Goal: Information Seeking & Learning: Check status

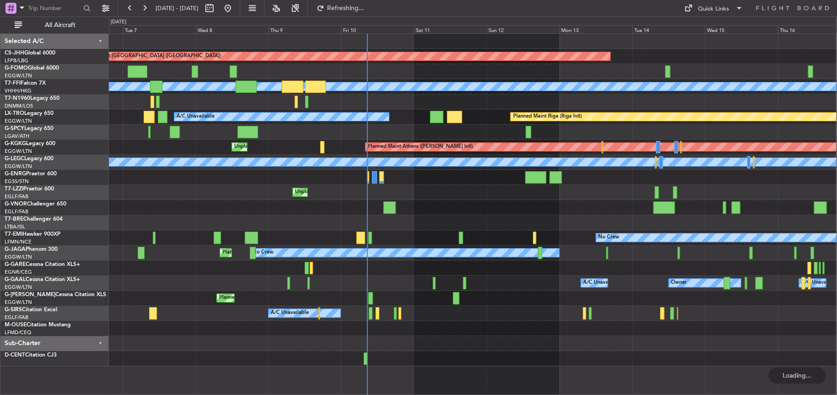
click at [392, 292] on div "Planned Maint [GEOGRAPHIC_DATA] ([GEOGRAPHIC_DATA]) Planned Maint Geneva ([GEOG…" at bounding box center [473, 200] width 728 height 332
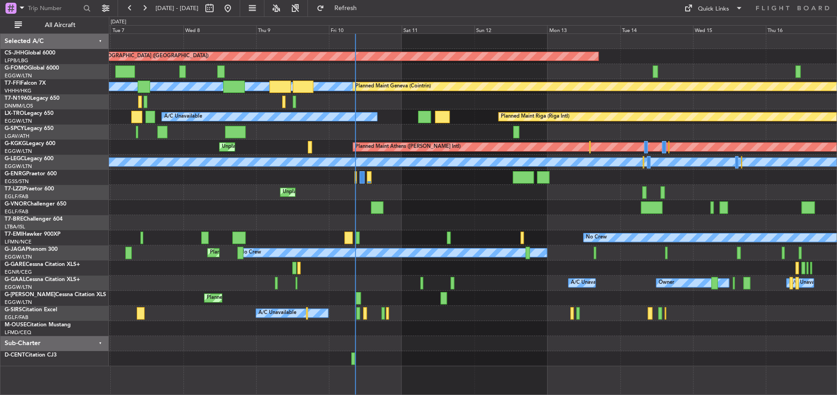
click at [373, 210] on div at bounding box center [473, 207] width 728 height 15
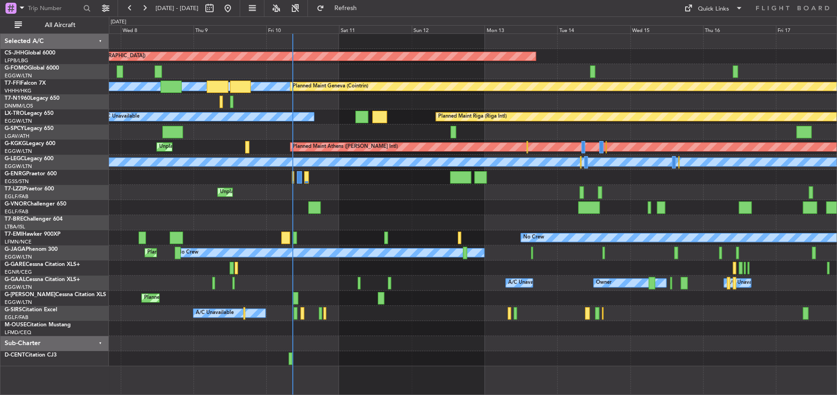
click at [386, 196] on div "Unplanned Maint [GEOGRAPHIC_DATA] ([GEOGRAPHIC_DATA])" at bounding box center [473, 192] width 728 height 15
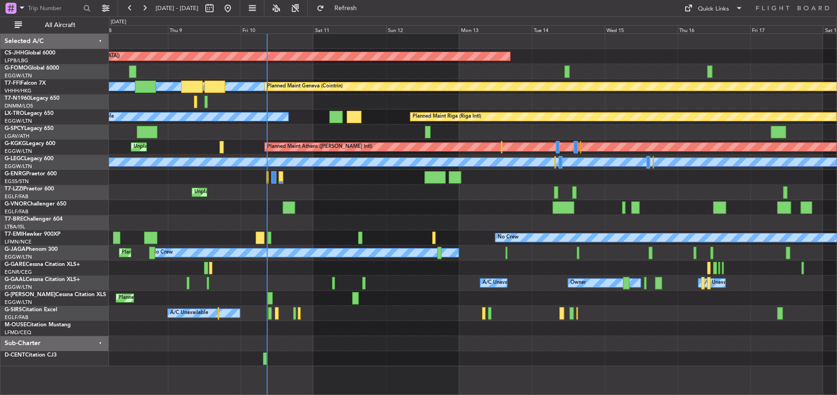
click at [377, 199] on div "Planned Maint [GEOGRAPHIC_DATA] ([GEOGRAPHIC_DATA]) [PERSON_NAME] [PERSON_NAME]…" at bounding box center [473, 200] width 728 height 332
click at [245, 210] on div at bounding box center [473, 207] width 728 height 15
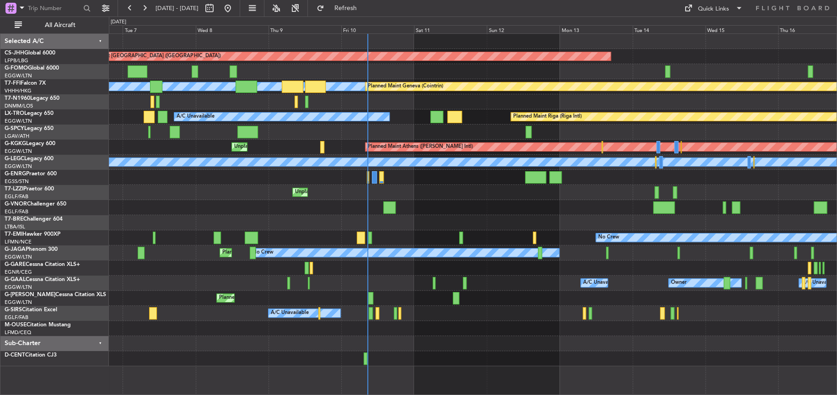
click at [260, 220] on div at bounding box center [473, 222] width 728 height 15
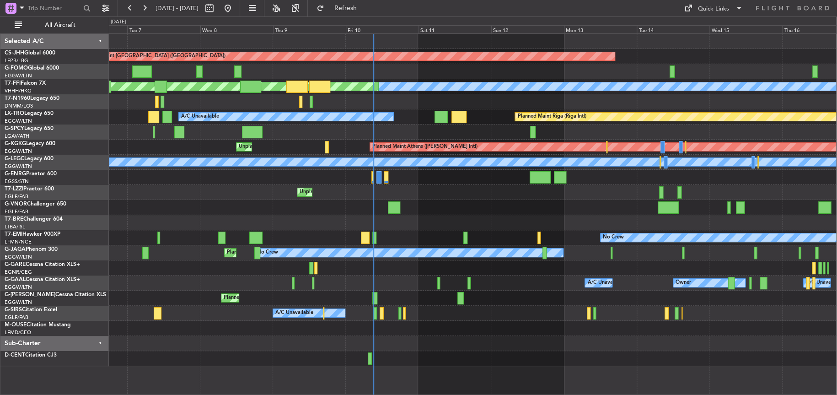
click at [336, 289] on div "Planned Maint [GEOGRAPHIC_DATA] ([GEOGRAPHIC_DATA]) Planned Maint Geneva ([GEOG…" at bounding box center [473, 200] width 728 height 332
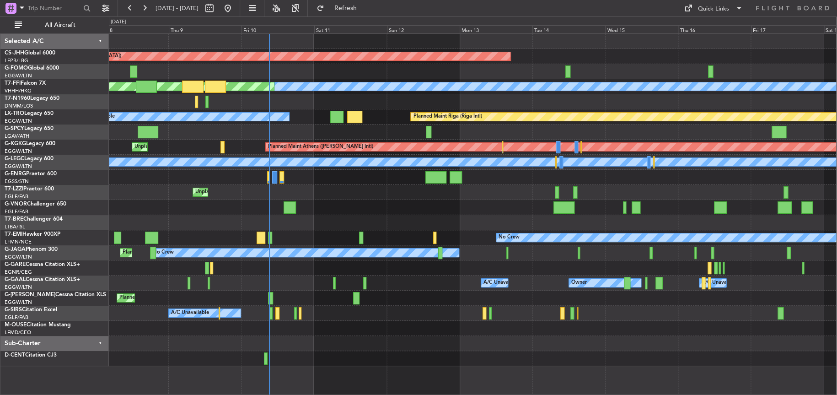
click at [286, 342] on div at bounding box center [473, 343] width 728 height 15
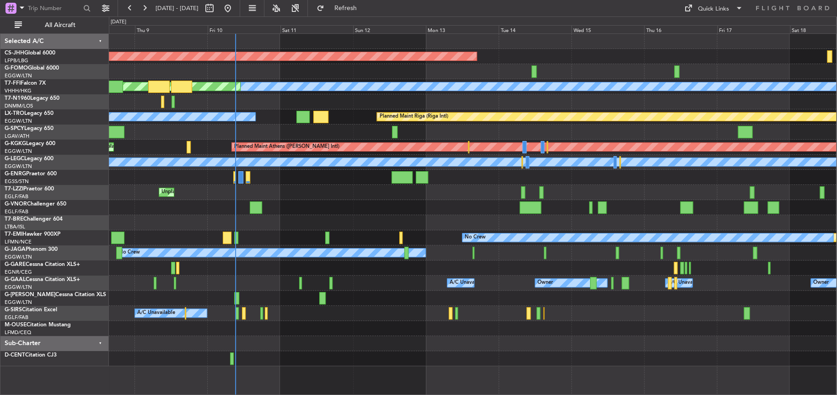
click at [312, 210] on div at bounding box center [473, 207] width 728 height 15
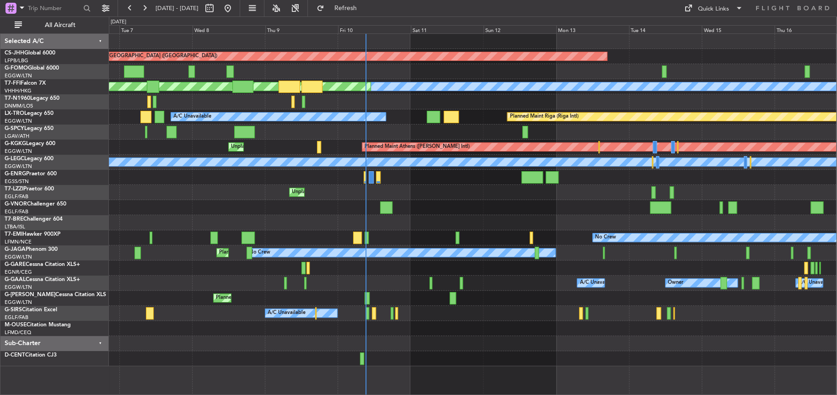
click at [326, 240] on div "Planned Maint [GEOGRAPHIC_DATA] ([GEOGRAPHIC_DATA]) Planned Maint Geneva ([GEOG…" at bounding box center [473, 200] width 728 height 332
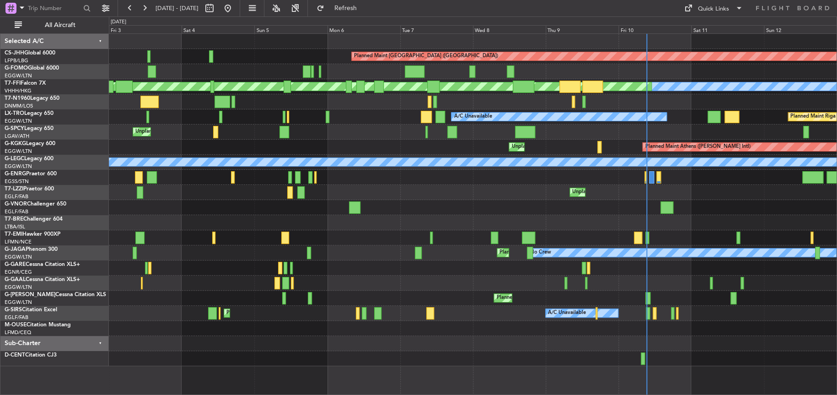
click at [24, 230] on div "Planned Maint [GEOGRAPHIC_DATA] ([GEOGRAPHIC_DATA]) Planned Maint Geneva ([GEOG…" at bounding box center [418, 205] width 837 height 378
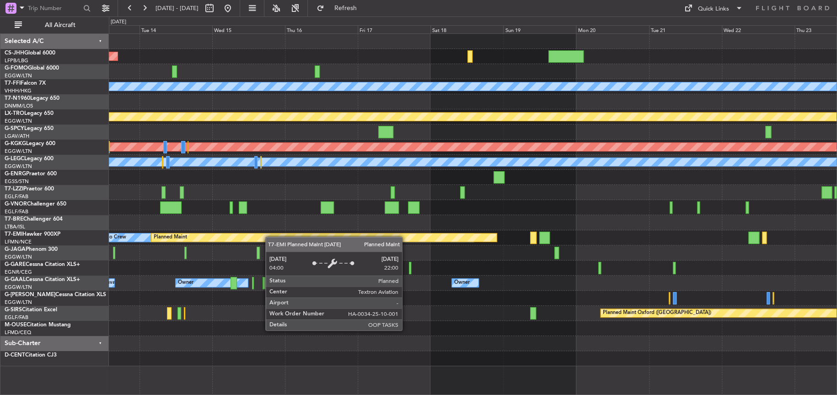
click at [210, 241] on div "Planned Maint [GEOGRAPHIC_DATA] ([GEOGRAPHIC_DATA]) Planned Maint Geneva ([GEOG…" at bounding box center [473, 200] width 728 height 332
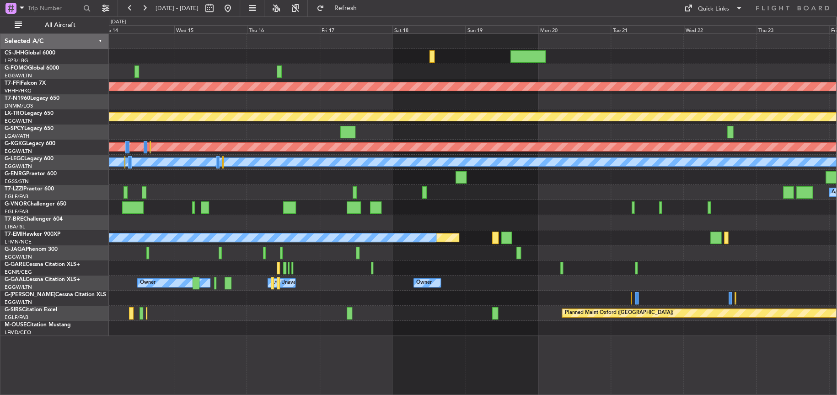
click at [358, 209] on div "Planned Maint [GEOGRAPHIC_DATA] ([GEOGRAPHIC_DATA]) Planned Maint Geneva ([GEOG…" at bounding box center [473, 185] width 728 height 302
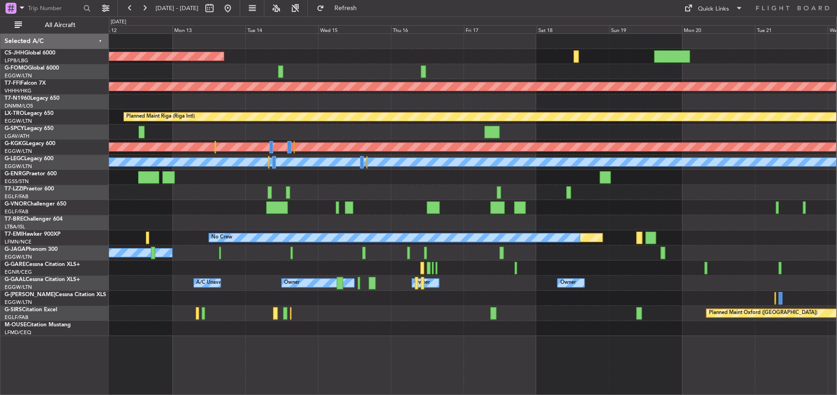
click at [750, 206] on div at bounding box center [473, 207] width 728 height 15
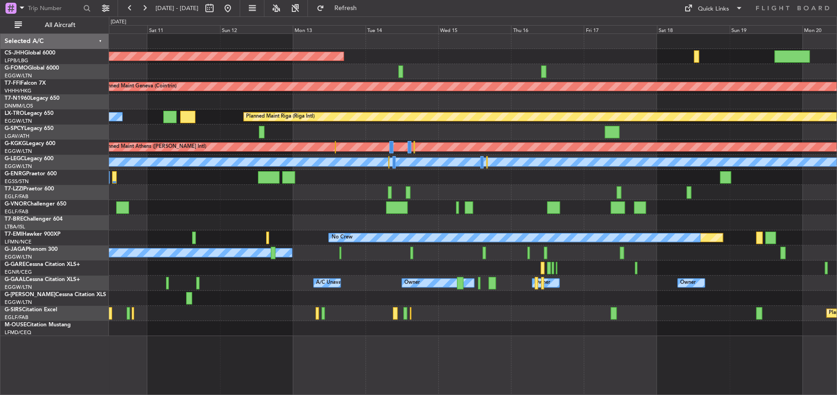
click at [217, 200] on div at bounding box center [473, 207] width 728 height 15
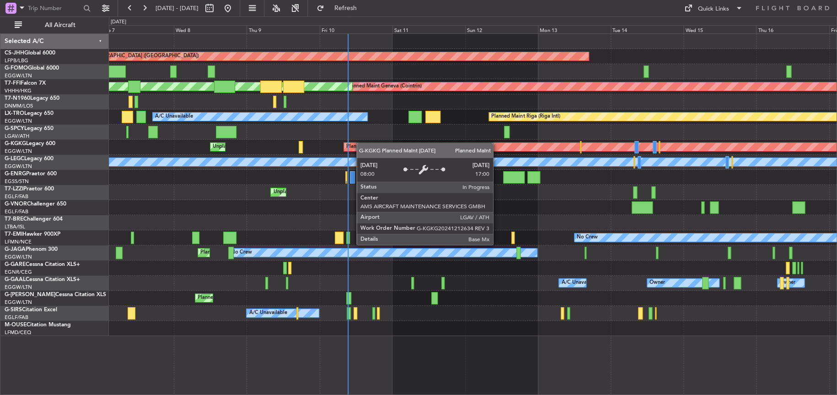
click at [415, 147] on div "Planned Maint [GEOGRAPHIC_DATA] ([GEOGRAPHIC_DATA]) Planned Maint Geneva ([GEOG…" at bounding box center [473, 185] width 728 height 302
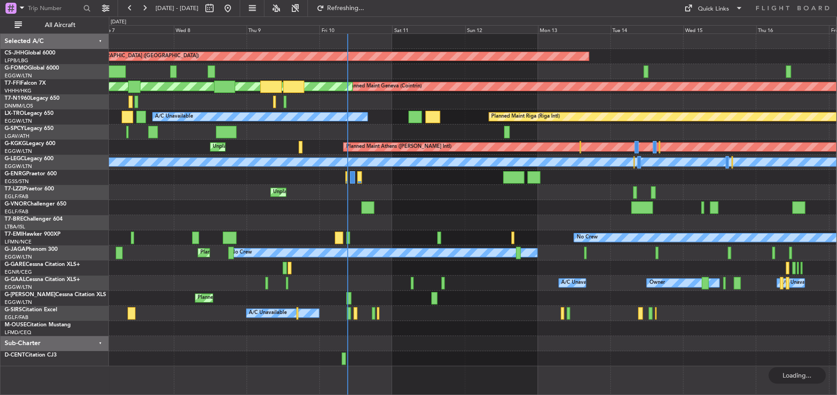
click at [271, 220] on div at bounding box center [473, 222] width 728 height 15
click at [290, 217] on div "Planned Maint [GEOGRAPHIC_DATA] ([GEOGRAPHIC_DATA]) [PERSON_NAME] Geneva ([GEOG…" at bounding box center [473, 200] width 728 height 332
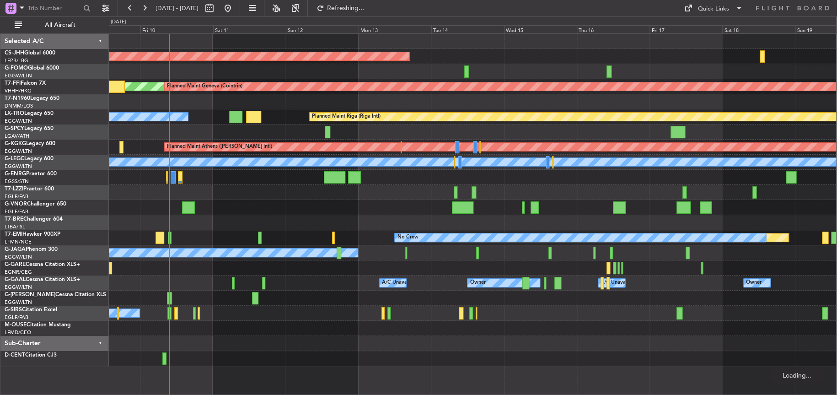
click at [288, 217] on div at bounding box center [473, 222] width 728 height 15
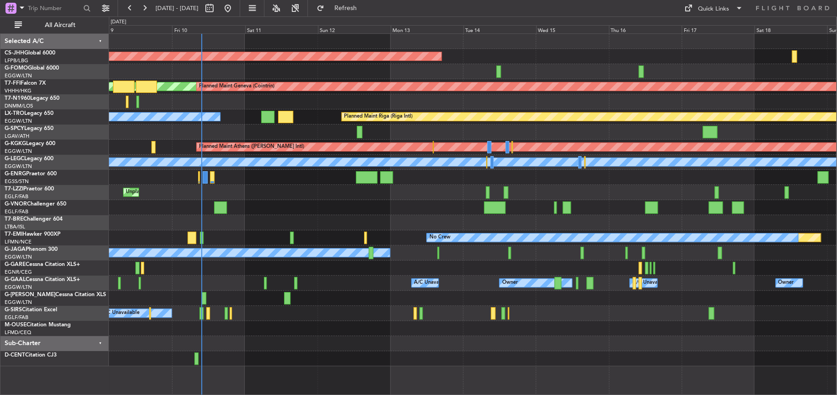
click at [398, 96] on div at bounding box center [473, 101] width 728 height 15
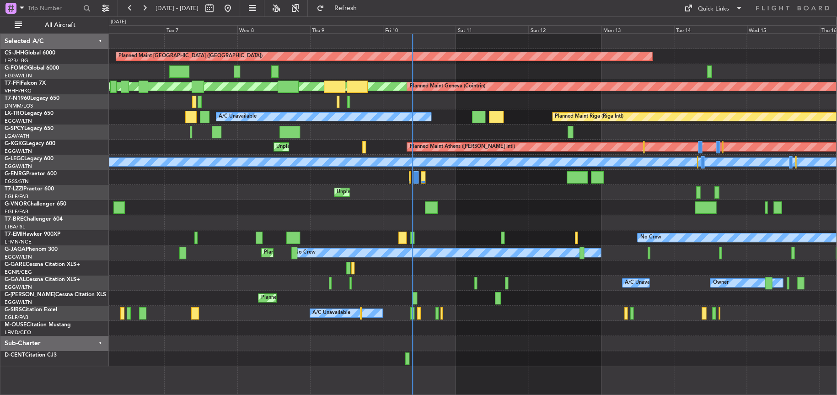
click at [83, 144] on div "Planned Maint [GEOGRAPHIC_DATA] ([GEOGRAPHIC_DATA]) [PERSON_NAME] Geneva ([GEOG…" at bounding box center [418, 205] width 837 height 378
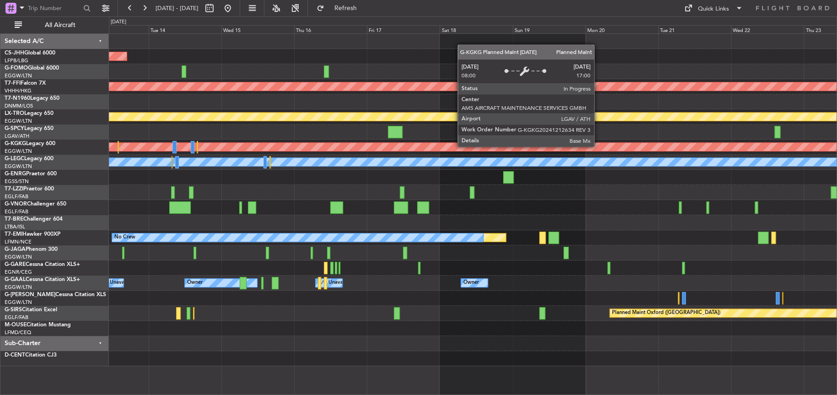
click at [247, 149] on div "Planned Maint Athens ([PERSON_NAME] Intl)" at bounding box center [722, 147] width 1683 height 8
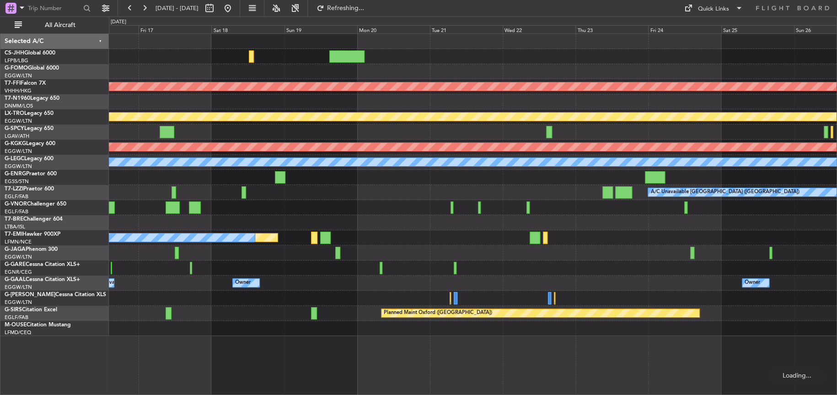
click at [526, 197] on div "Planned Maint Geneva (Cointrin) Planned Maint [GEOGRAPHIC_DATA] (Riga Intl) Pla…" at bounding box center [473, 185] width 728 height 302
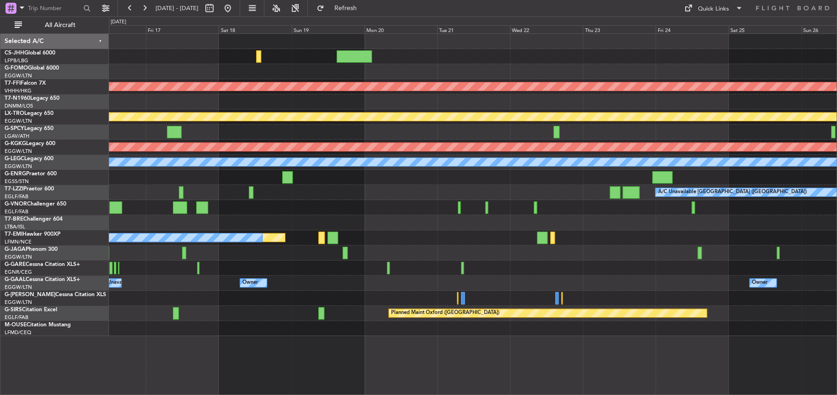
click at [506, 274] on div "Planned Maint Geneva (Cointrin) Planned Maint [GEOGRAPHIC_DATA] (Riga Intl) Pla…" at bounding box center [473, 185] width 728 height 302
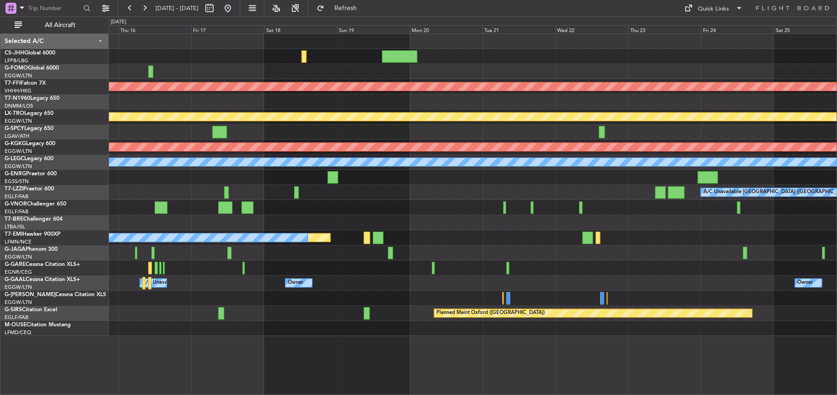
click at [398, 70] on div at bounding box center [473, 71] width 728 height 15
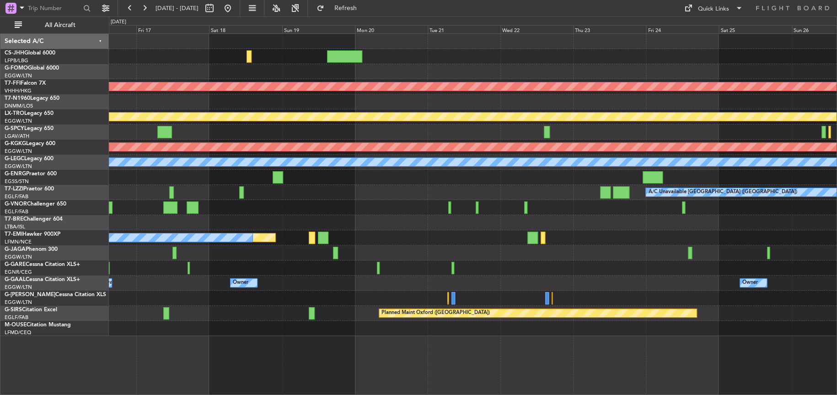
click at [378, 68] on div "Planned Maint Geneva (Cointrin) Planned Maint [GEOGRAPHIC_DATA] (Riga Intl) Pla…" at bounding box center [473, 185] width 728 height 302
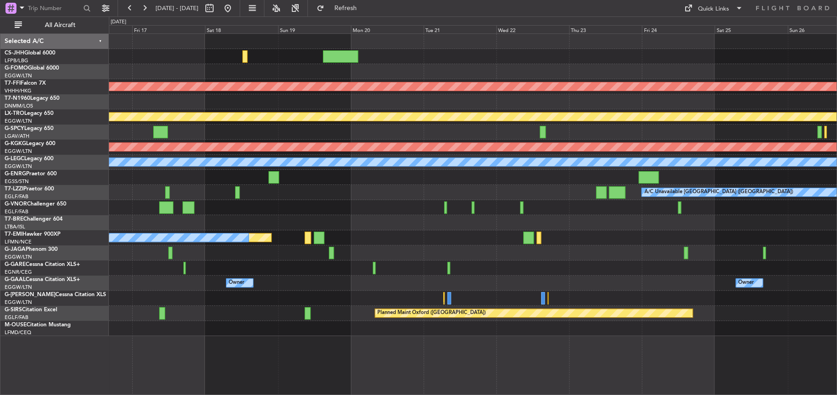
click at [381, 69] on div at bounding box center [473, 71] width 728 height 15
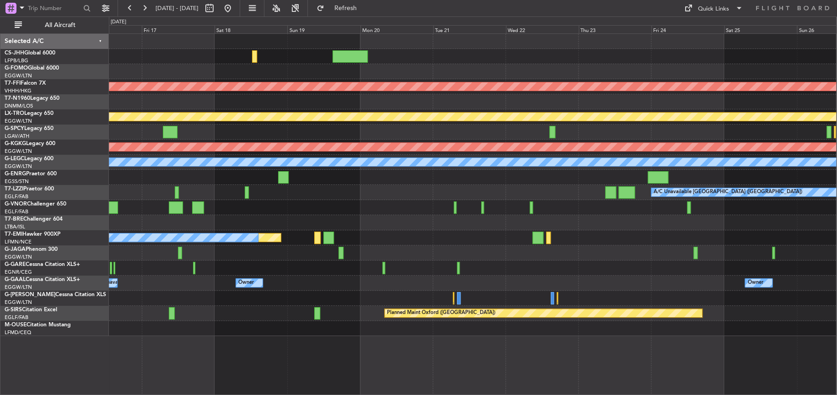
click at [454, 68] on div "Planned Maint Geneva (Cointrin) Planned Maint [GEOGRAPHIC_DATA] (Riga Intl) Pla…" at bounding box center [473, 185] width 728 height 302
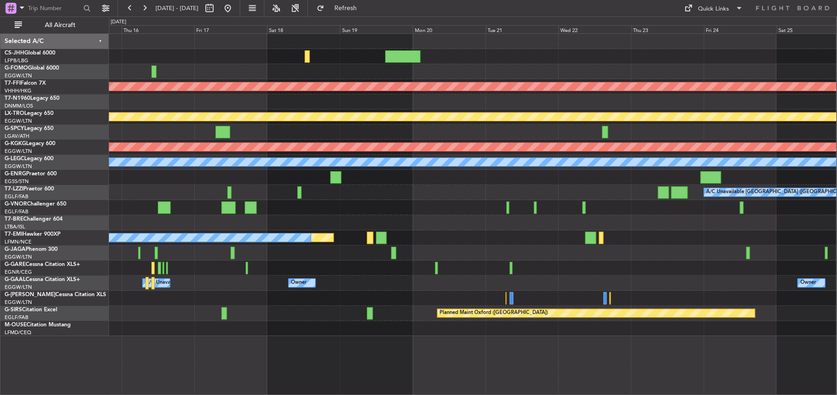
click at [448, 65] on div at bounding box center [473, 71] width 728 height 15
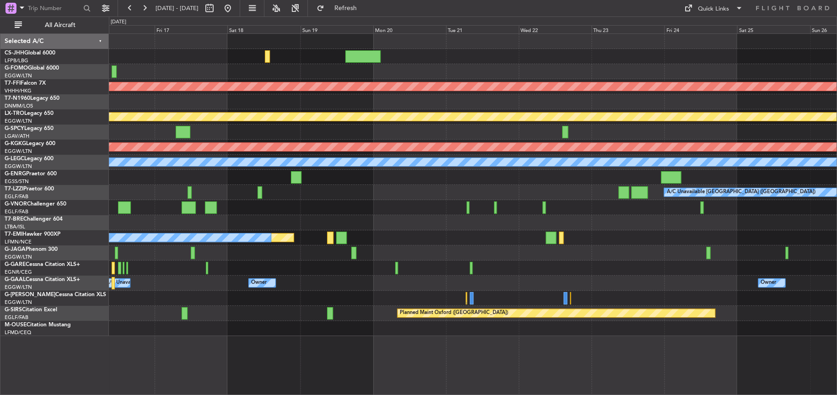
click at [421, 65] on div at bounding box center [473, 71] width 728 height 15
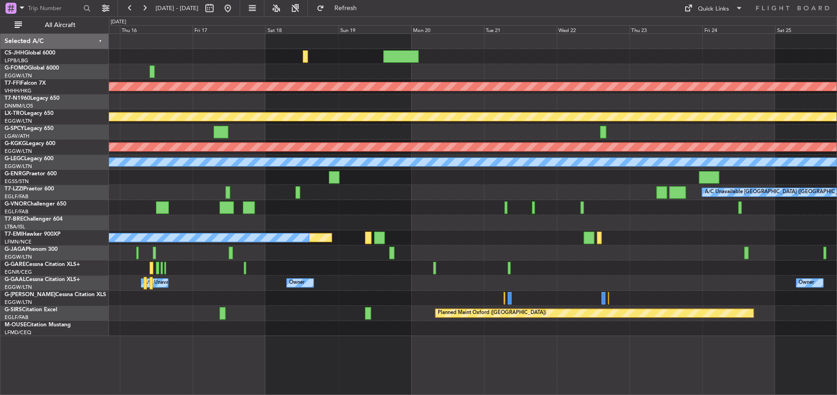
click at [476, 196] on div "A/C Unavailable [GEOGRAPHIC_DATA] ([GEOGRAPHIC_DATA])" at bounding box center [473, 192] width 728 height 15
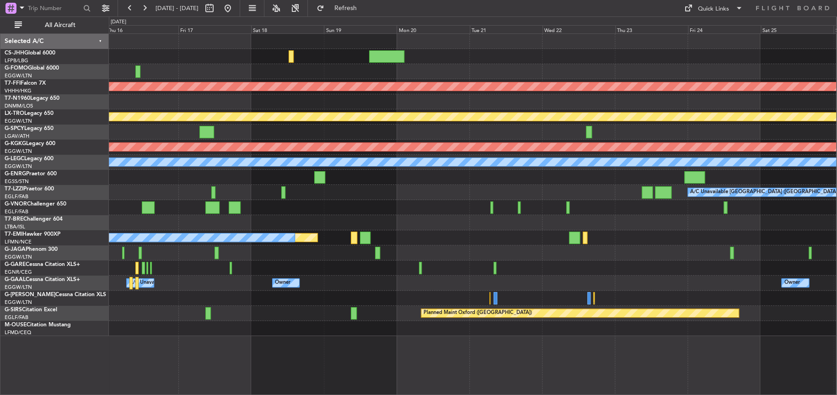
click at [495, 59] on div "Planned Maint [GEOGRAPHIC_DATA] ([GEOGRAPHIC_DATA])" at bounding box center [473, 56] width 728 height 15
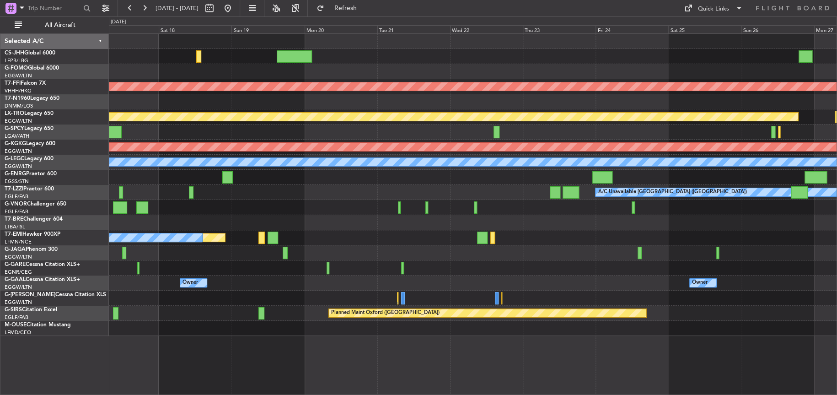
click at [354, 68] on div at bounding box center [473, 71] width 728 height 15
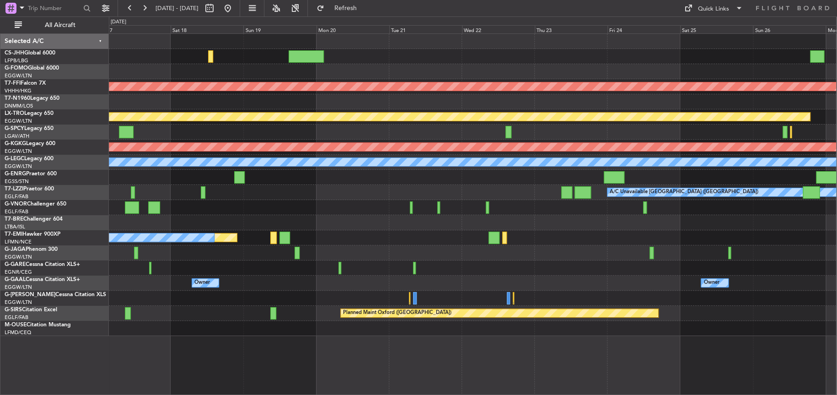
click at [378, 64] on div at bounding box center [473, 71] width 728 height 15
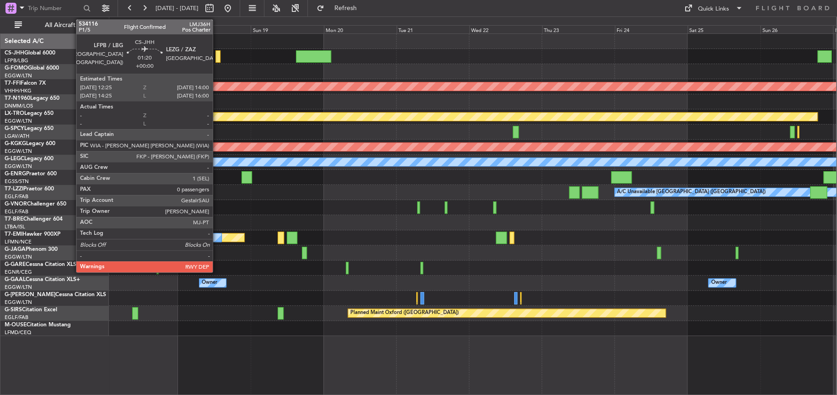
click at [217, 59] on div at bounding box center [218, 56] width 5 height 12
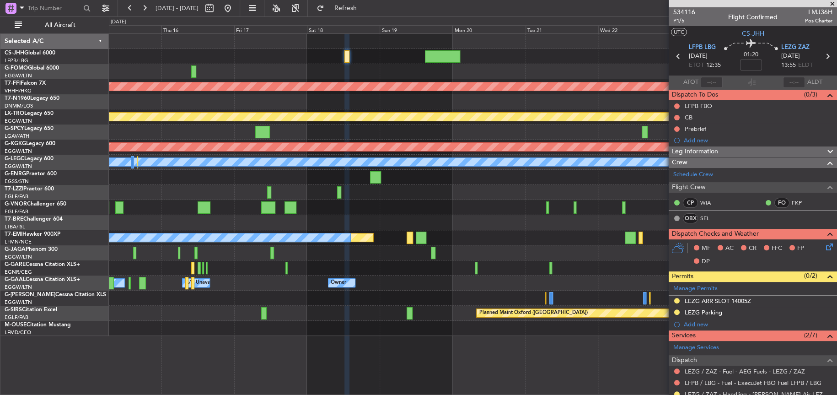
click at [569, 237] on div "Planned Maint [GEOGRAPHIC_DATA] ([GEOGRAPHIC_DATA]) Planned Maint Geneva ([GEOG…" at bounding box center [473, 185] width 728 height 302
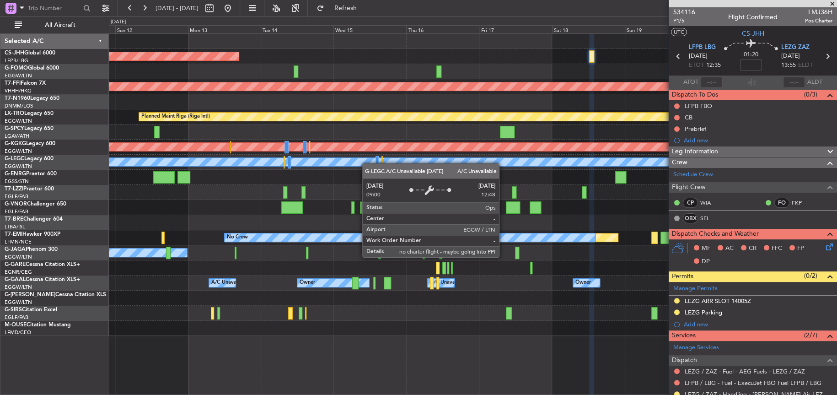
click at [370, 163] on div "Planned Maint [GEOGRAPHIC_DATA] ([GEOGRAPHIC_DATA]) Planned Maint Geneva ([GEOG…" at bounding box center [473, 185] width 728 height 302
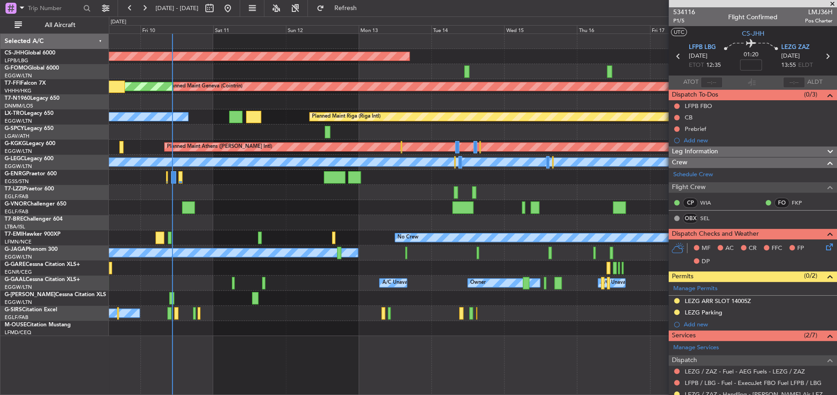
click at [373, 207] on div at bounding box center [473, 207] width 728 height 15
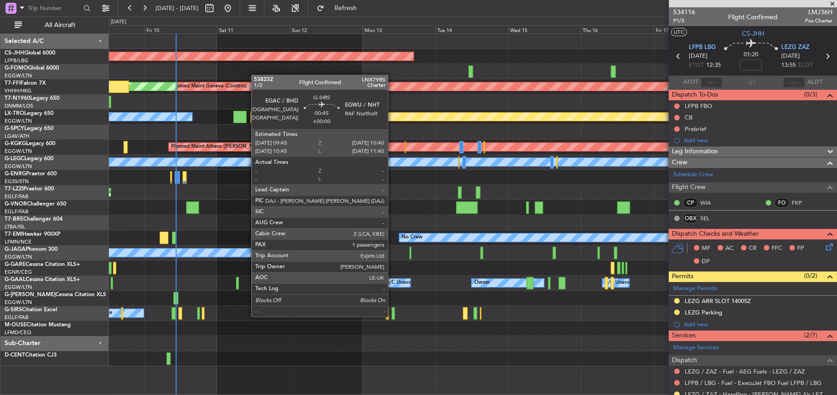
click at [392, 315] on div at bounding box center [393, 313] width 3 height 12
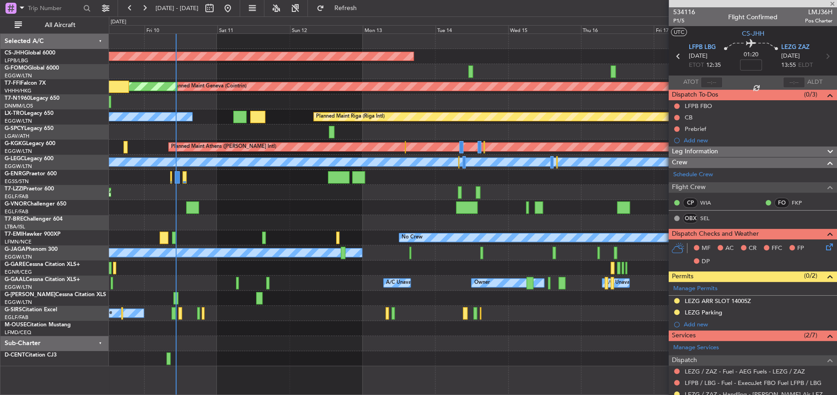
type input "1"
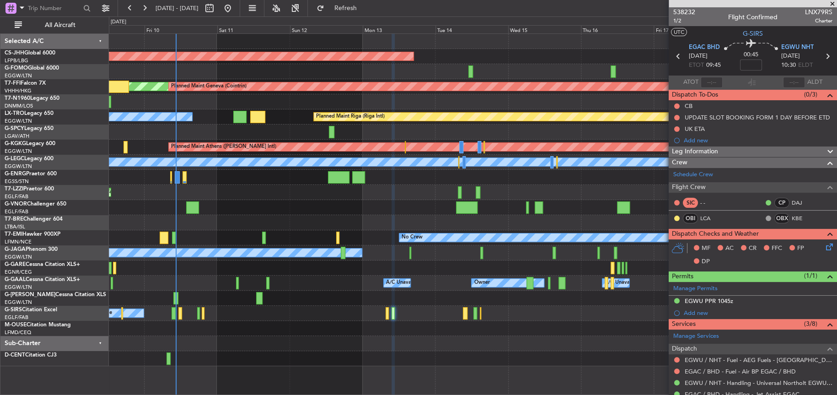
click at [271, 337] on div "Planned Maint [GEOGRAPHIC_DATA] ([GEOGRAPHIC_DATA]) [PERSON_NAME] Geneva ([GEOG…" at bounding box center [473, 200] width 728 height 332
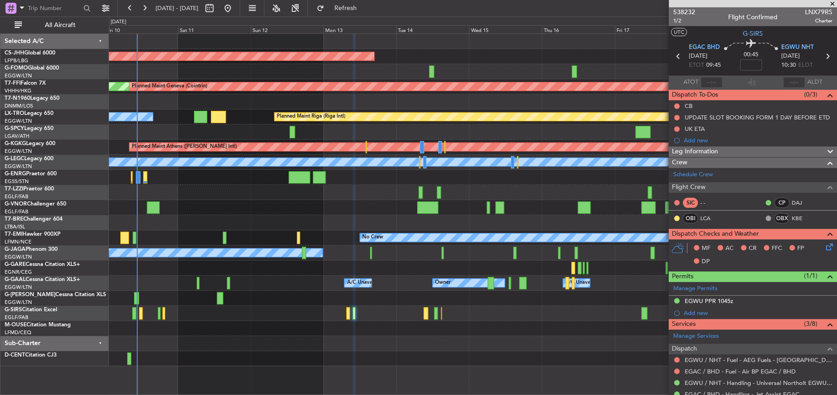
click at [387, 337] on div at bounding box center [473, 343] width 728 height 15
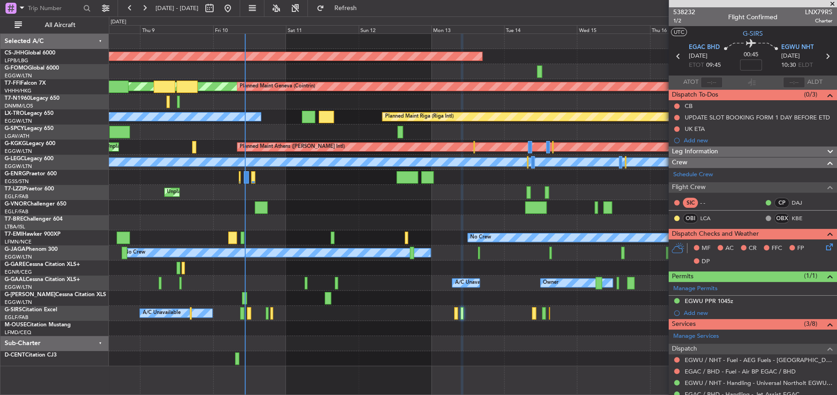
click at [346, 374] on div "Planned Maint [GEOGRAPHIC_DATA] ([GEOGRAPHIC_DATA]) [PERSON_NAME] Geneva ([GEOG…" at bounding box center [473, 213] width 728 height 361
click at [591, 333] on div at bounding box center [473, 328] width 728 height 15
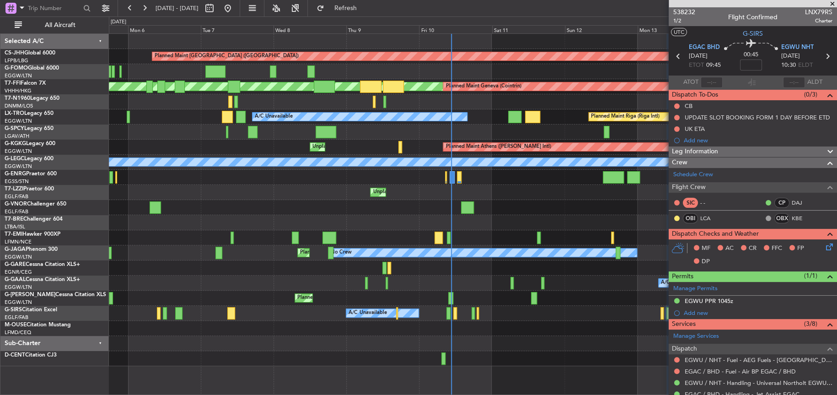
click at [168, 374] on div "Planned Maint [GEOGRAPHIC_DATA] ([GEOGRAPHIC_DATA]) [PERSON_NAME] Geneva ([GEOG…" at bounding box center [473, 213] width 728 height 361
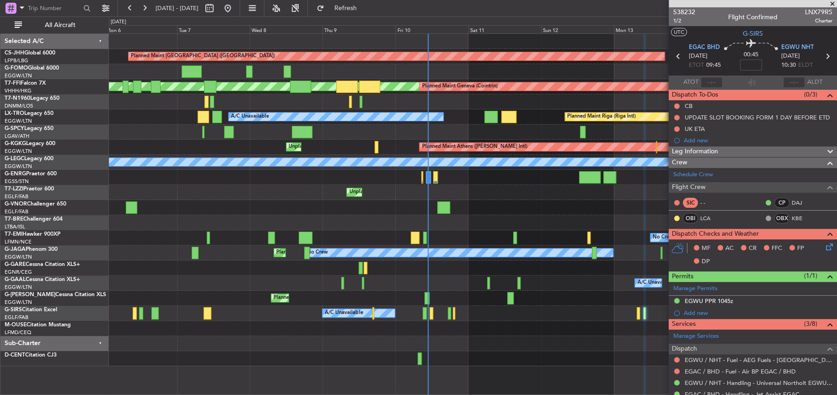
click at [155, 283] on div "A/C Unavailable Owner Owner A/C Unavailable Owner" at bounding box center [473, 282] width 728 height 15
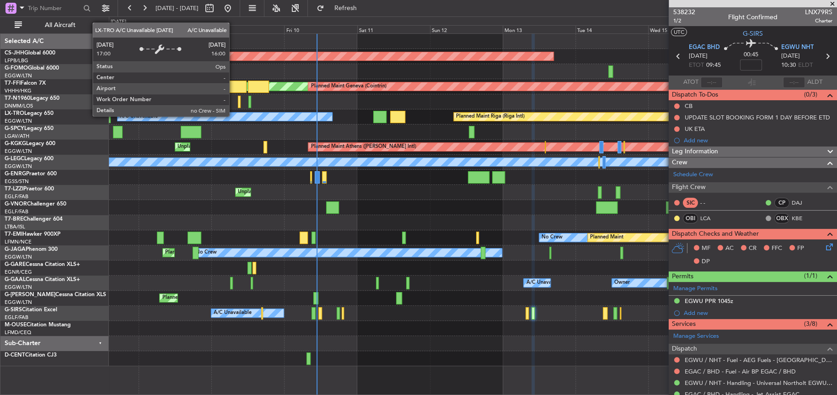
click at [233, 116] on div "A/C Unavailable" at bounding box center [225, 117] width 215 height 8
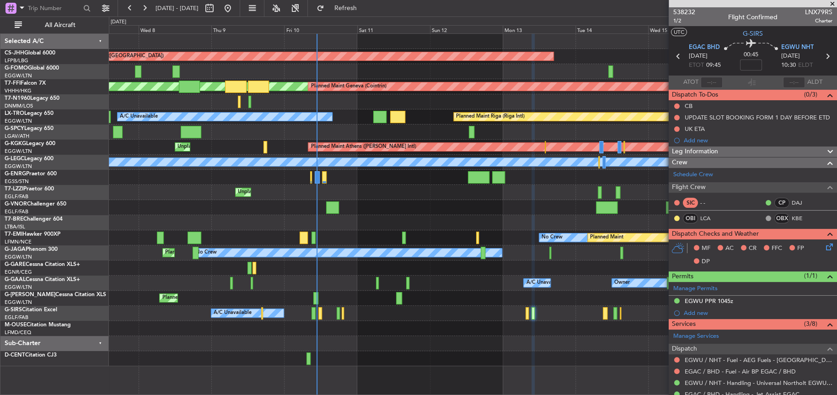
click at [265, 210] on div at bounding box center [473, 207] width 728 height 15
click at [300, 213] on div at bounding box center [473, 207] width 728 height 15
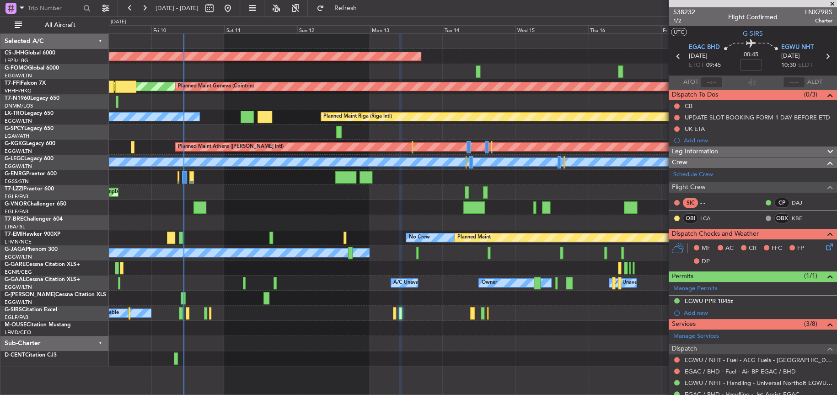
click at [307, 268] on div at bounding box center [473, 267] width 728 height 15
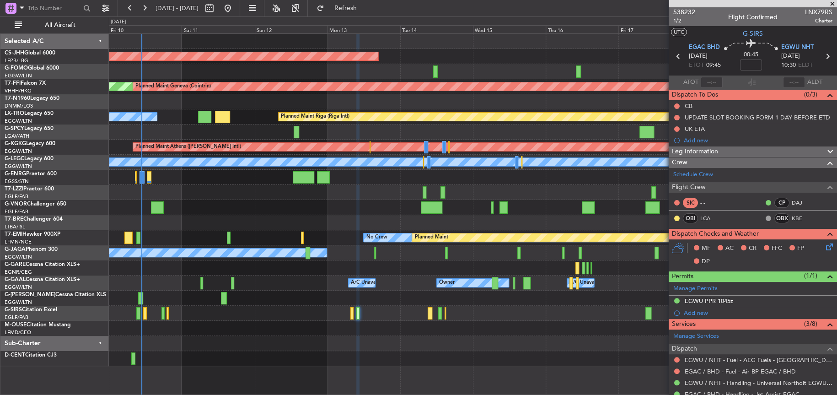
click at [203, 229] on div "Planned Maint [GEOGRAPHIC_DATA] ([GEOGRAPHIC_DATA]) [PERSON_NAME] Geneva ([GEOG…" at bounding box center [473, 200] width 728 height 332
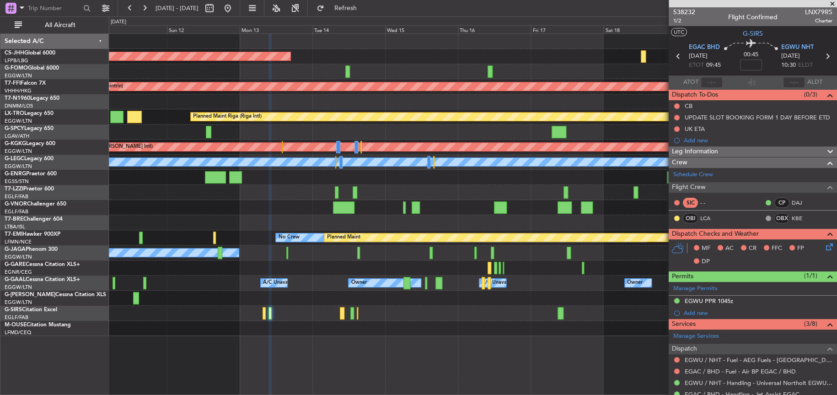
click at [286, 207] on div at bounding box center [473, 207] width 728 height 15
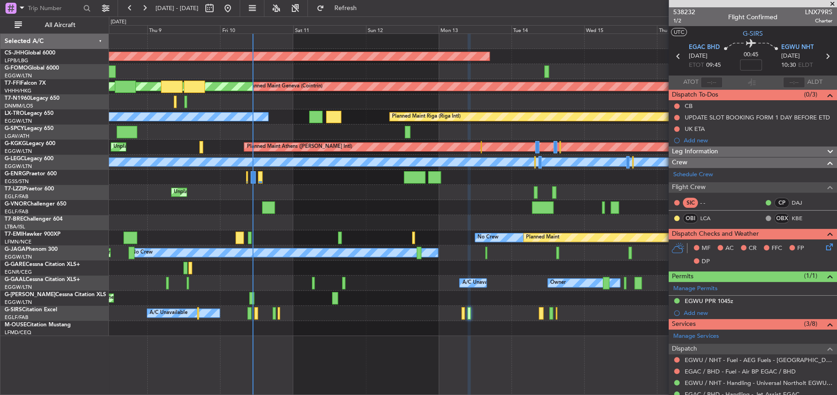
click at [528, 209] on div at bounding box center [473, 207] width 728 height 15
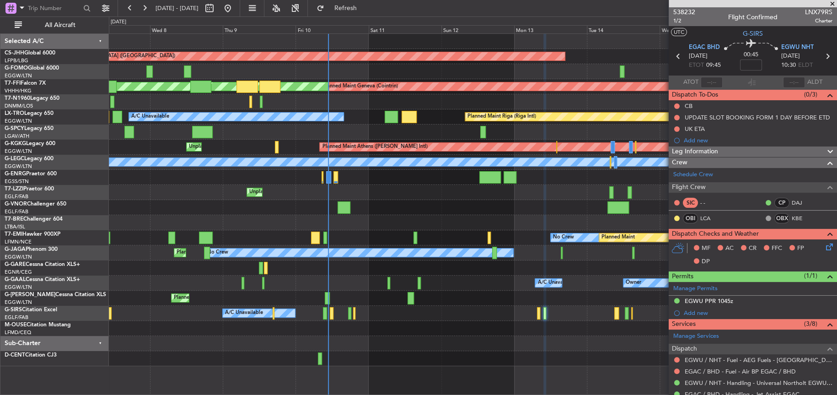
click at [348, 239] on div "Planned Maint [GEOGRAPHIC_DATA] ([GEOGRAPHIC_DATA]) Planned Maint Geneva ([GEOG…" at bounding box center [473, 200] width 728 height 332
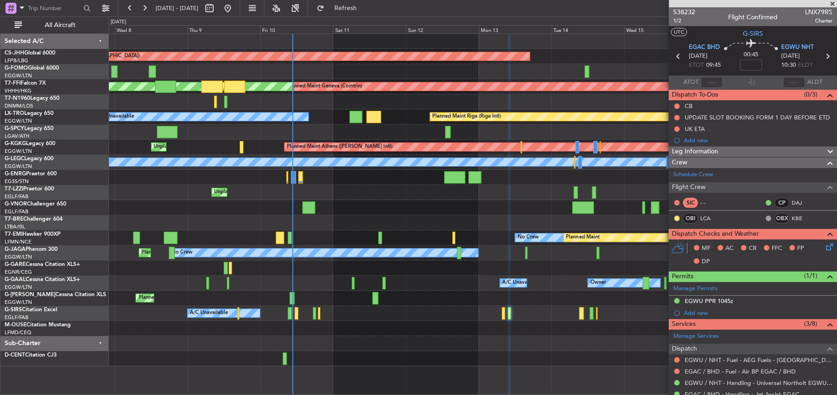
click at [348, 73] on div at bounding box center [473, 71] width 728 height 15
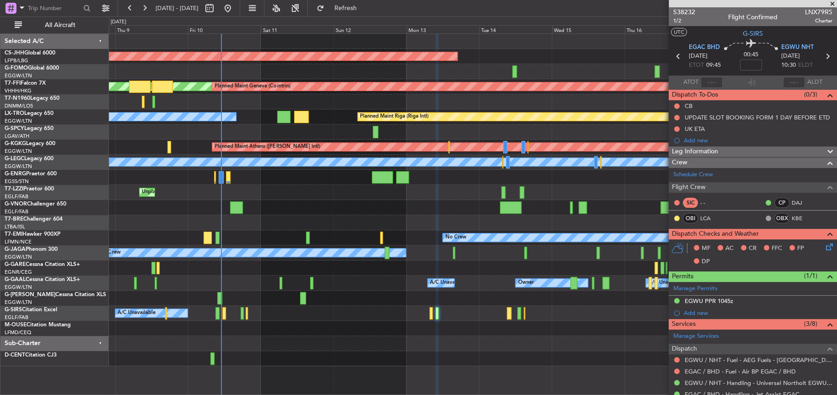
click at [364, 206] on div at bounding box center [473, 207] width 728 height 15
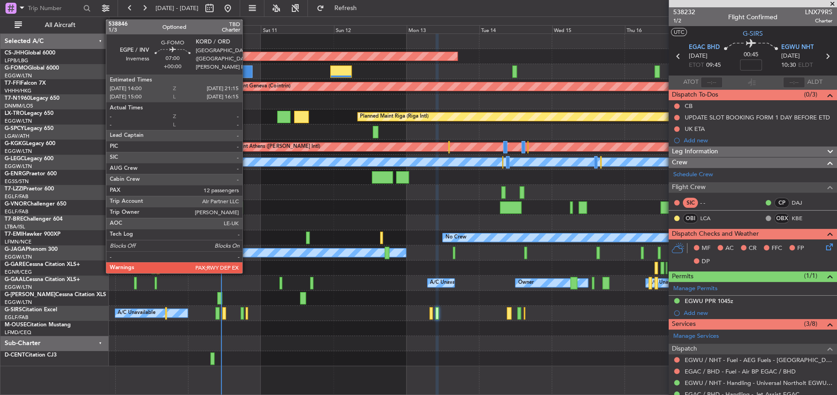
click at [248, 70] on div at bounding box center [241, 71] width 22 height 12
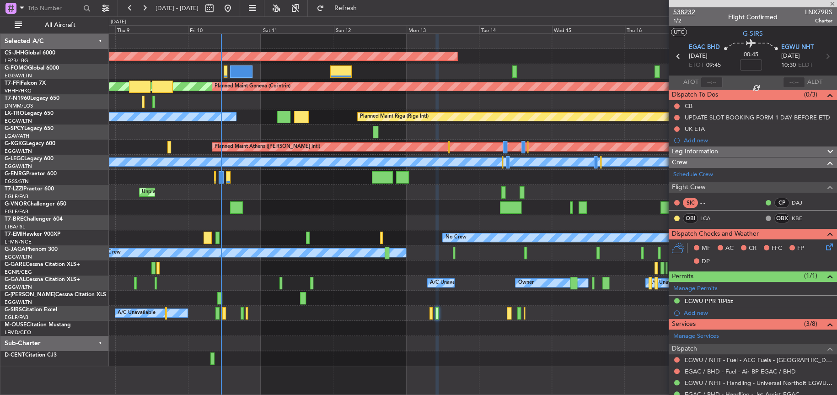
click at [680, 11] on span "538232" at bounding box center [685, 12] width 22 height 10
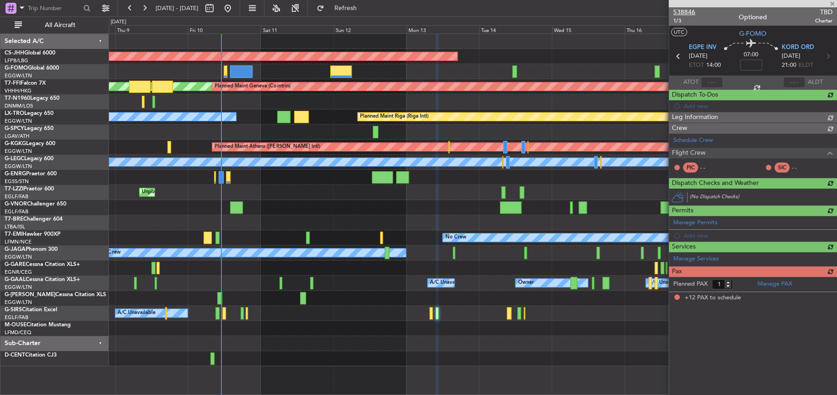
type input "12"
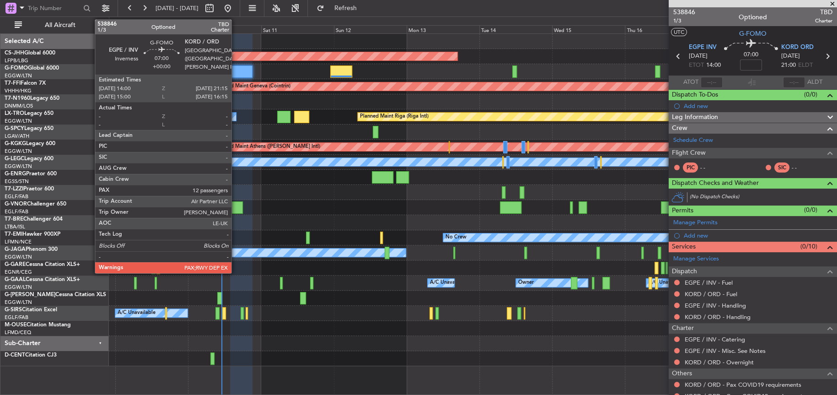
click at [236, 68] on div at bounding box center [241, 71] width 22 height 12
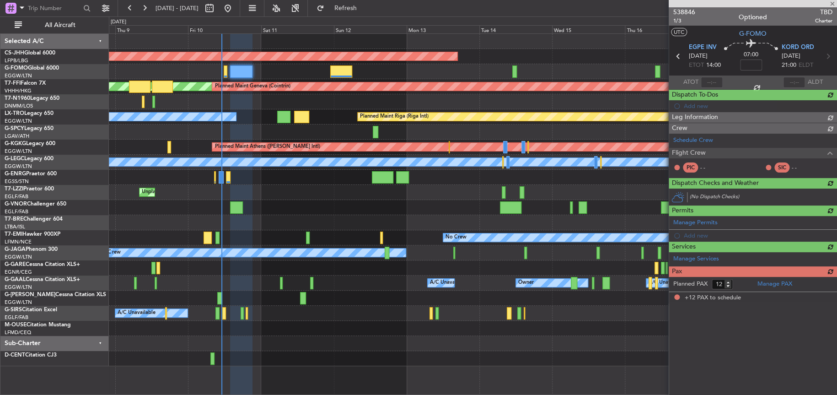
click at [234, 71] on div at bounding box center [241, 71] width 22 height 12
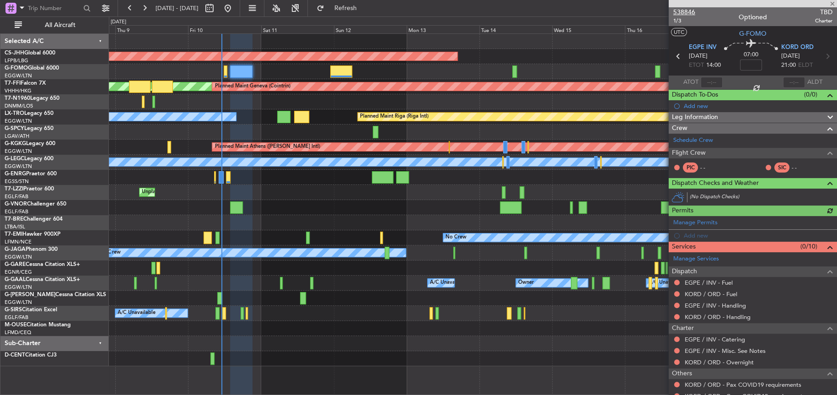
click at [684, 11] on span "538846" at bounding box center [685, 12] width 22 height 10
click at [425, 339] on div at bounding box center [473, 343] width 728 height 15
click at [311, 215] on div at bounding box center [473, 222] width 728 height 15
click at [289, 365] on div "Planned Maint Paris (Le Bourget) MEL Geneva (Cointrin) MEL Geneva (Cointrin) Pl…" at bounding box center [473, 213] width 728 height 361
click at [278, 340] on div at bounding box center [473, 343] width 728 height 15
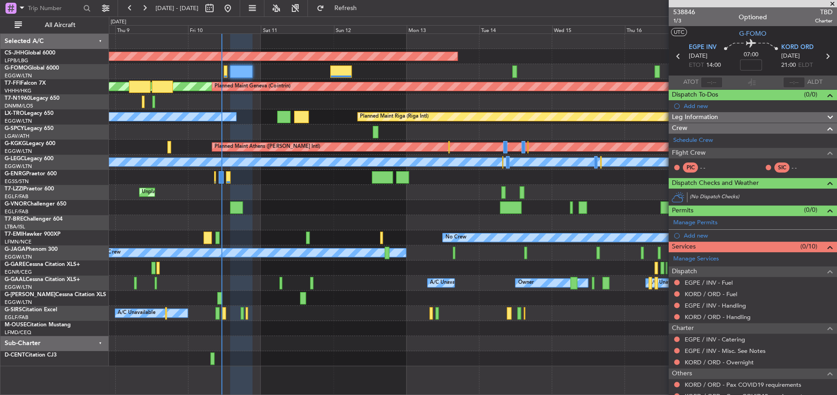
click at [338, 346] on div at bounding box center [473, 343] width 728 height 15
click at [325, 364] on div at bounding box center [473, 358] width 728 height 15
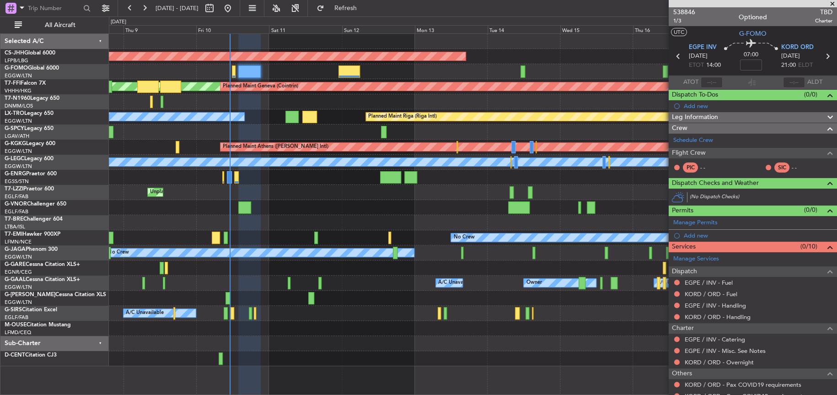
click at [333, 295] on div "Planned Maint Paris (Le Bourget) MEL Geneva (Cointrin) MEL Geneva (Cointrin) Pl…" at bounding box center [473, 200] width 728 height 332
click at [352, 220] on div at bounding box center [473, 222] width 728 height 15
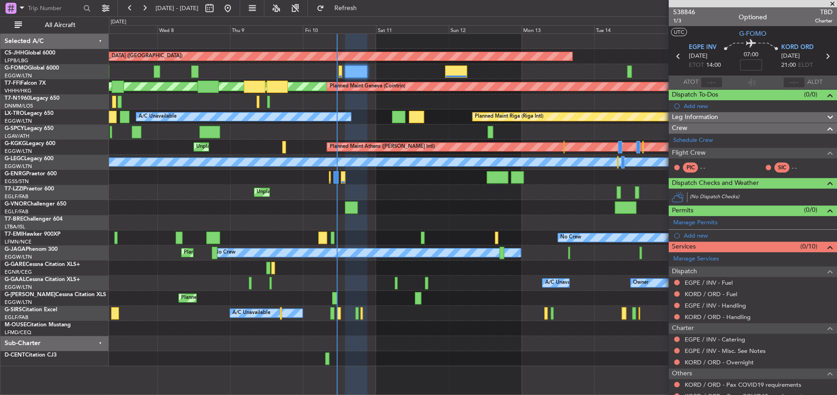
click at [420, 108] on div at bounding box center [473, 101] width 728 height 15
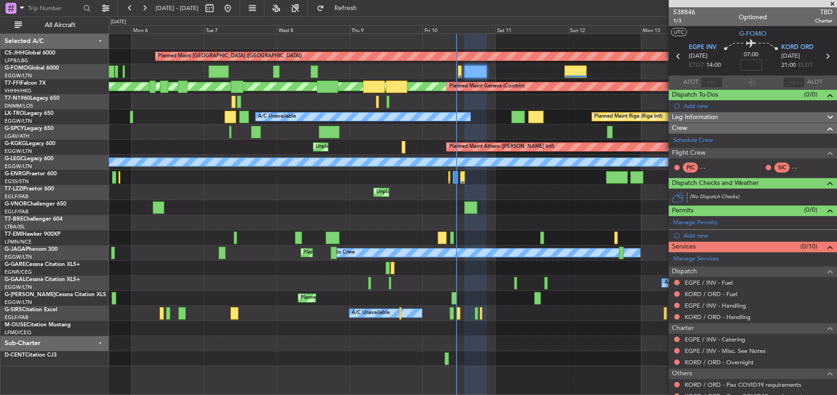
click at [445, 128] on div "Unplanned Maint [GEOGRAPHIC_DATA]" at bounding box center [473, 131] width 728 height 15
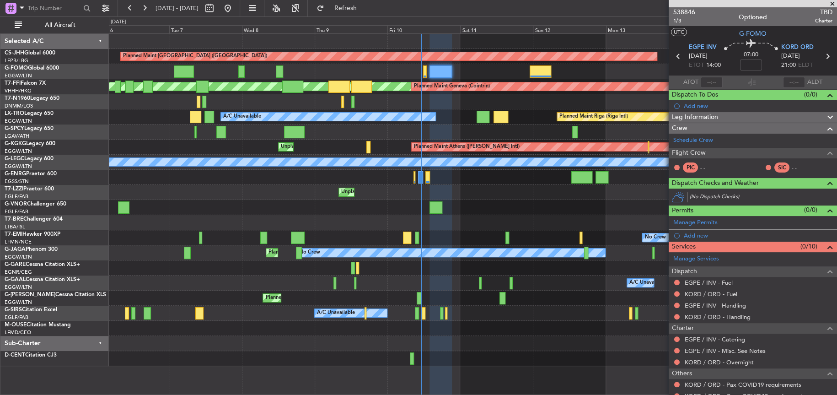
click at [492, 202] on div at bounding box center [473, 207] width 728 height 15
click at [486, 224] on div at bounding box center [473, 222] width 728 height 15
click at [475, 198] on div "Unplanned Maint [GEOGRAPHIC_DATA] ([GEOGRAPHIC_DATA])" at bounding box center [473, 192] width 728 height 15
click at [474, 198] on div "Unplanned Maint [GEOGRAPHIC_DATA] ([GEOGRAPHIC_DATA])" at bounding box center [473, 192] width 728 height 15
click at [218, 194] on div "Unplanned Maint [GEOGRAPHIC_DATA] ([GEOGRAPHIC_DATA])" at bounding box center [473, 192] width 728 height 15
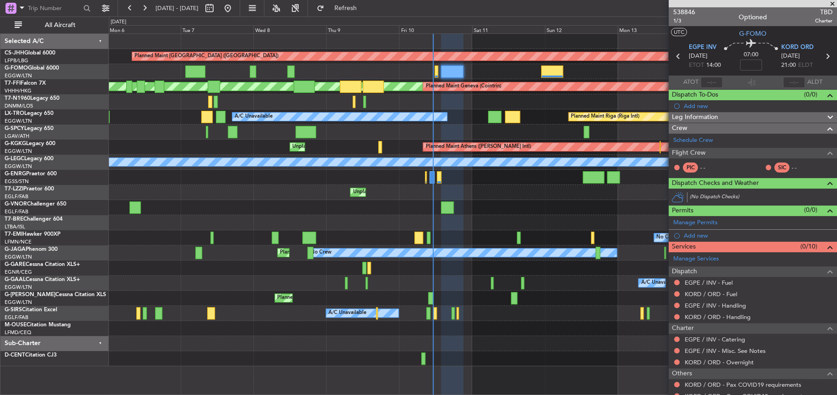
click at [213, 188] on div "Unplanned Maint [GEOGRAPHIC_DATA] ([GEOGRAPHIC_DATA])" at bounding box center [473, 192] width 728 height 15
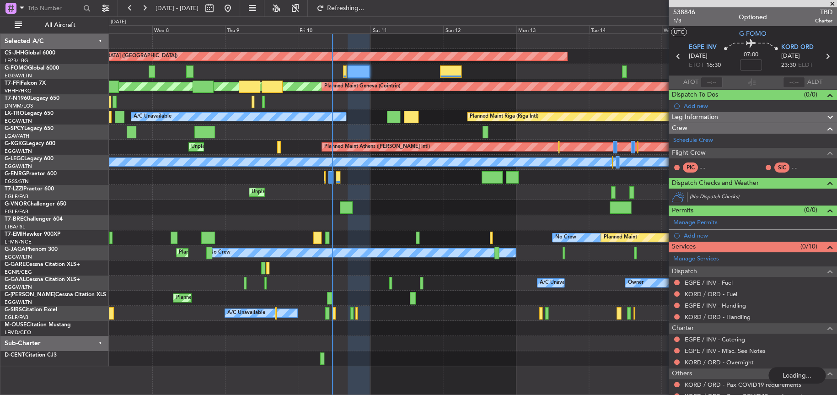
click at [143, 238] on div "Planned Maint Paris (Le Bourget) MEL Geneva (Cointrin) MEL Geneva (Cointrin) Pl…" at bounding box center [473, 200] width 728 height 332
click at [468, 213] on div at bounding box center [473, 207] width 728 height 15
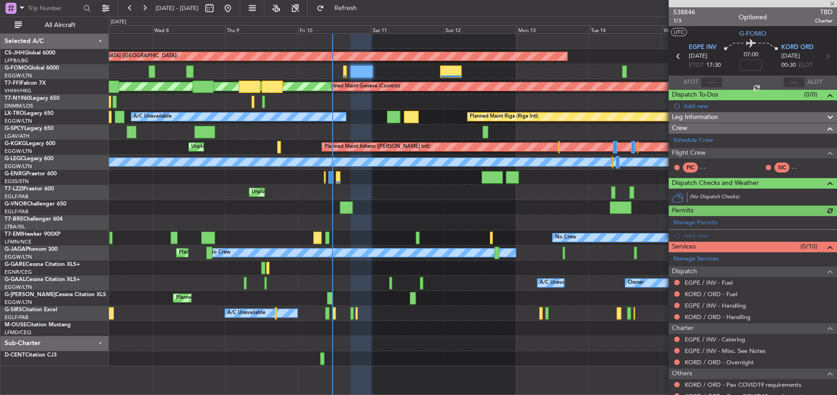
click at [454, 210] on div at bounding box center [473, 207] width 728 height 15
click at [692, 12] on span "538846" at bounding box center [685, 12] width 22 height 10
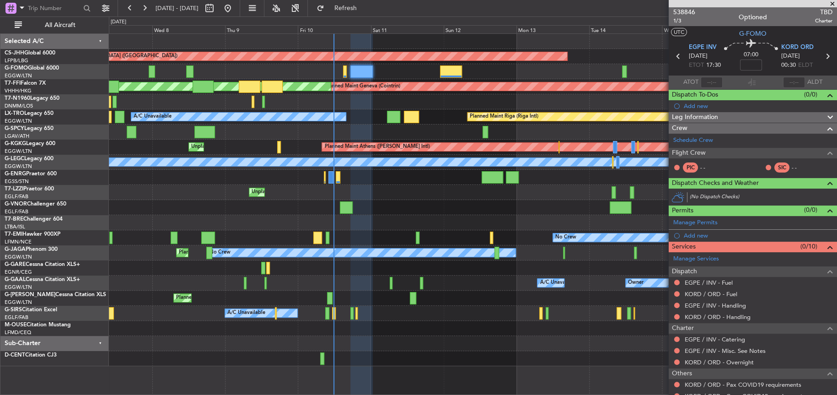
click at [393, 210] on div at bounding box center [473, 207] width 728 height 15
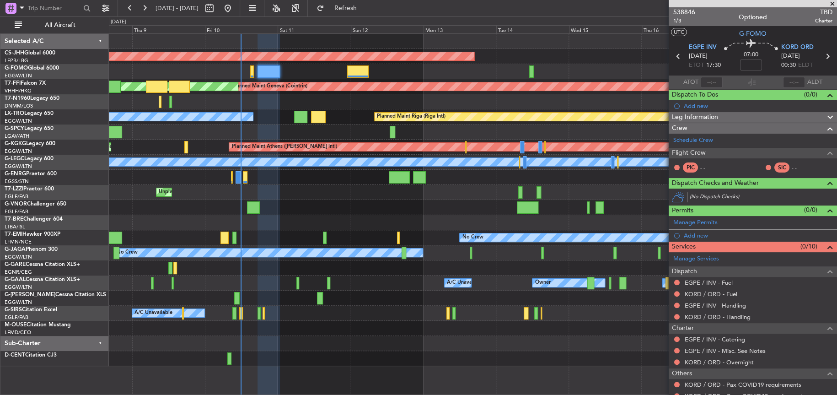
click at [300, 205] on div at bounding box center [473, 207] width 728 height 15
click at [308, 201] on div at bounding box center [473, 207] width 728 height 15
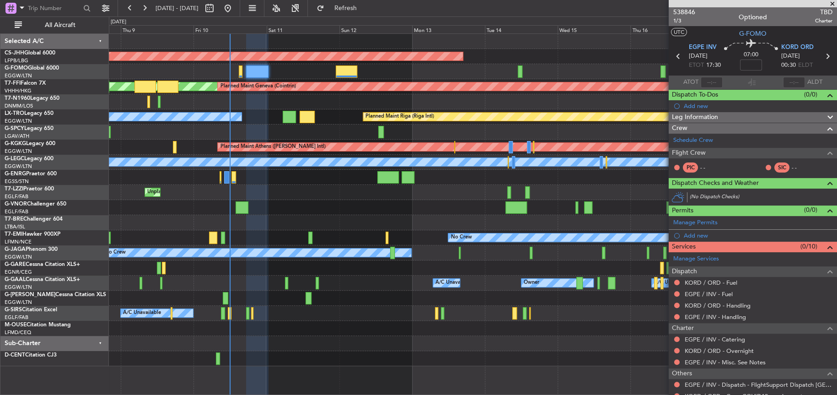
click at [307, 214] on div at bounding box center [473, 207] width 728 height 15
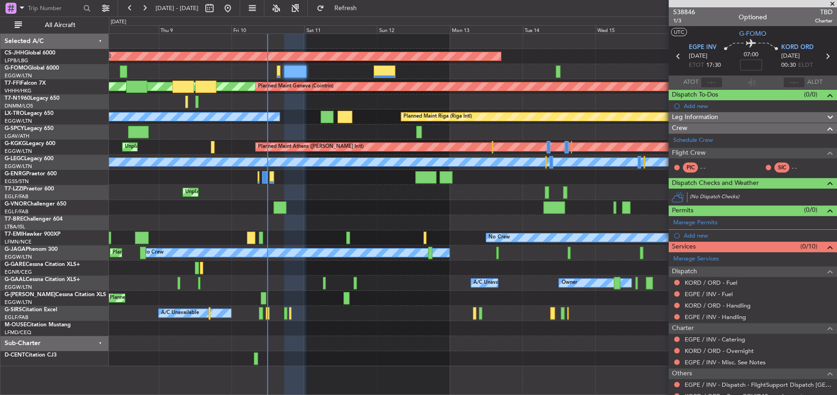
click at [347, 207] on div at bounding box center [473, 207] width 728 height 15
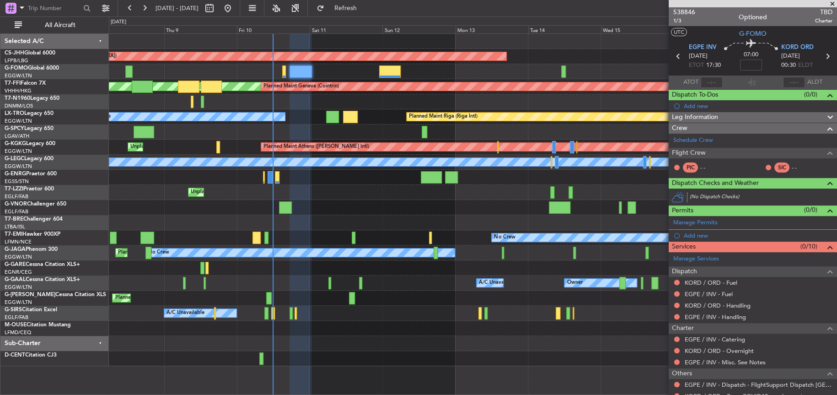
click at [264, 211] on div at bounding box center [473, 207] width 728 height 15
click at [349, 208] on div at bounding box center [473, 207] width 728 height 15
click at [354, 191] on div "Unplanned Maint [GEOGRAPHIC_DATA] ([GEOGRAPHIC_DATA])" at bounding box center [473, 192] width 728 height 15
click at [349, 203] on div at bounding box center [473, 207] width 728 height 15
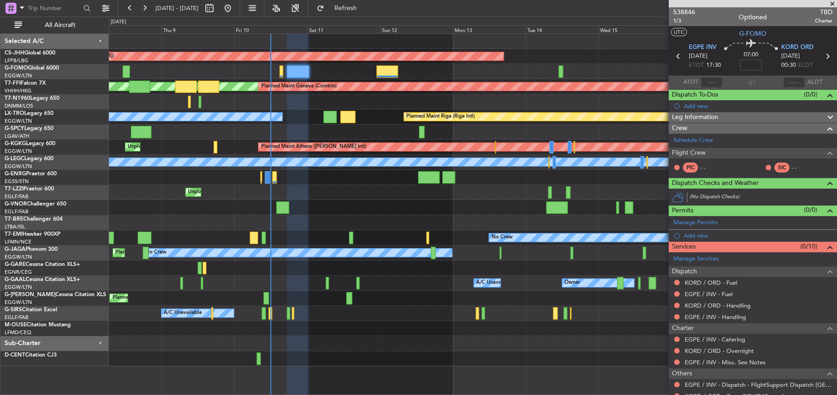
click at [284, 225] on div at bounding box center [473, 222] width 728 height 15
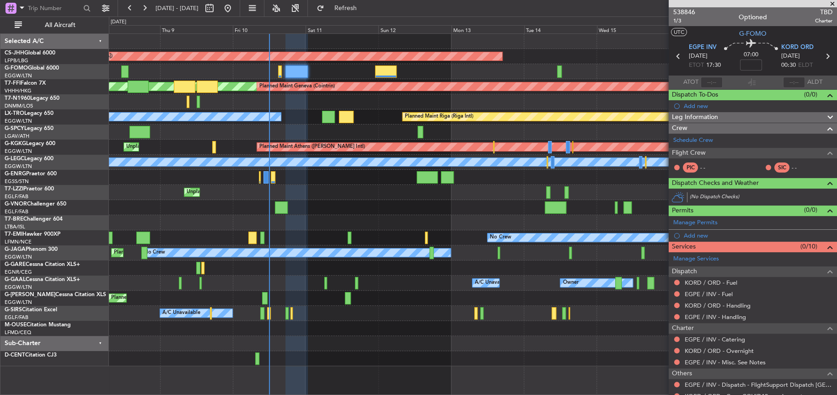
click at [310, 202] on div at bounding box center [473, 207] width 728 height 15
click at [384, 205] on div at bounding box center [473, 207] width 728 height 15
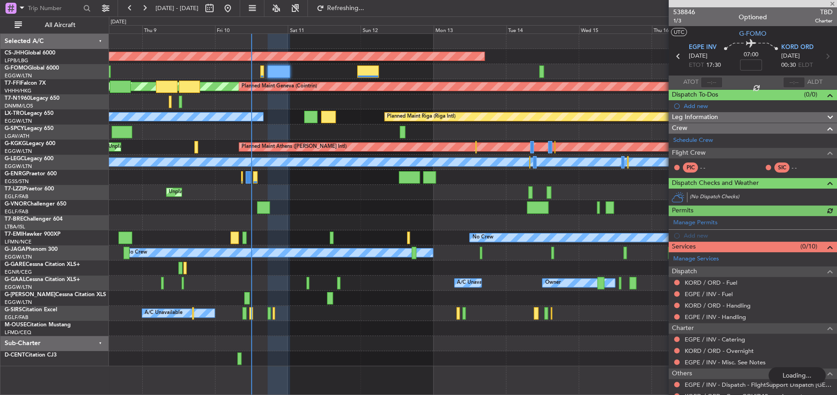
click at [328, 155] on div "Planned Maint Paris (Le Bourget) MEL Geneva (Cointrin) MEL Geneva (Cointrin) Pl…" at bounding box center [473, 200] width 728 height 332
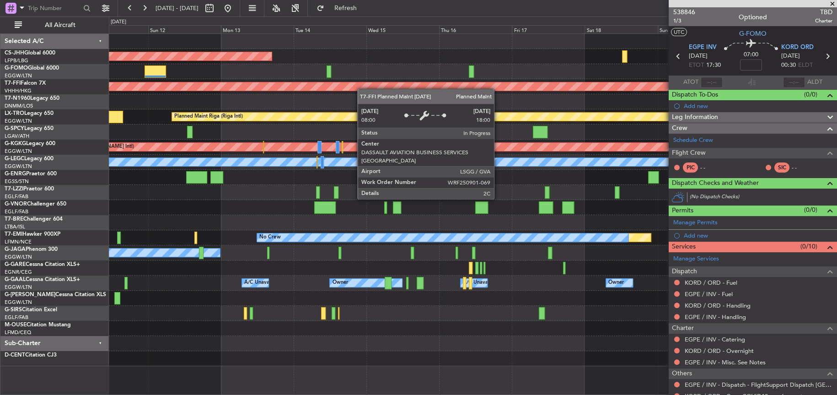
click at [217, 108] on div "Planned Maint Paris (Le Bourget) Planned Maint Geneva (Cointrin) MEL Geneva (Co…" at bounding box center [473, 200] width 728 height 332
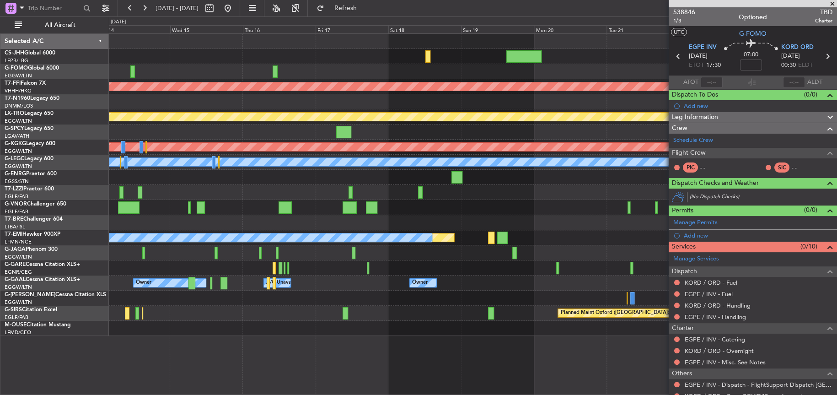
click at [362, 215] on div "Planned Maint [GEOGRAPHIC_DATA] ([GEOGRAPHIC_DATA]) Planned Maint Geneva ([GEOG…" at bounding box center [473, 185] width 728 height 302
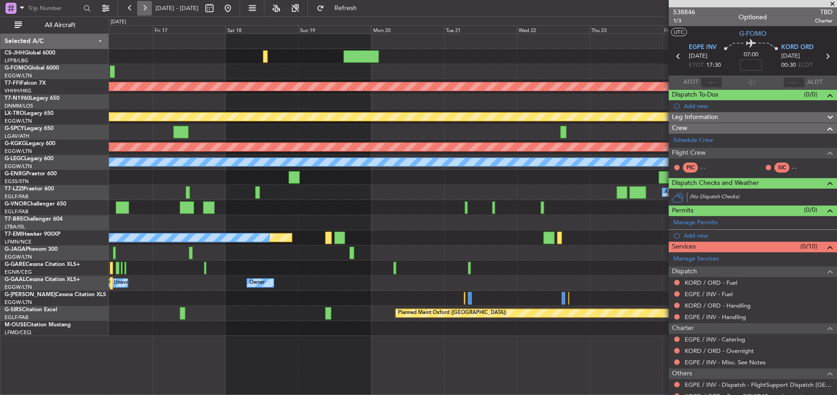
click at [145, 10] on button at bounding box center [144, 8] width 15 height 15
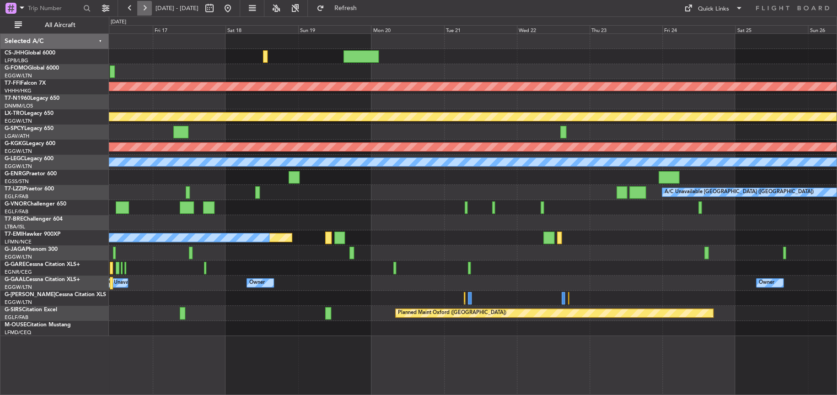
click at [145, 10] on button at bounding box center [144, 8] width 15 height 15
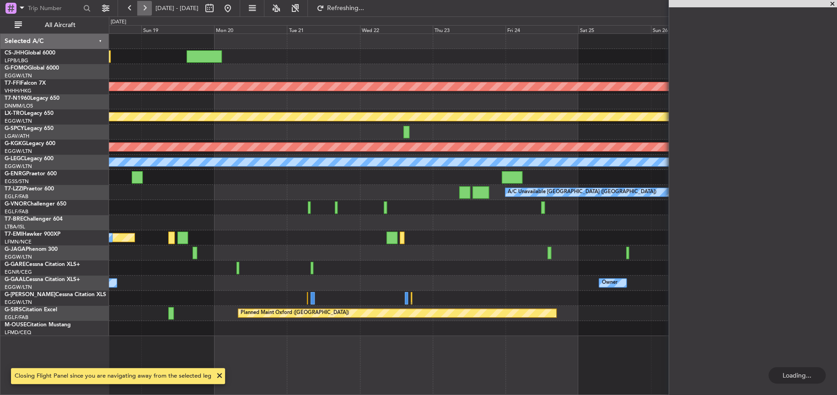
click at [145, 10] on button at bounding box center [144, 8] width 15 height 15
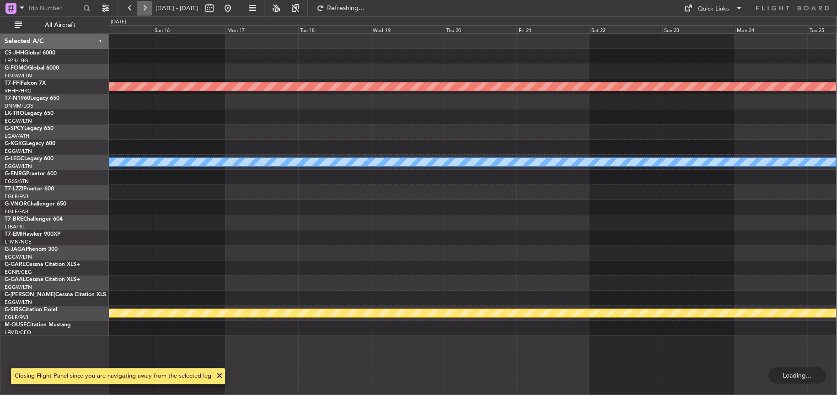
click at [145, 10] on button at bounding box center [144, 8] width 15 height 15
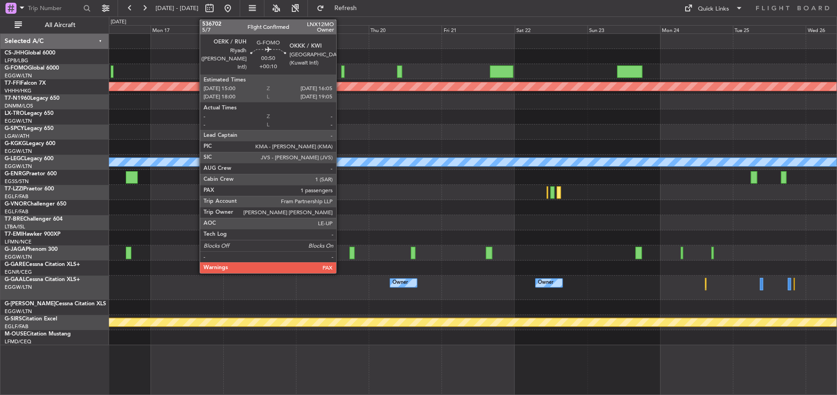
click at [341, 75] on div at bounding box center [343, 71] width 4 height 12
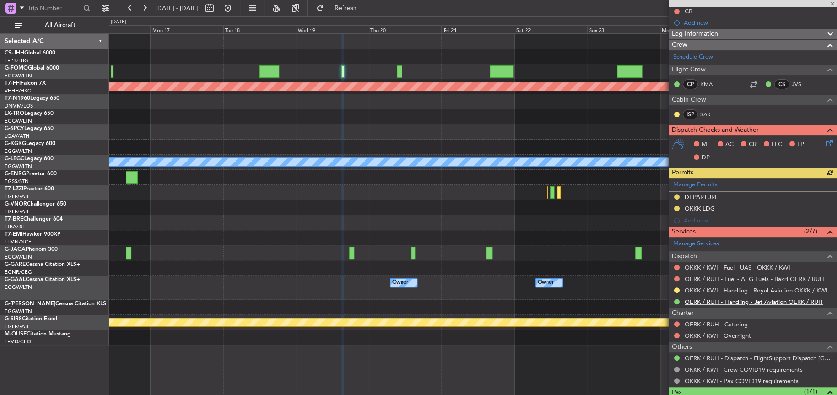
scroll to position [132, 0]
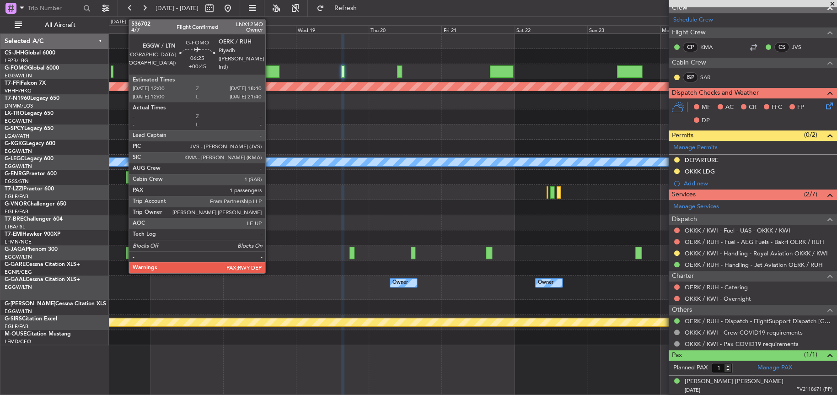
click at [270, 72] on div at bounding box center [269, 71] width 21 height 12
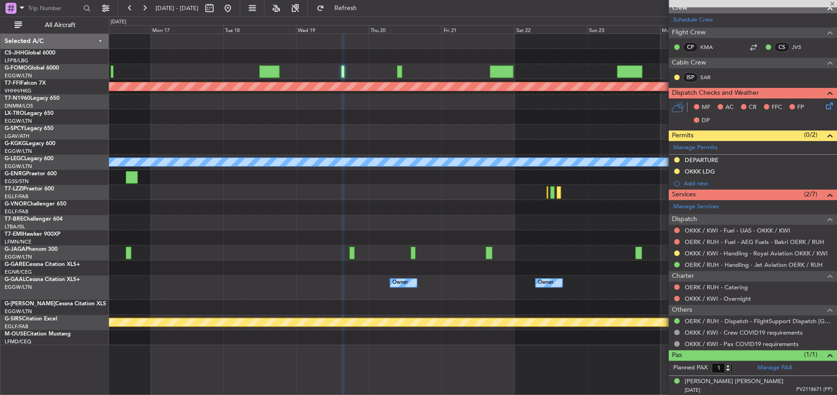
type input "+00:45"
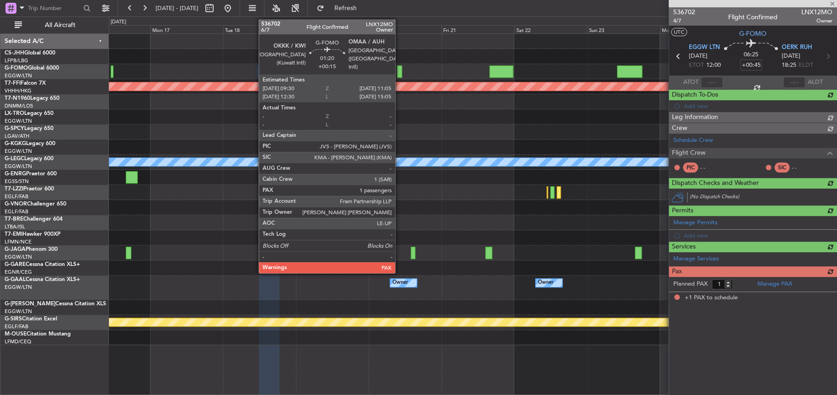
scroll to position [0, 0]
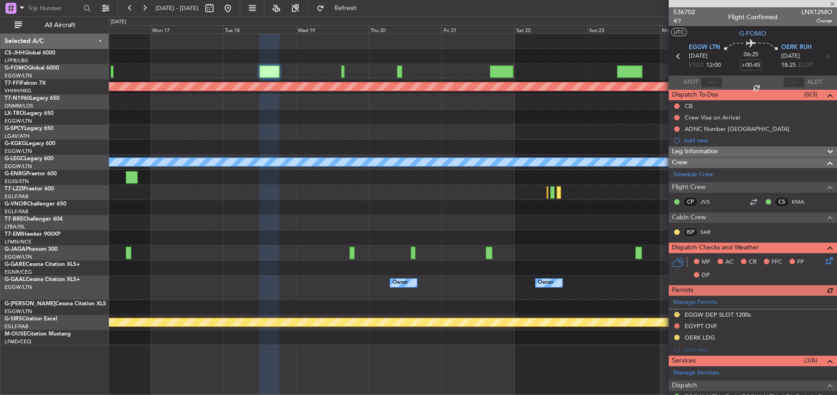
click at [550, 151] on div "Planned Maint Geneva (Cointrin) Planned Maint Athens (Eleftherios Venizelos Int…" at bounding box center [473, 189] width 728 height 311
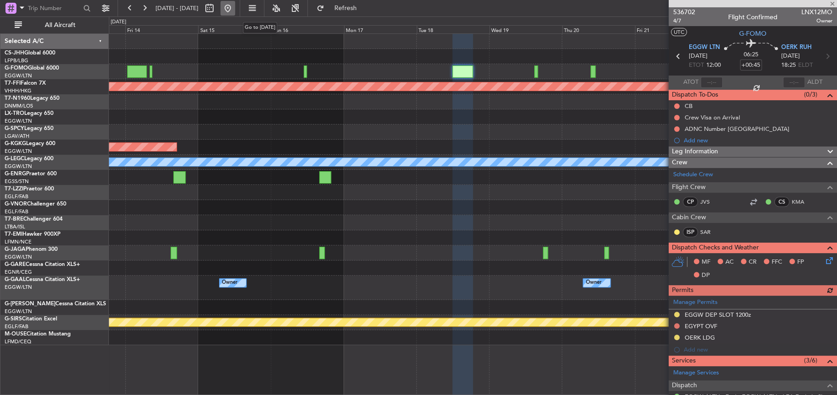
click at [235, 10] on button at bounding box center [228, 8] width 15 height 15
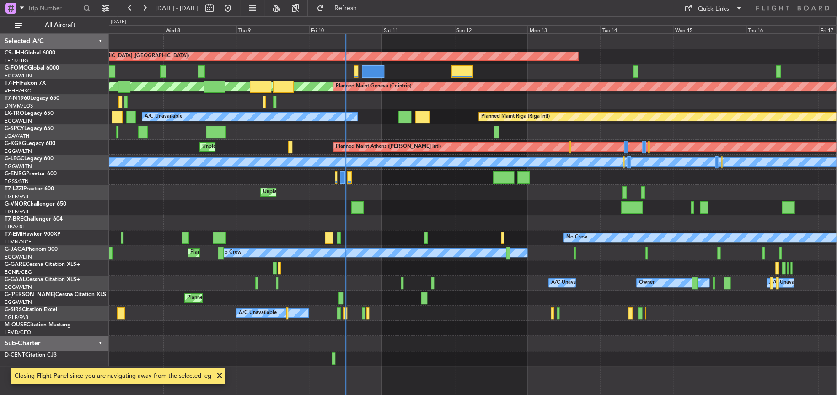
click at [521, 213] on div at bounding box center [473, 207] width 728 height 15
click at [503, 200] on div at bounding box center [473, 207] width 728 height 15
click at [367, 114] on div "Planned Maint Riga (Riga Intl) A/C Unavailable" at bounding box center [473, 116] width 728 height 15
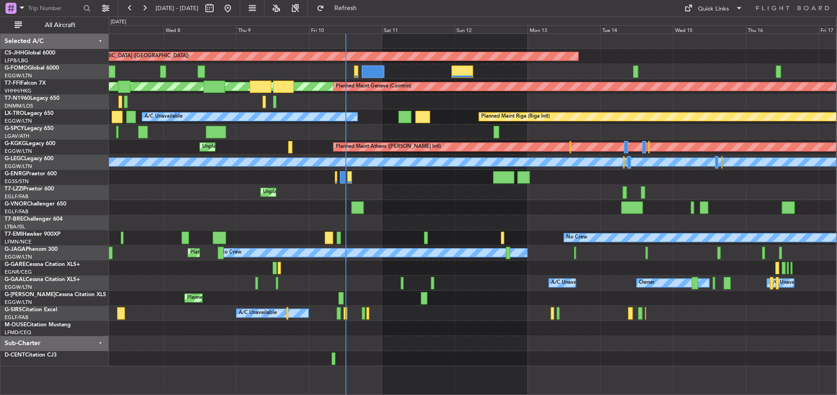
click at [370, 118] on div "Planned Maint Riga (Riga Intl) A/C Unavailable" at bounding box center [473, 116] width 728 height 15
click at [372, 119] on div "Planned Maint Riga (Riga Intl) A/C Unavailable" at bounding box center [473, 116] width 728 height 15
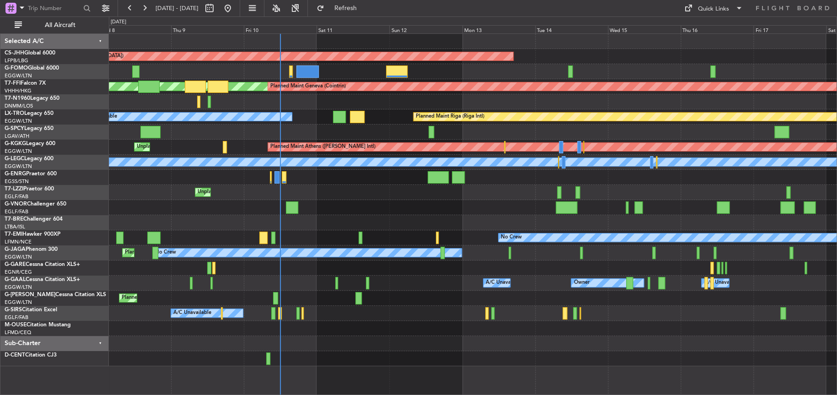
click at [388, 133] on div "Planned Maint [GEOGRAPHIC_DATA] ([GEOGRAPHIC_DATA]) [PERSON_NAME] Geneva ([GEOG…" at bounding box center [473, 200] width 728 height 332
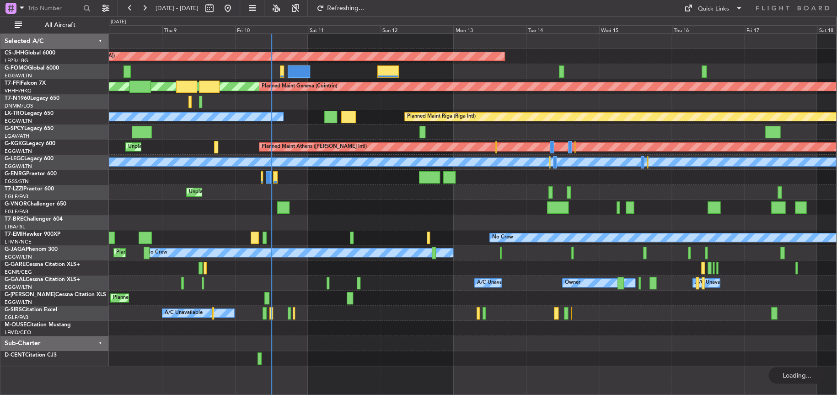
click at [450, 91] on div "MEL Geneva (Cointrin) MEL Geneva (Cointrin) Planned Maint Geneva (Cointrin)" at bounding box center [473, 86] width 728 height 15
click at [156, 151] on div "Planned Maint [GEOGRAPHIC_DATA] ([GEOGRAPHIC_DATA]) [PERSON_NAME] Geneva ([GEOG…" at bounding box center [473, 200] width 728 height 332
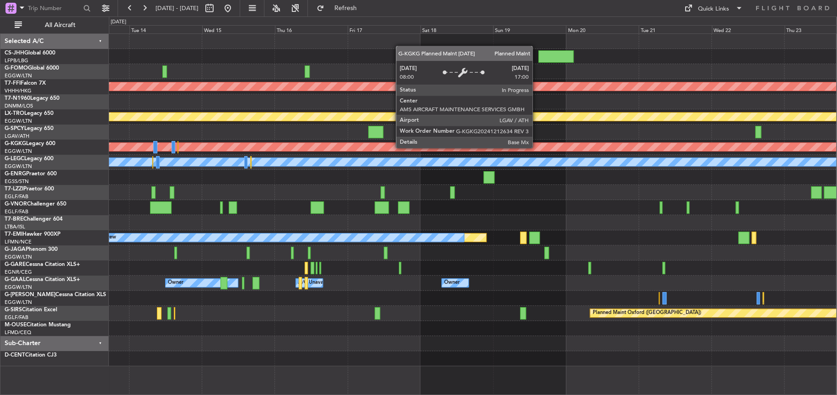
click at [252, 177] on div "Planned Maint [GEOGRAPHIC_DATA] ([GEOGRAPHIC_DATA]) Planned Maint Geneva ([GEOG…" at bounding box center [473, 200] width 728 height 332
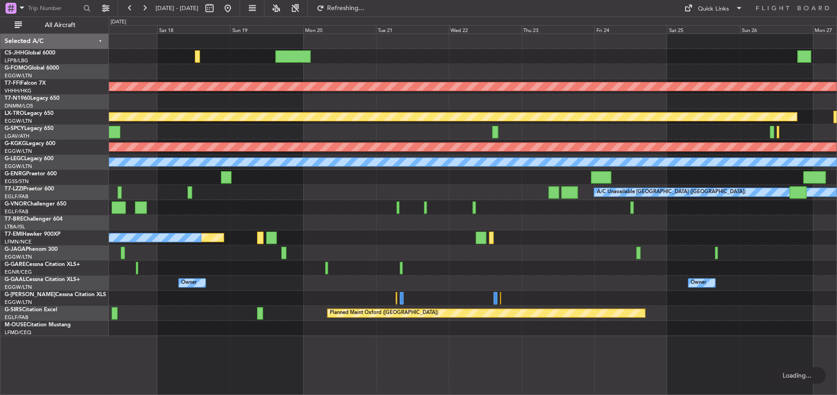
click at [148, 96] on div "Planned Maint Geneva (Cointrin) Planned Maint [GEOGRAPHIC_DATA] (Riga Intl) Pla…" at bounding box center [473, 185] width 728 height 302
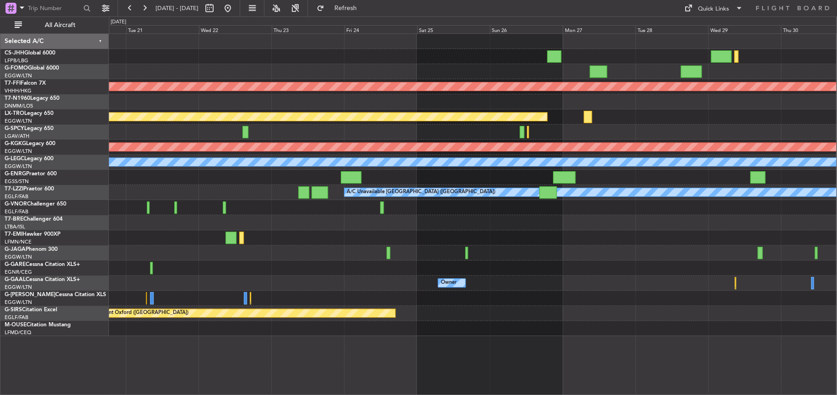
click at [449, 65] on div at bounding box center [473, 71] width 728 height 15
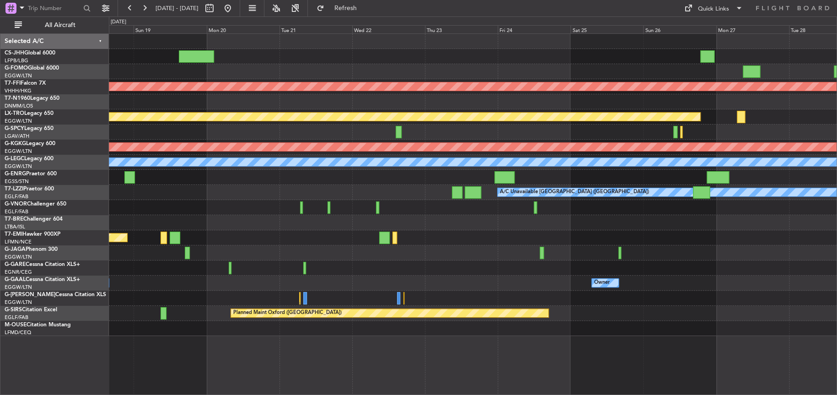
click at [512, 76] on div "Planned Maint Geneva (Cointrin) Planned Maint Riga (Riga Intl) Planned Maint At…" at bounding box center [473, 185] width 728 height 302
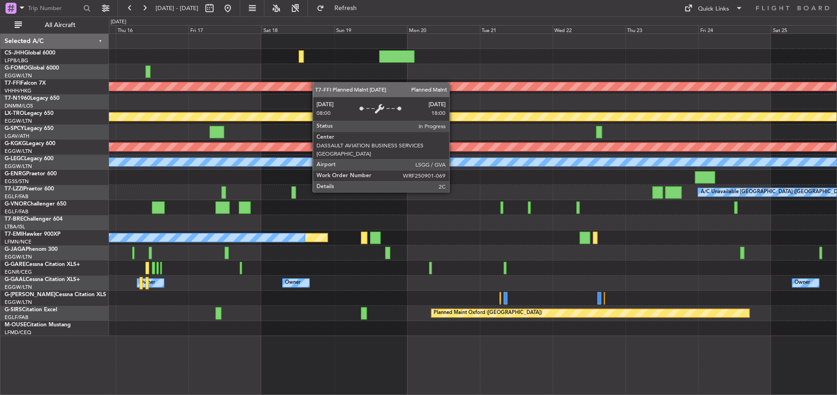
click at [607, 86] on div "Planned Maint Paris (Le Bourget) Planned Maint Geneva (Cointrin) Planned Maint …" at bounding box center [473, 185] width 728 height 302
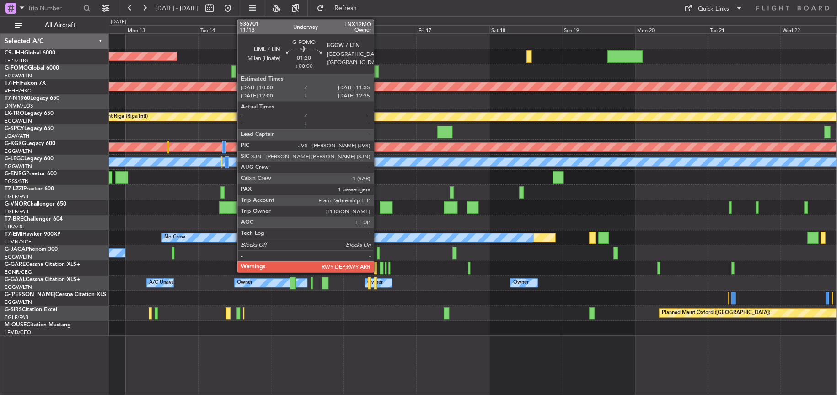
click at [378, 73] on div at bounding box center [376, 71] width 5 height 12
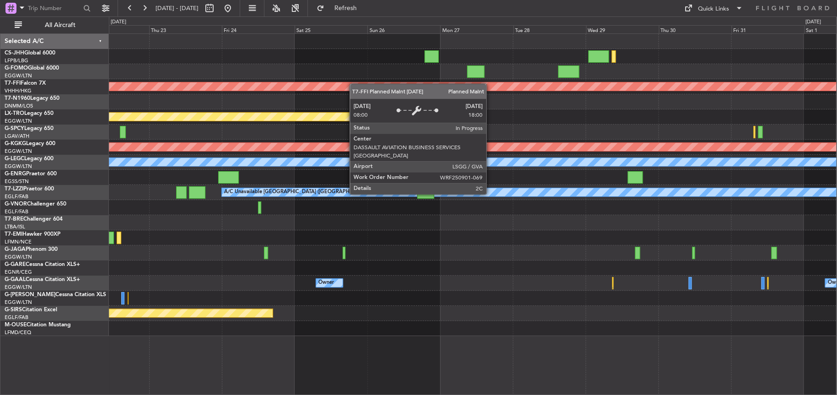
click at [292, 91] on div "Planned Maint Geneva (Cointrin) Planned Maint Riga (Riga Intl) Planned Maint At…" at bounding box center [473, 185] width 728 height 302
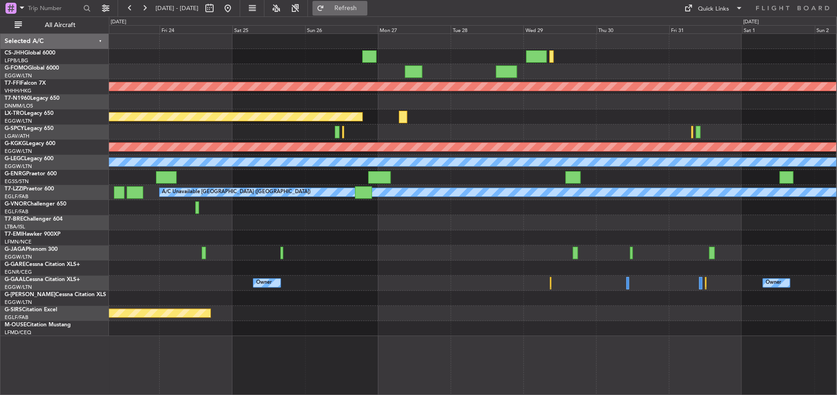
click at [365, 5] on span "Refresh" at bounding box center [345, 8] width 38 height 6
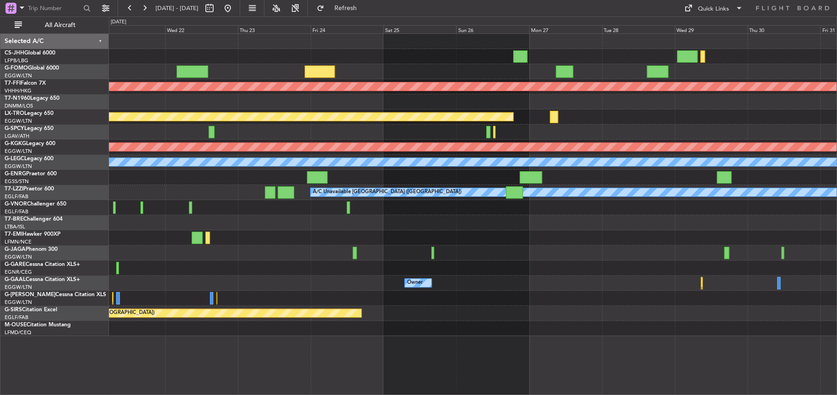
click at [426, 231] on div "Planned Maint Geneva (Cointrin) Planned Maint Riga (Riga Intl) Planned Maint At…" at bounding box center [473, 185] width 728 height 302
click at [423, 234] on div "Planned Maint" at bounding box center [473, 237] width 728 height 15
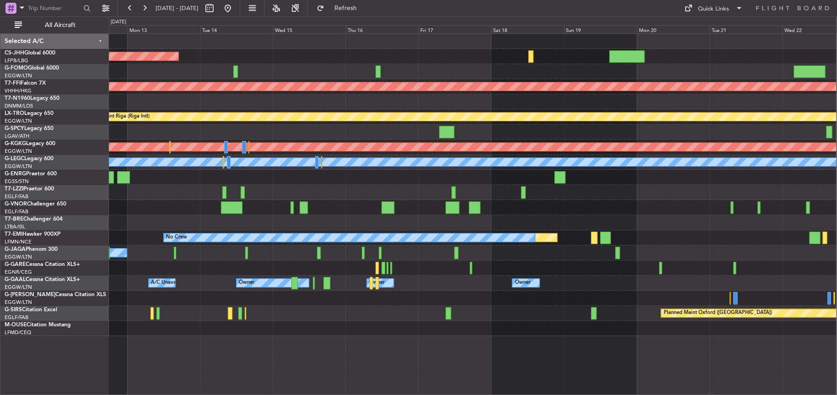
click at [697, 210] on div "Planned Maint Paris (Le Bourget) Planned Maint Geneva (Cointrin) MEL Geneva (Co…" at bounding box center [473, 185] width 728 height 302
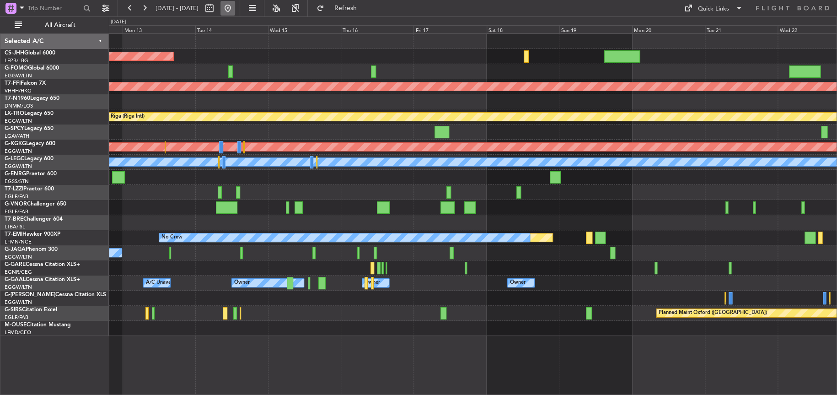
click at [235, 9] on button at bounding box center [228, 8] width 15 height 15
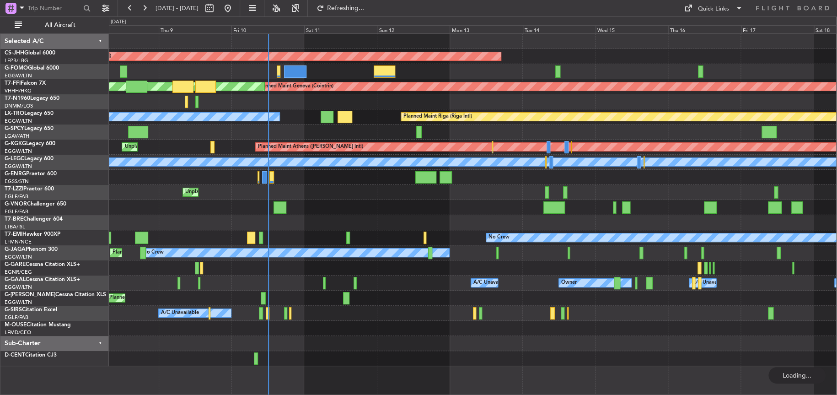
click at [462, 219] on div at bounding box center [473, 222] width 728 height 15
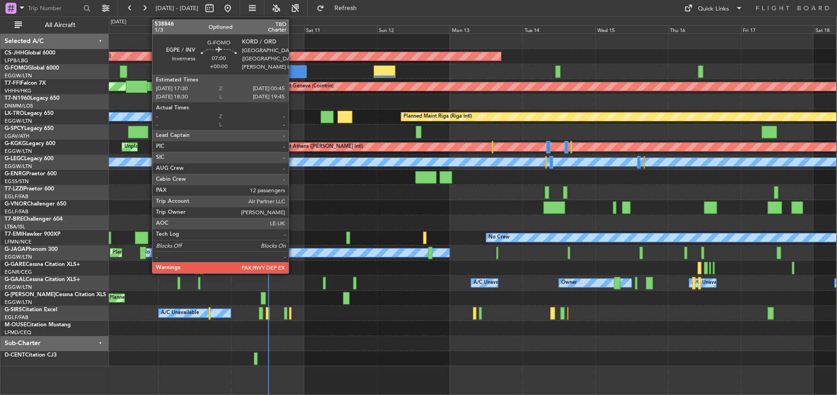
click at [293, 74] on div at bounding box center [295, 71] width 22 height 12
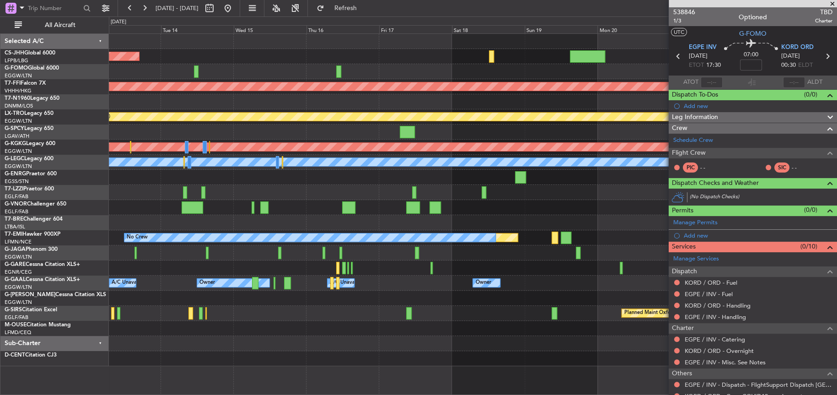
click at [174, 151] on div "Planned Maint [GEOGRAPHIC_DATA] ([GEOGRAPHIC_DATA]) Planned Maint Geneva ([GEOG…" at bounding box center [473, 200] width 728 height 332
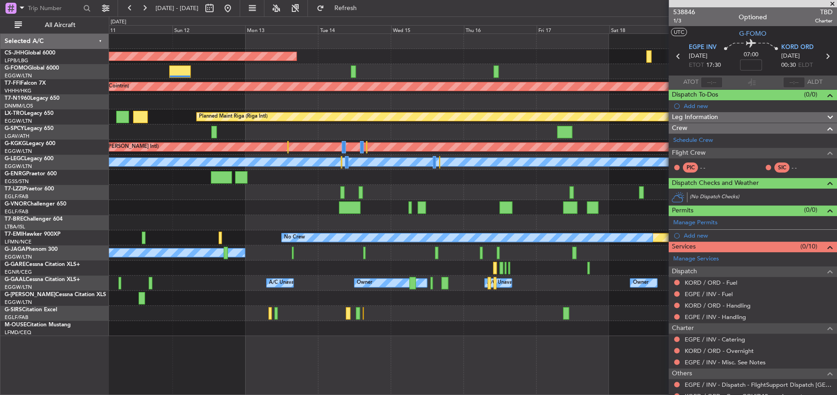
click at [135, 118] on div "Planned Maint Paris (Le Bourget) Planned Maint Geneva (Cointrin) MEL Geneva (Co…" at bounding box center [473, 185] width 728 height 302
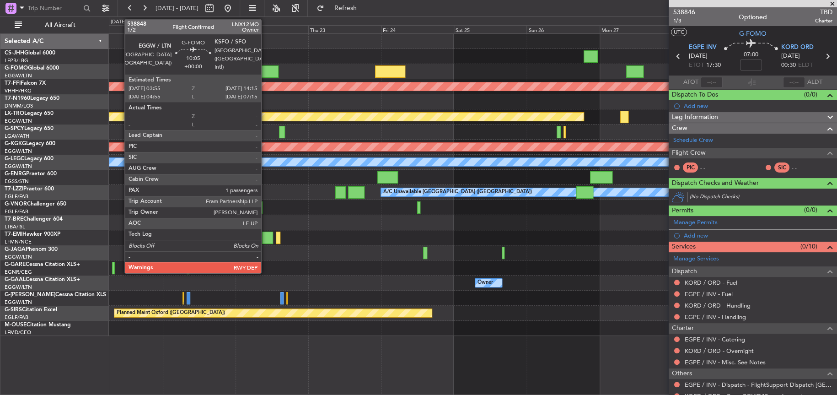
click at [265, 70] on div at bounding box center [263, 71] width 32 height 12
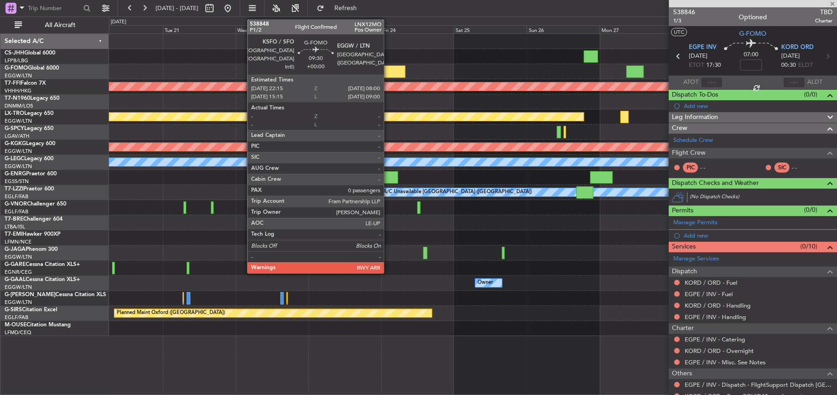
click at [388, 69] on div at bounding box center [390, 71] width 30 height 12
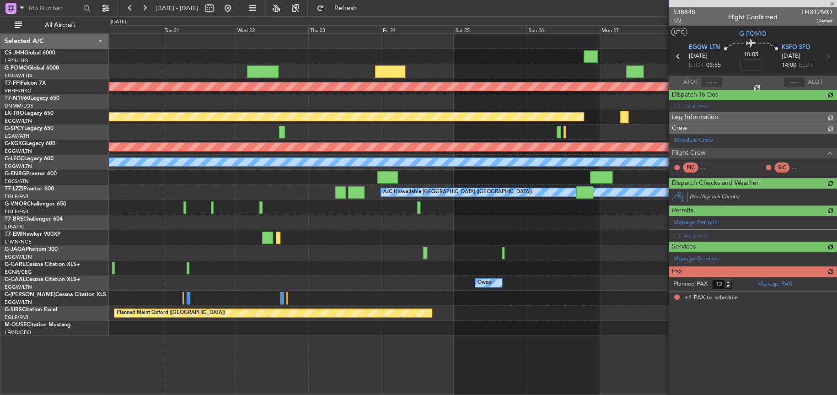
type input "1"
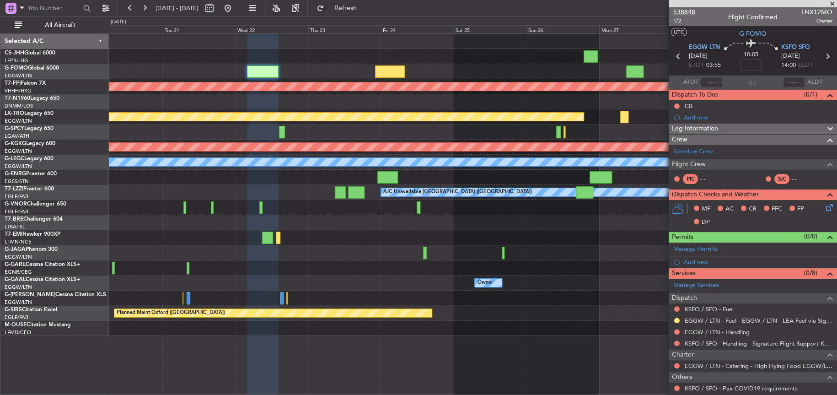
click at [683, 13] on span "538848" at bounding box center [685, 12] width 22 height 10
click at [365, 5] on span "Refresh" at bounding box center [345, 8] width 38 height 6
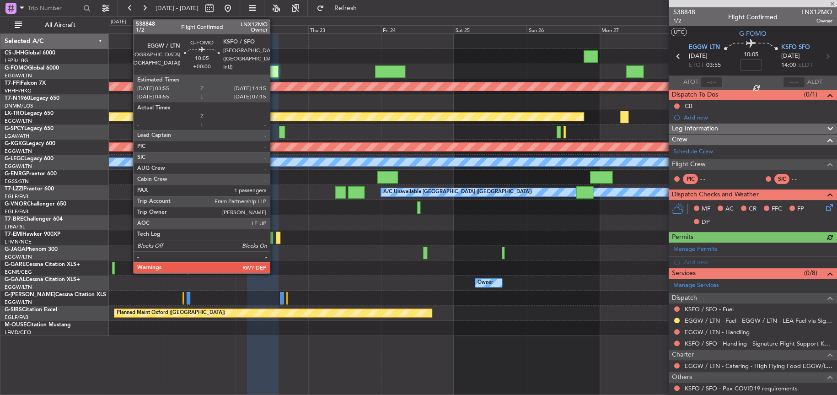
click at [272, 70] on div at bounding box center [263, 71] width 32 height 12
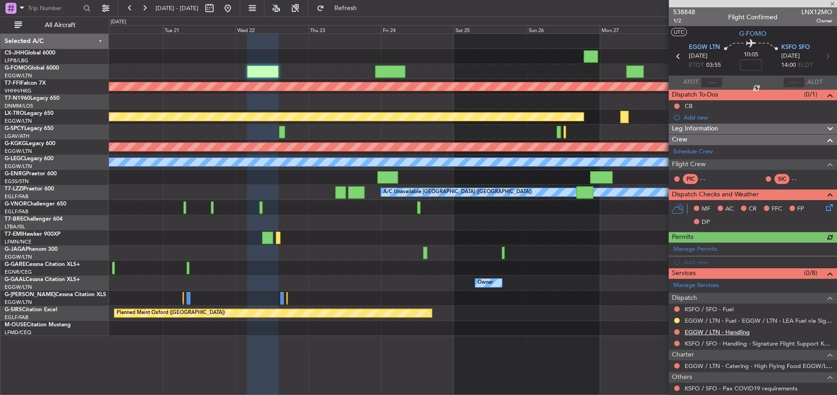
click at [729, 330] on link "EGGW / LTN - Handling" at bounding box center [717, 332] width 65 height 8
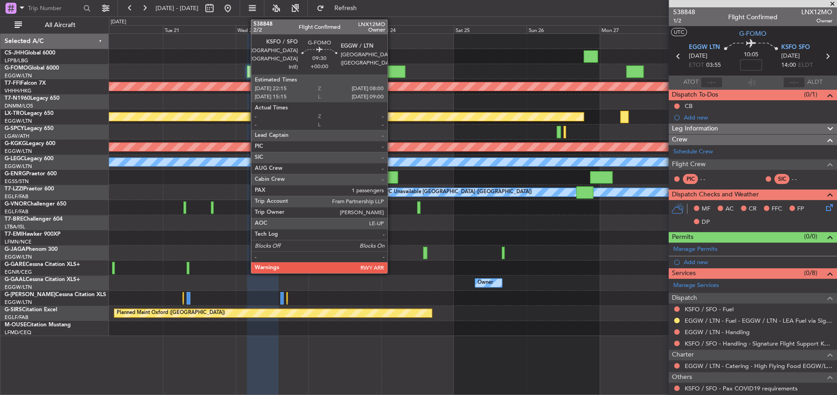
click at [392, 68] on div at bounding box center [390, 71] width 30 height 12
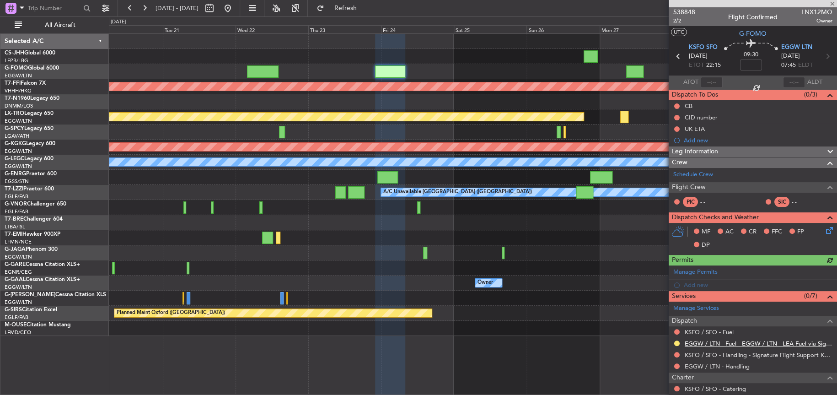
scroll to position [46, 0]
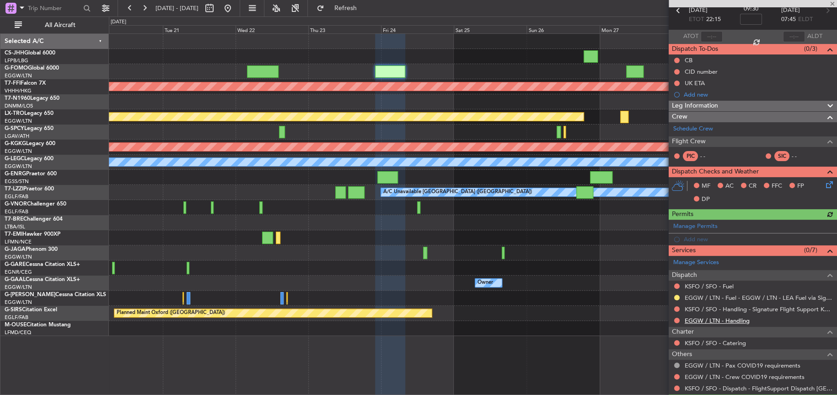
click at [722, 318] on link "EGGW / LTN - Handling" at bounding box center [717, 321] width 65 height 8
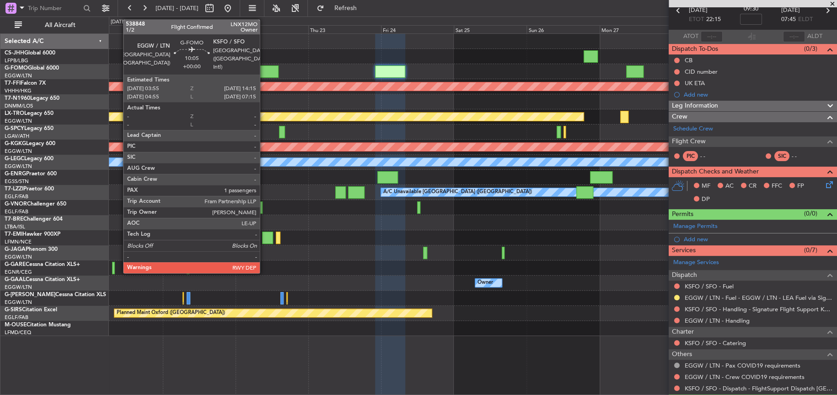
click at [264, 76] on div at bounding box center [263, 71] width 32 height 12
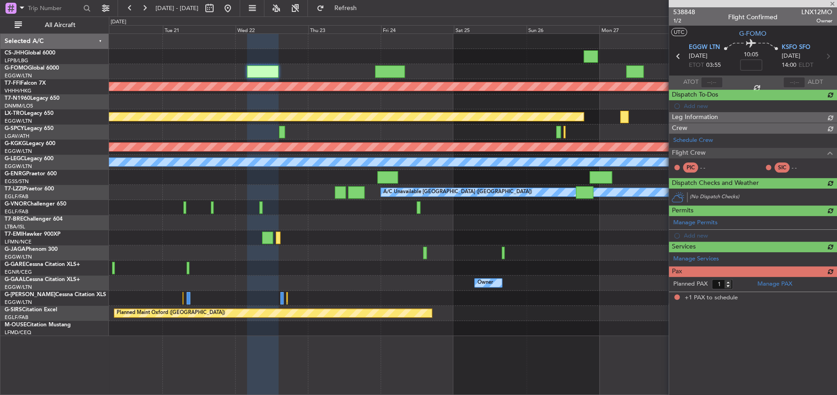
scroll to position [0, 0]
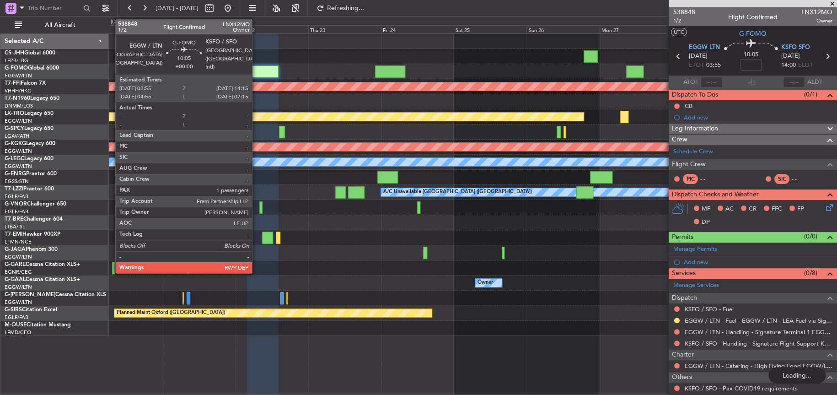
click at [248, 72] on div at bounding box center [263, 71] width 32 height 12
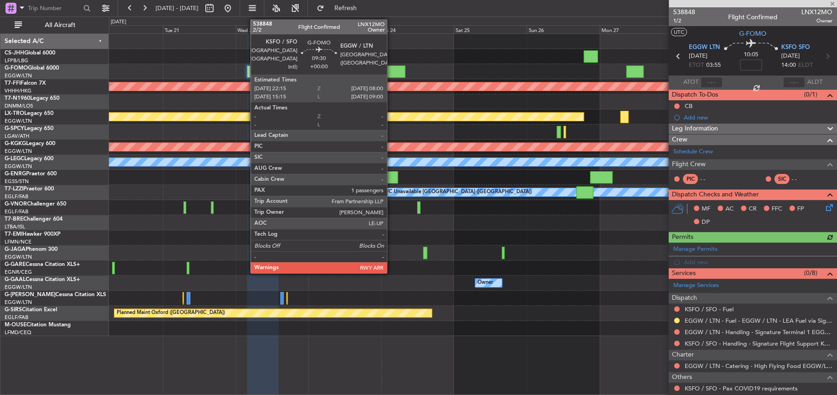
click at [391, 70] on div at bounding box center [390, 71] width 30 height 12
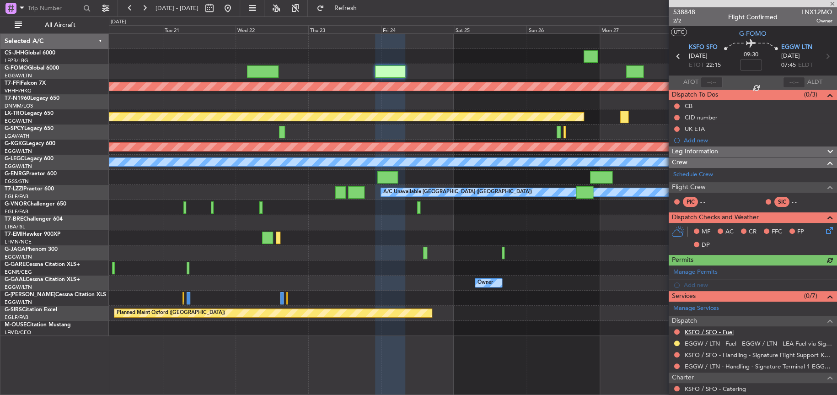
click at [708, 329] on link "KSFO / SFO - Fuel" at bounding box center [709, 332] width 49 height 8
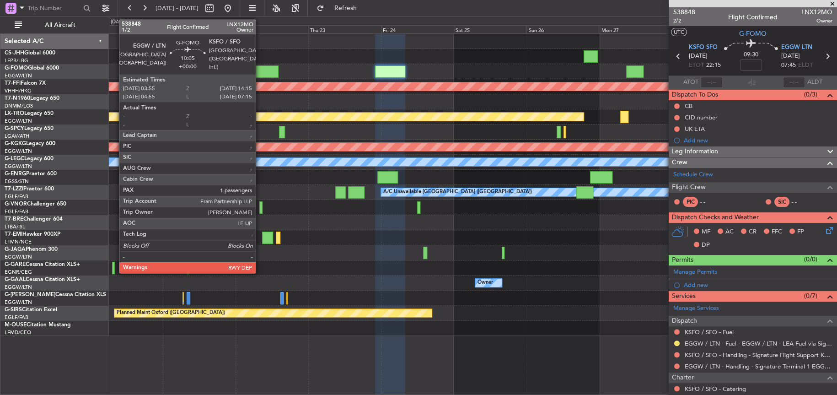
click at [257, 67] on div at bounding box center [263, 71] width 32 height 12
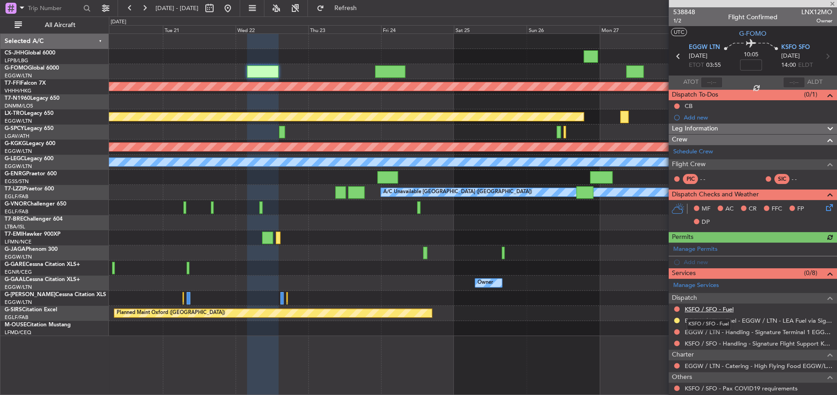
click at [696, 305] on link "KSFO / SFO - Fuel" at bounding box center [709, 309] width 49 height 8
click at [365, 11] on span "Refresh" at bounding box center [345, 8] width 38 height 6
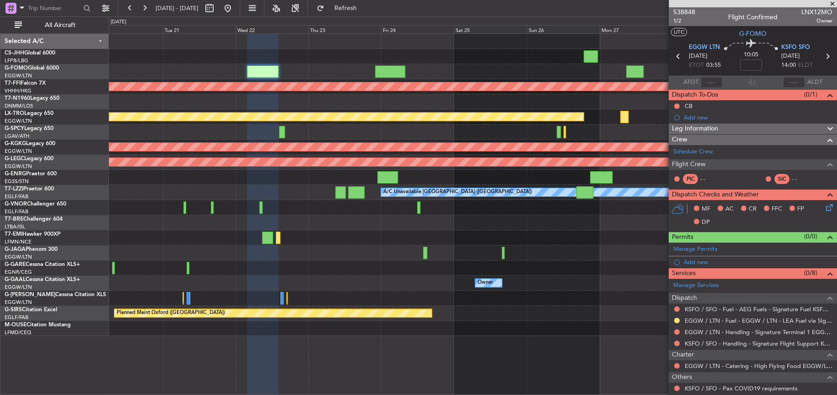
click at [631, 330] on div at bounding box center [473, 328] width 728 height 15
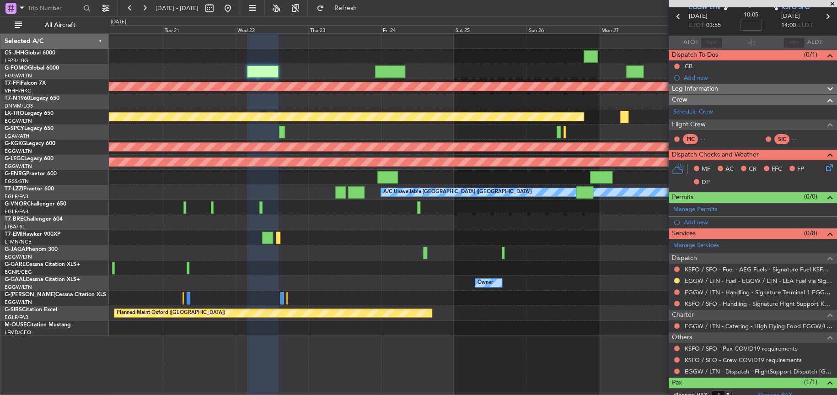
scroll to position [67, 0]
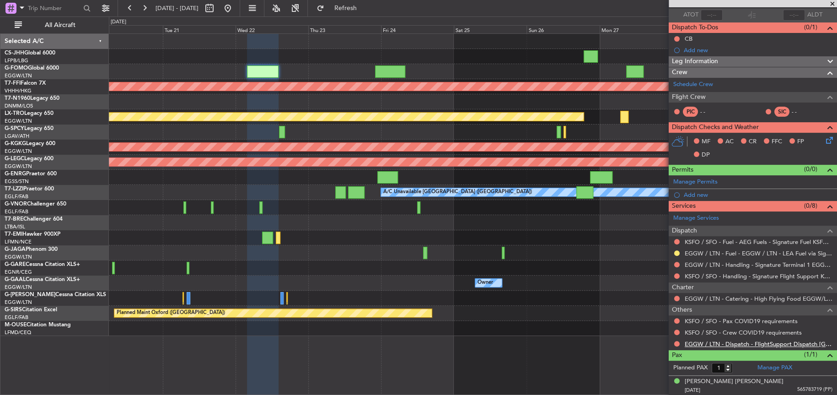
click at [731, 341] on link "EGGW / LTN - Dispatch - FlightSupport Dispatch UK" at bounding box center [759, 344] width 148 height 8
click at [352, 235] on div "Planned Maint No Crew" at bounding box center [473, 237] width 728 height 15
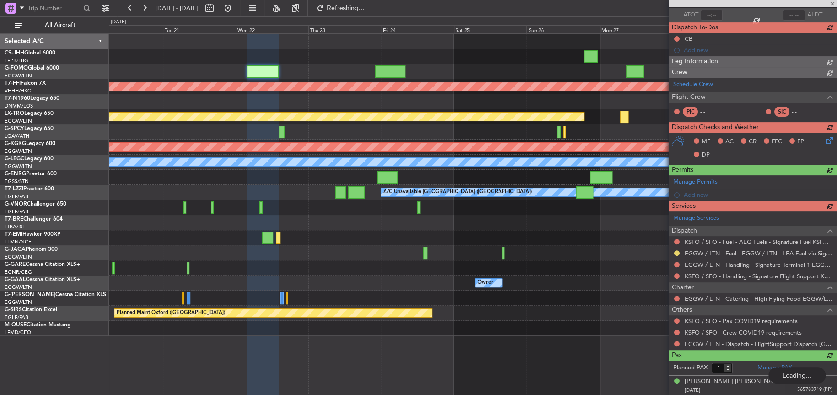
type input "+00:30"
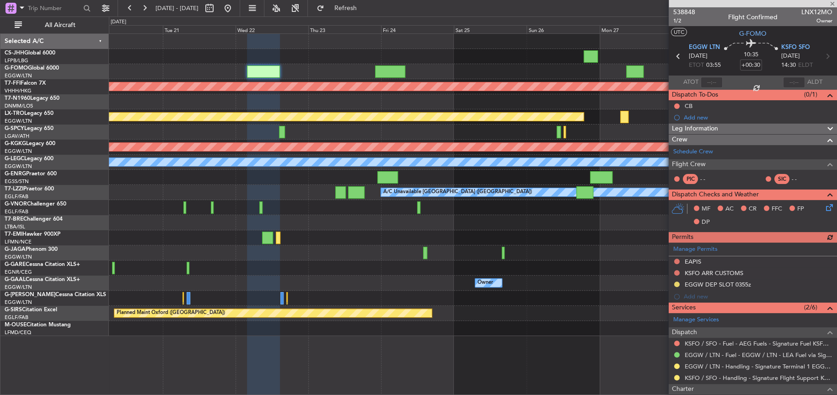
scroll to position [67, 0]
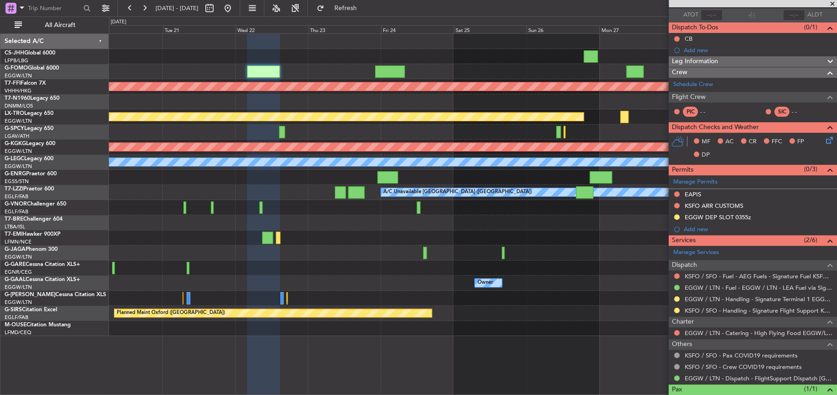
click at [244, 238] on div "Planned Maint No Crew" at bounding box center [473, 237] width 728 height 15
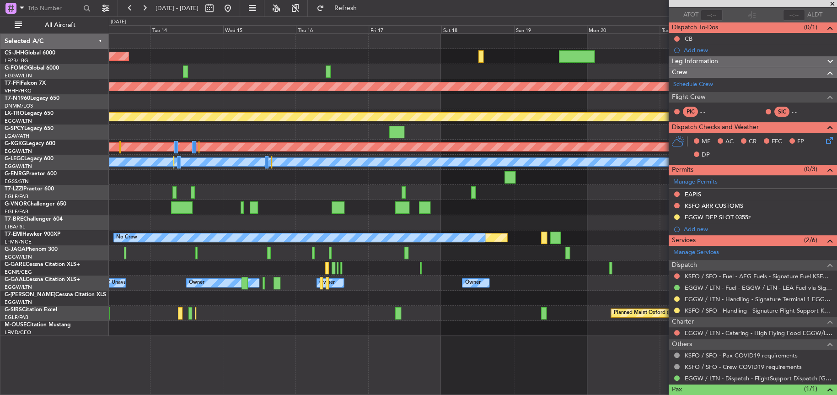
click at [803, 338] on fb-app "[DATE] - [DATE] Refresh Quick Links All Aircraft Planned Maint [GEOGRAPHIC_DATA…" at bounding box center [418, 201] width 837 height 388
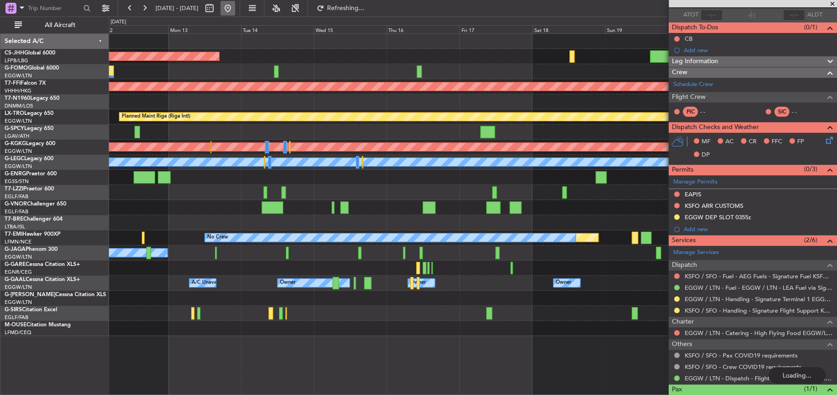
click at [235, 9] on button at bounding box center [228, 8] width 15 height 15
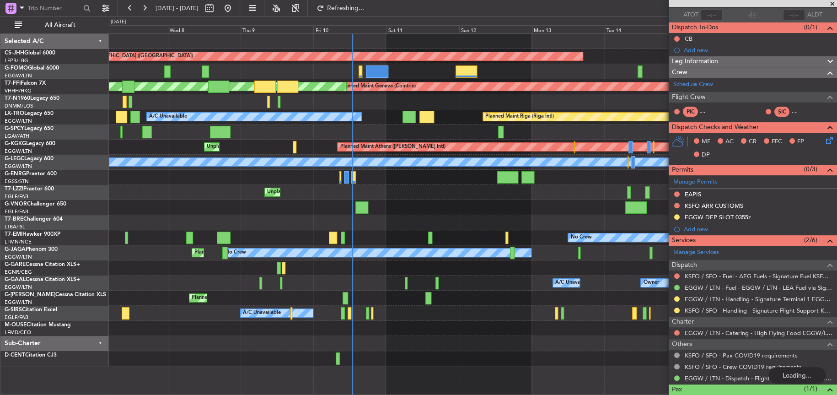
click at [284, 361] on div "Planned Maint Paris (Le Bourget) Planned Maint Geneva (Cointrin) MEL Geneva (Co…" at bounding box center [473, 200] width 728 height 332
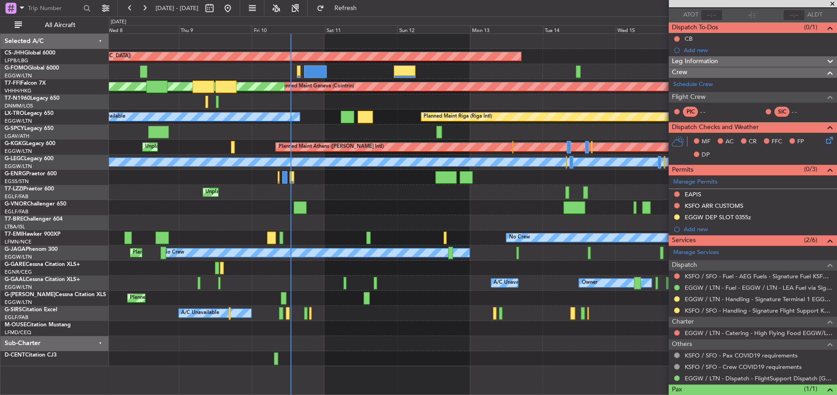
click at [448, 195] on div "Unplanned Maint [GEOGRAPHIC_DATA] ([GEOGRAPHIC_DATA])" at bounding box center [473, 192] width 728 height 15
click at [431, 206] on div at bounding box center [473, 207] width 728 height 15
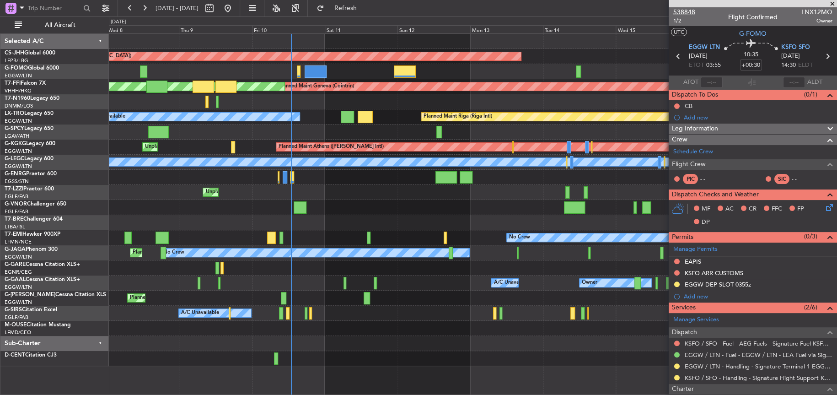
click at [686, 13] on span "538848" at bounding box center [685, 12] width 22 height 10
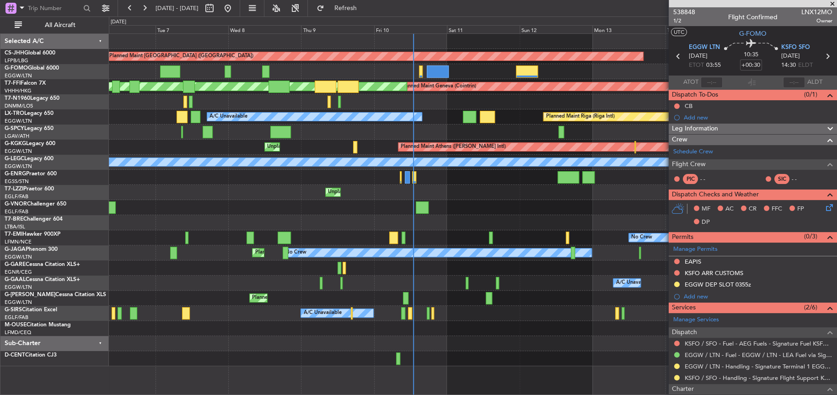
click at [101, 237] on div "Planned Maint Paris (Le Bourget) Planned Maint Geneva (Cointrin) MEL Geneva (Co…" at bounding box center [418, 205] width 837 height 378
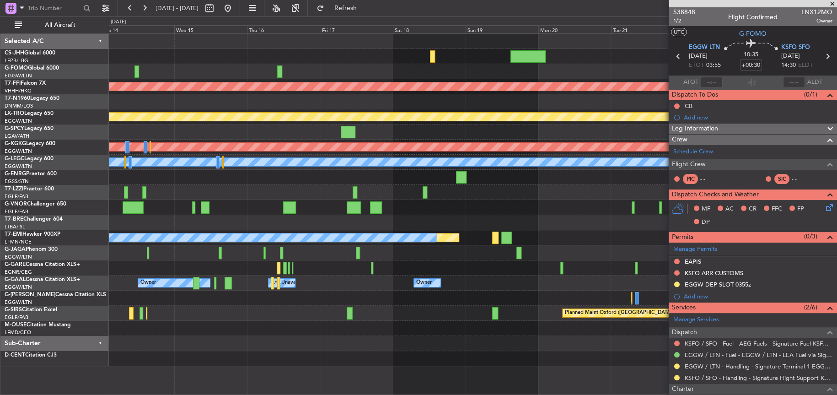
click at [55, 264] on div "Planned Maint Paris (Le Bourget) Planned Maint Geneva (Cointrin) Planned Maint …" at bounding box center [418, 205] width 837 height 378
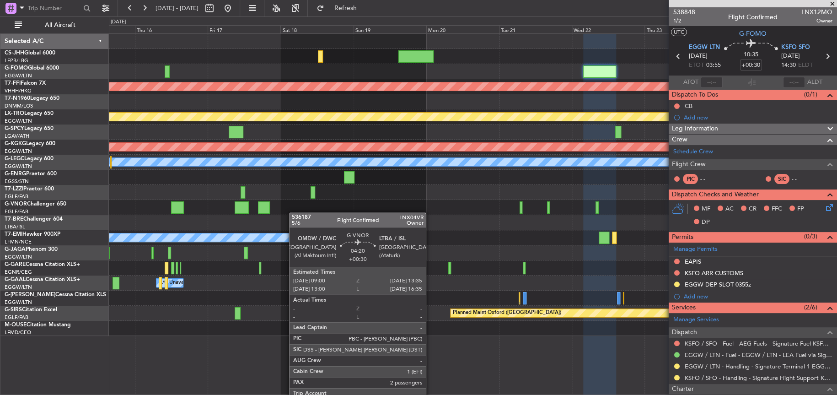
click at [144, 227] on div "Planned Maint Paris (Le Bourget) Planned Maint Geneva (Cointrin) Planned Maint …" at bounding box center [473, 185] width 728 height 302
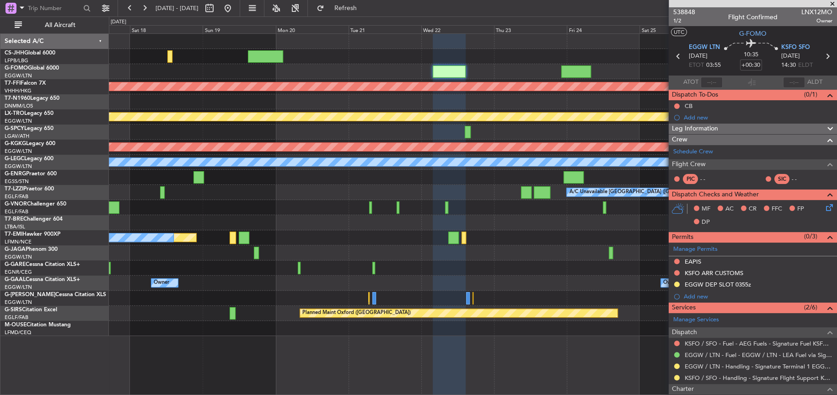
click at [82, 245] on div "Planned Maint Geneva (Cointrin) Planned Maint Riga (Riga Intl) Planned Maint At…" at bounding box center [418, 205] width 837 height 378
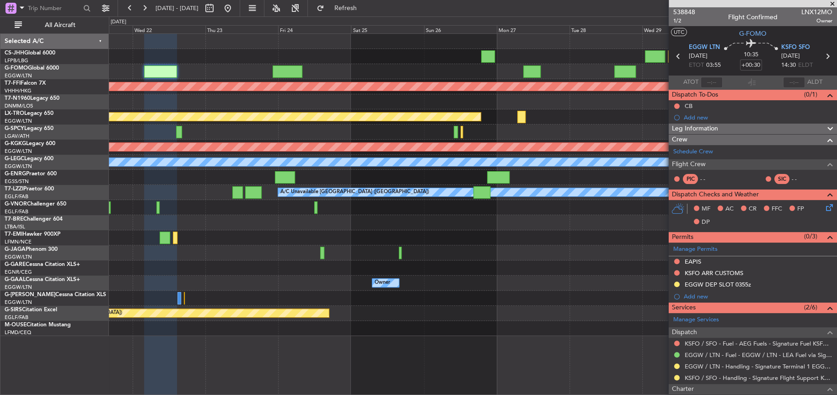
click at [189, 226] on div at bounding box center [473, 222] width 728 height 15
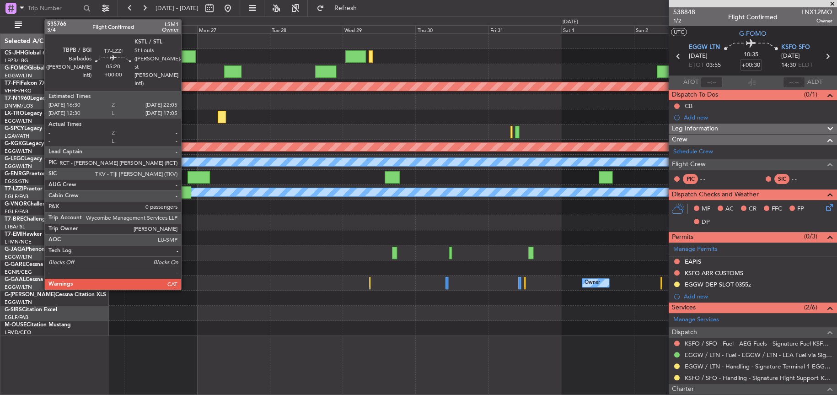
click at [185, 193] on div at bounding box center [182, 192] width 17 height 12
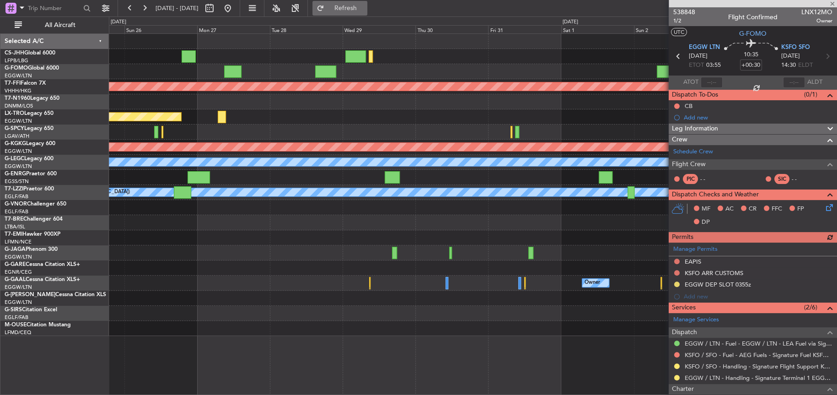
click at [365, 9] on span "Refresh" at bounding box center [345, 8] width 38 height 6
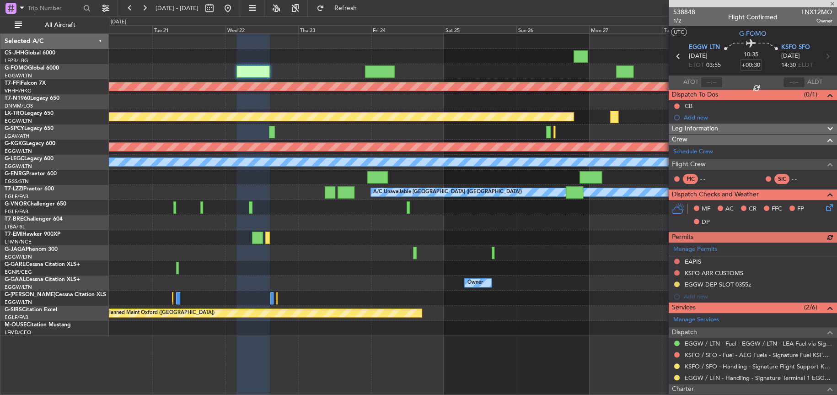
click at [576, 239] on div "Planned Maint Geneva (Cointrin) Planned Maint Riga (Riga Intl) Planned Maint At…" at bounding box center [473, 185] width 728 height 302
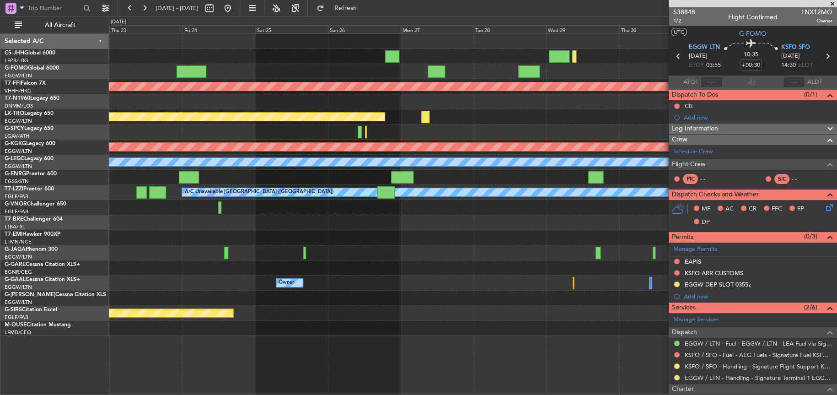
click at [252, 217] on div "Planned Maint Geneva (Cointrin) Planned Maint Riga (Riga Intl) Planned Maint At…" at bounding box center [473, 185] width 728 height 302
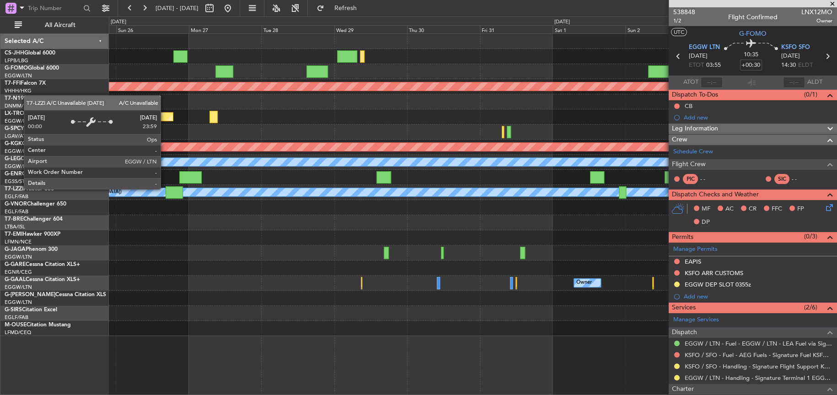
click at [165, 189] on div "A/C Unavailable [GEOGRAPHIC_DATA] ([GEOGRAPHIC_DATA])" at bounding box center [407, 192] width 873 height 8
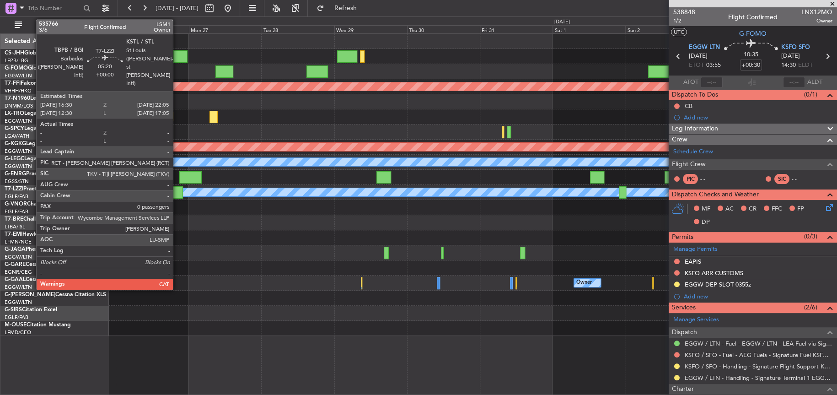
click at [178, 189] on div at bounding box center [174, 192] width 17 height 12
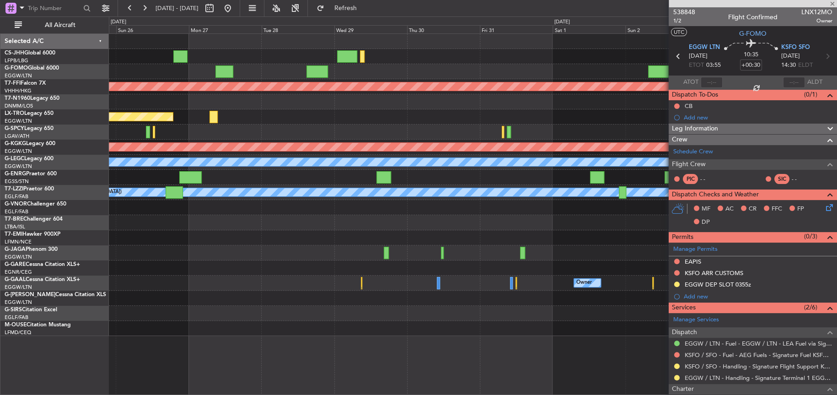
type input "0"
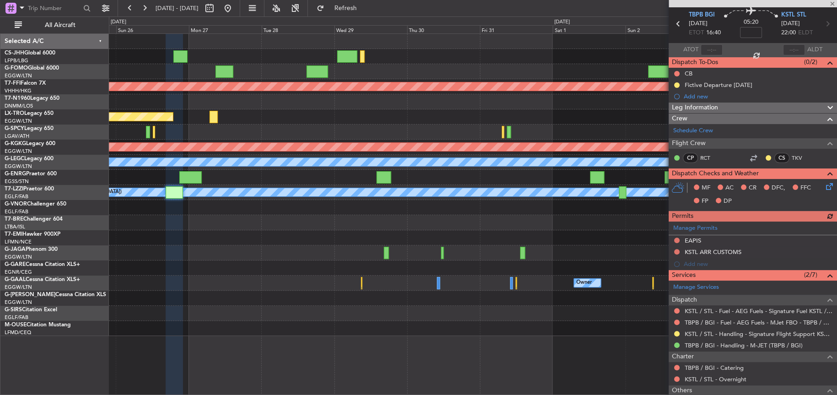
scroll to position [46, 0]
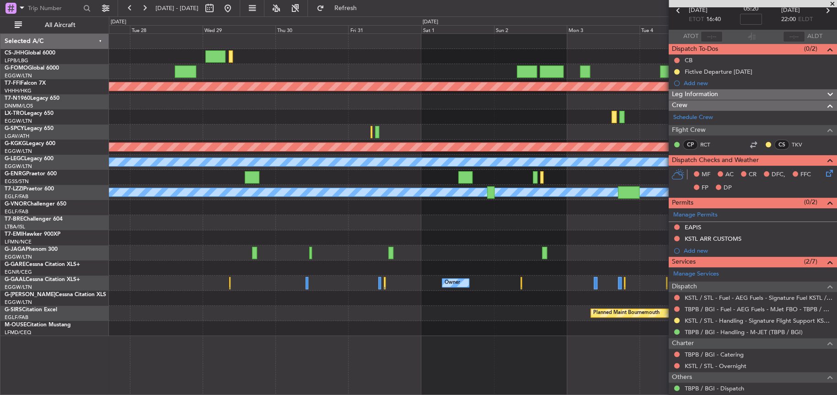
click at [211, 249] on div "Planned Maint Geneva (Cointrin) Planned Maint Riga (Riga Intl) Planned Maint At…" at bounding box center [473, 185] width 728 height 302
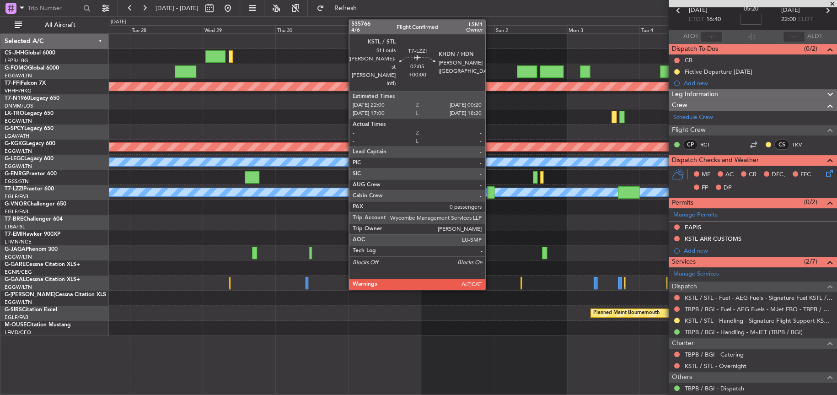
click at [490, 194] on div at bounding box center [490, 192] width 7 height 12
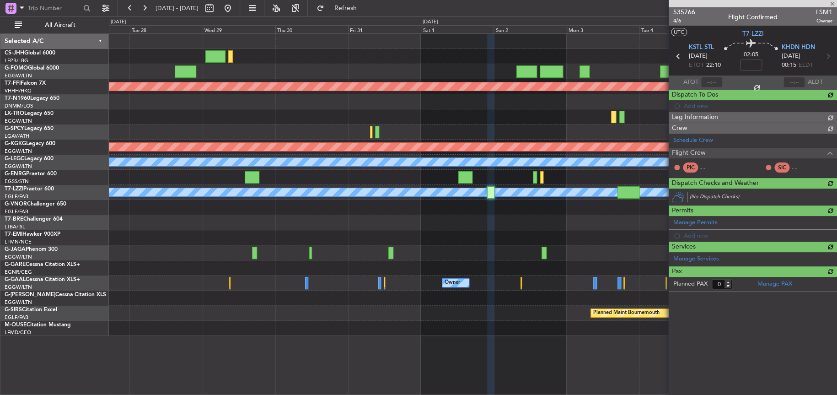
scroll to position [0, 0]
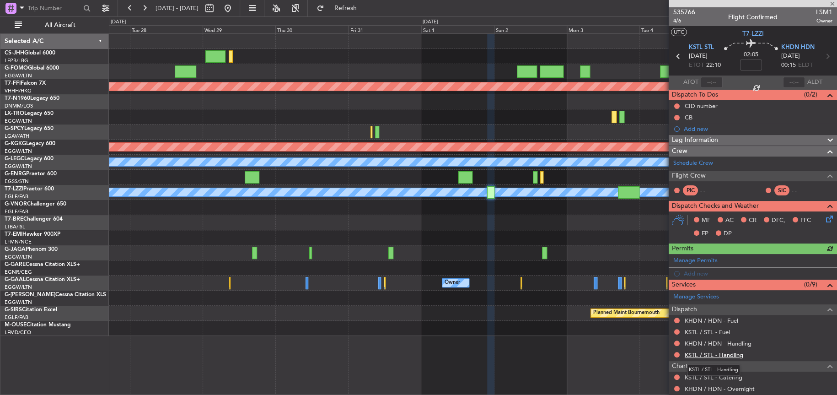
click at [710, 355] on link "KSTL / STL - Handling" at bounding box center [714, 355] width 59 height 8
click at [706, 340] on link "KHDN / HDN - Handling" at bounding box center [718, 344] width 67 height 8
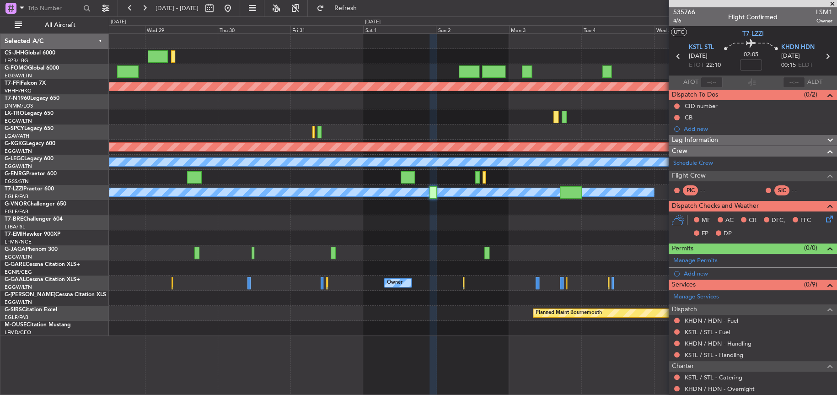
click at [454, 224] on div at bounding box center [473, 222] width 728 height 15
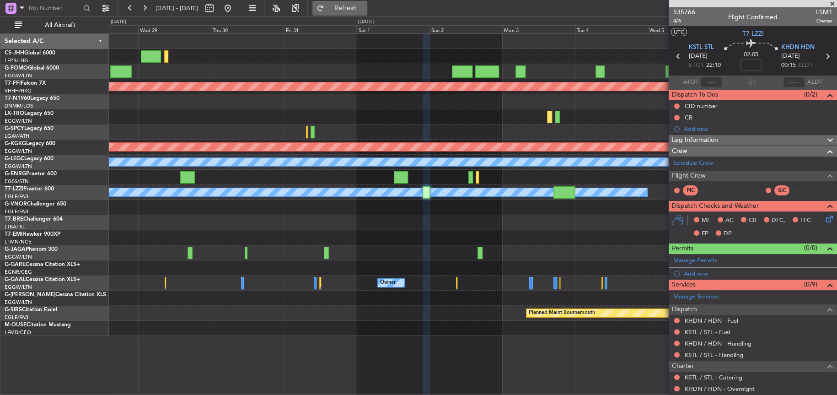
click at [365, 11] on span "Refresh" at bounding box center [345, 8] width 38 height 6
click at [338, 243] on div at bounding box center [473, 237] width 728 height 15
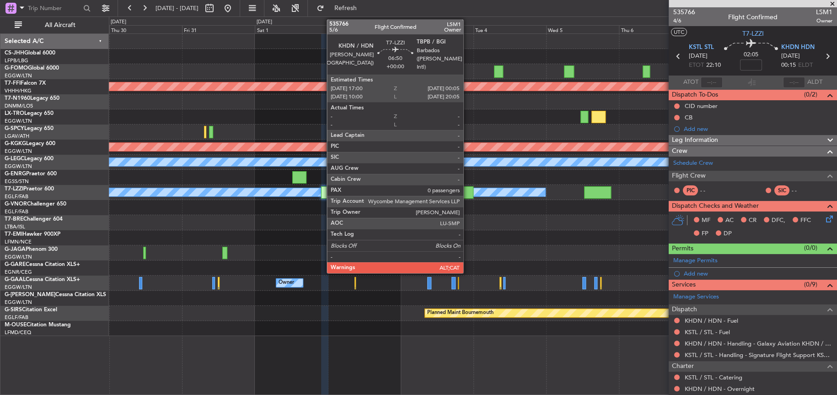
click at [468, 189] on div at bounding box center [463, 192] width 22 height 12
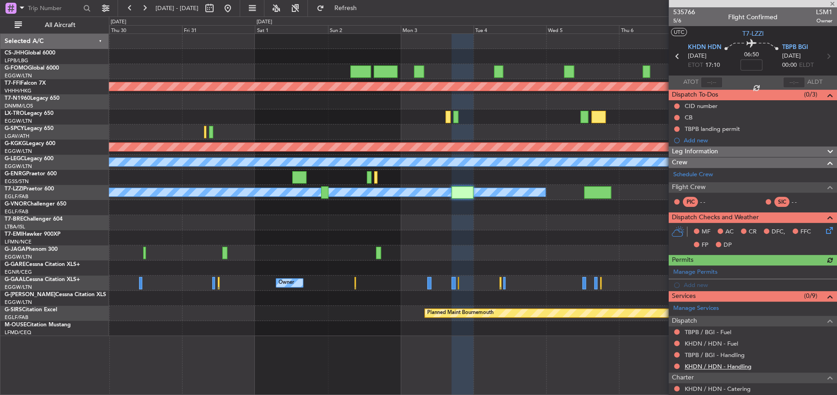
click at [706, 366] on link "KHDN / HDN - Handling" at bounding box center [718, 366] width 67 height 8
click at [698, 358] on div "TBPB / BGI - Handling" at bounding box center [753, 354] width 168 height 11
click at [694, 355] on link "TBPB / BGI - Handling" at bounding box center [715, 355] width 60 height 8
click at [397, 226] on div at bounding box center [473, 222] width 728 height 15
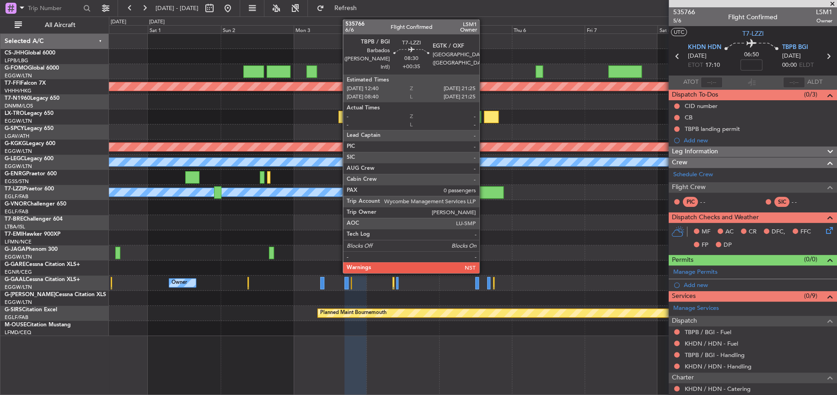
click at [484, 193] on div at bounding box center [490, 192] width 27 height 12
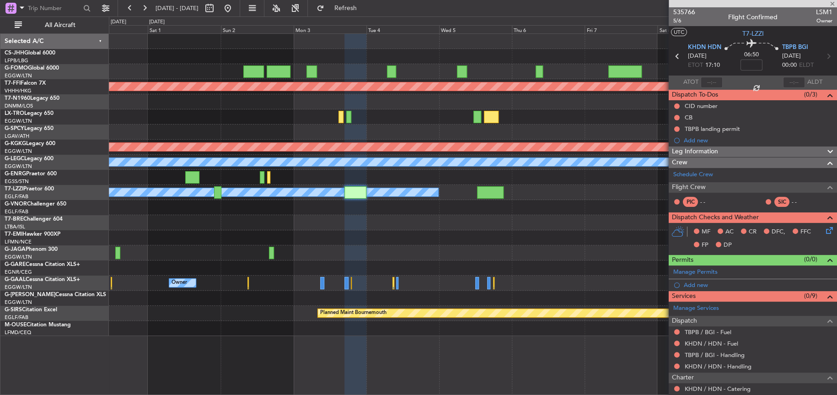
type input "+00:35"
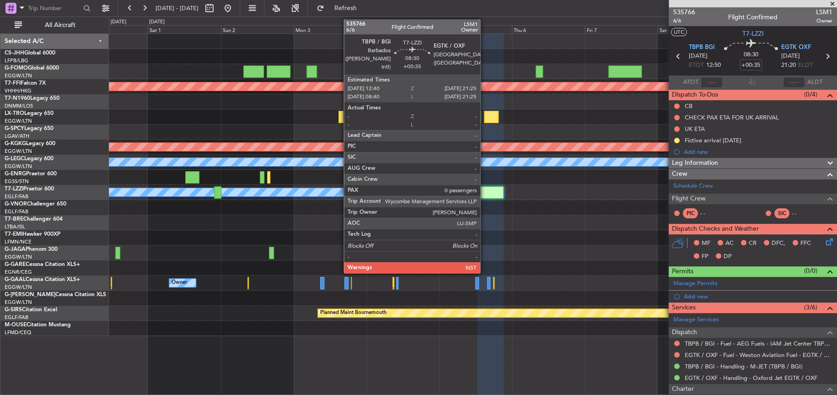
click at [485, 193] on div at bounding box center [490, 192] width 27 height 12
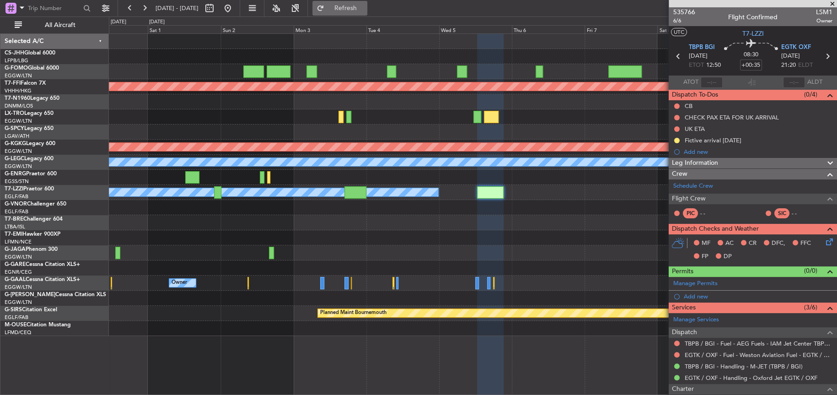
click at [367, 1] on button "Refresh" at bounding box center [340, 8] width 55 height 15
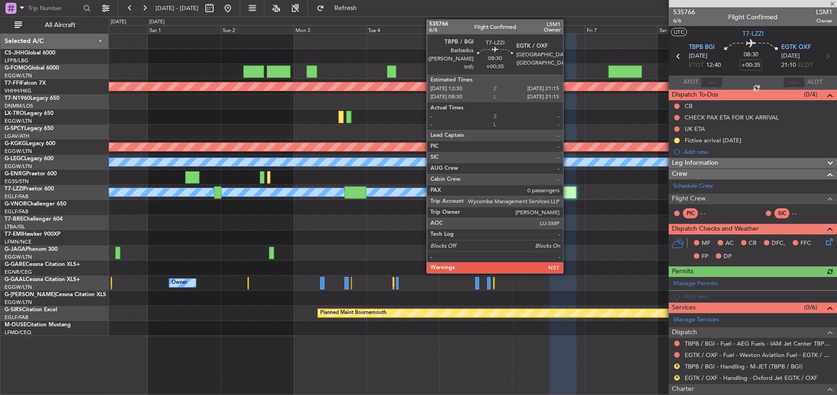
click at [567, 190] on div at bounding box center [563, 192] width 27 height 12
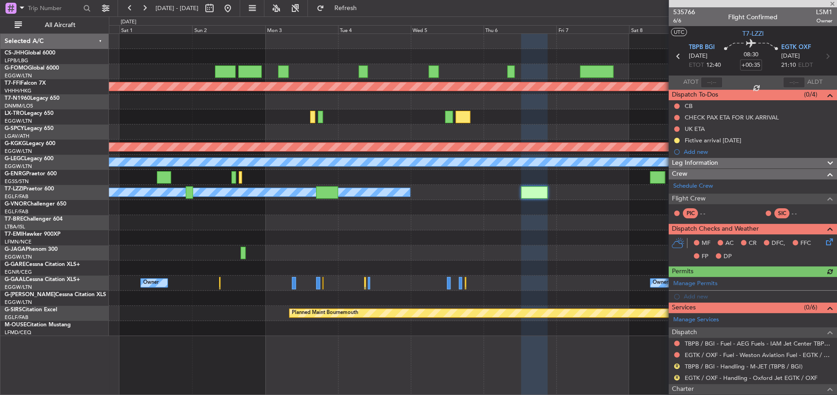
click at [528, 274] on div at bounding box center [473, 267] width 728 height 15
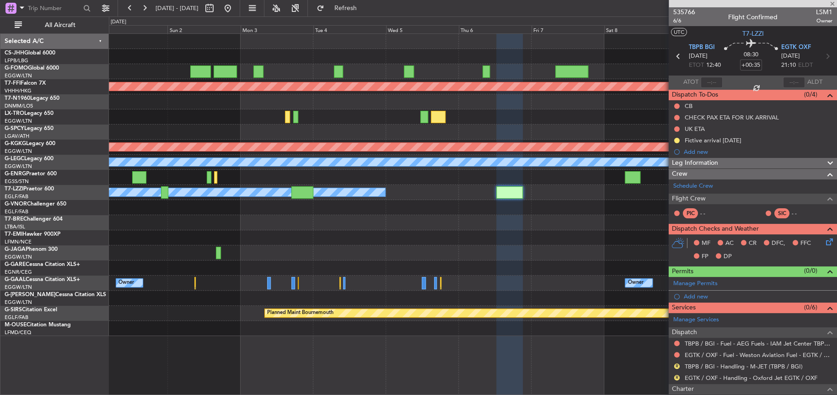
click at [652, 230] on div at bounding box center [473, 237] width 728 height 15
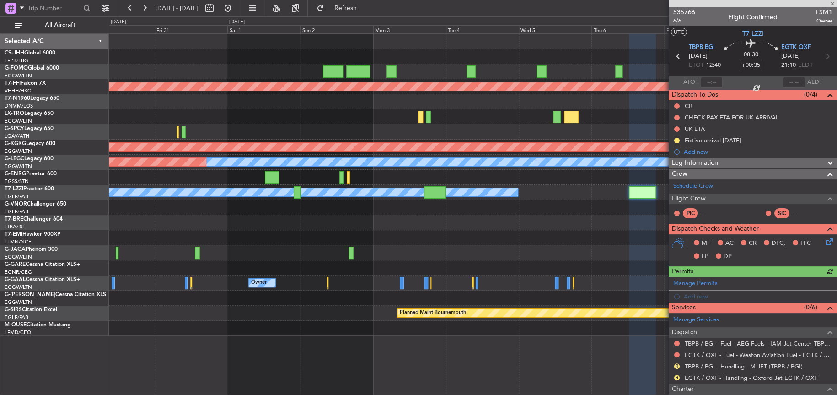
click at [249, 224] on div "Planned Maint Geneva (Cointrin) Planned Maint Athens (Eleftherios Venizelos Int…" at bounding box center [473, 185] width 728 height 302
click at [348, 241] on div at bounding box center [473, 237] width 728 height 15
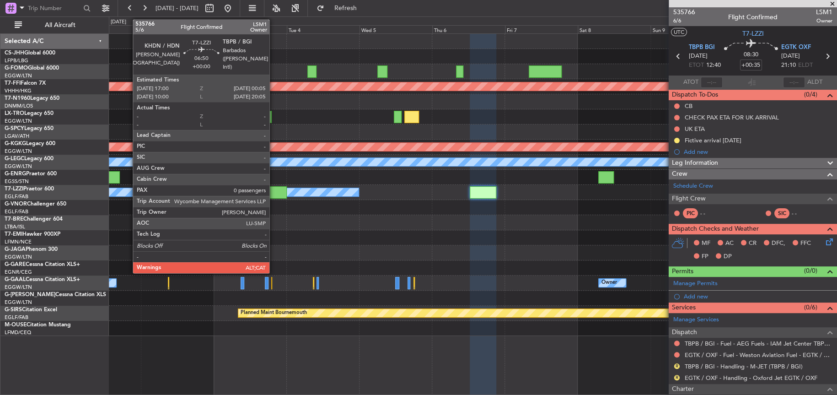
click at [274, 189] on div at bounding box center [276, 192] width 22 height 12
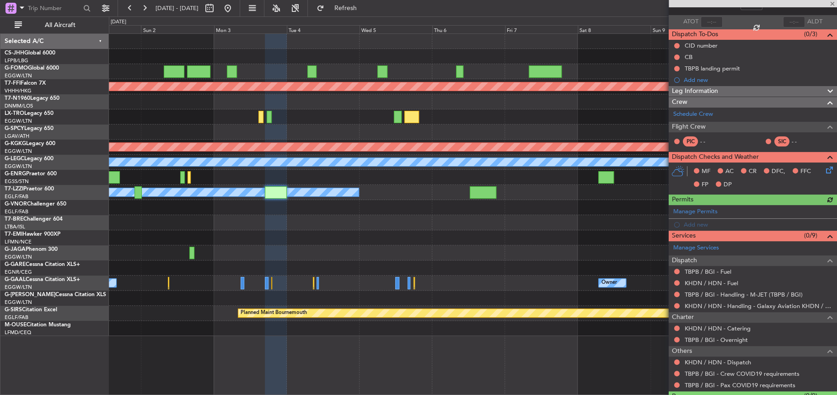
scroll to position [81, 0]
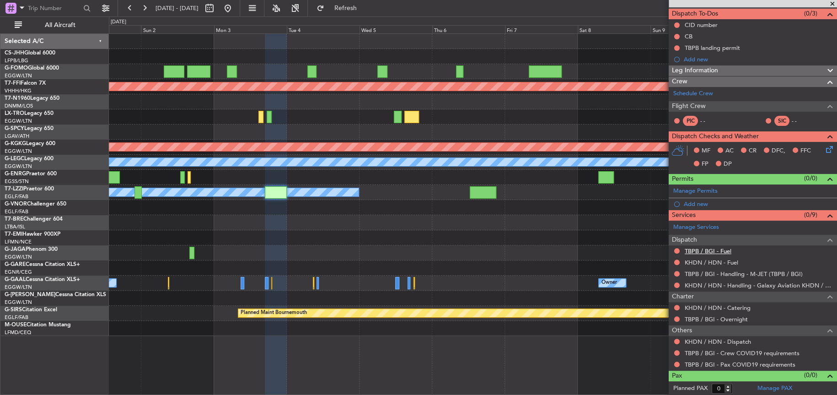
click at [704, 249] on link "TBPB / BGI - Fuel" at bounding box center [708, 251] width 47 height 8
click at [697, 261] on link "KHDN / HDN - Fuel" at bounding box center [712, 263] width 54 height 8
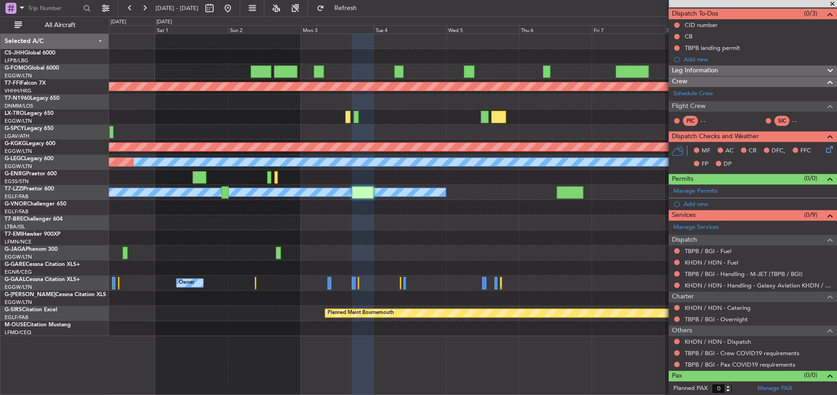
click at [333, 229] on div at bounding box center [473, 222] width 728 height 15
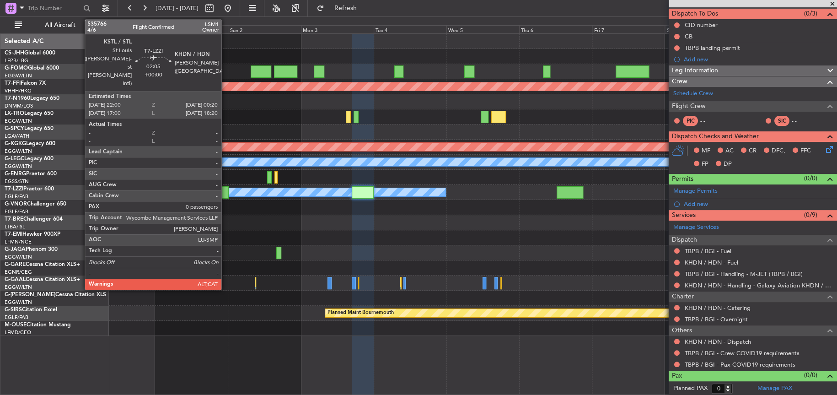
click at [225, 195] on div at bounding box center [224, 192] width 7 height 12
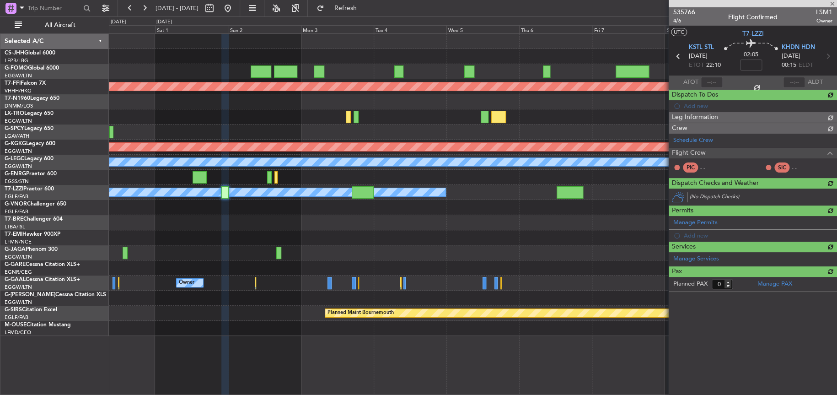
scroll to position [0, 0]
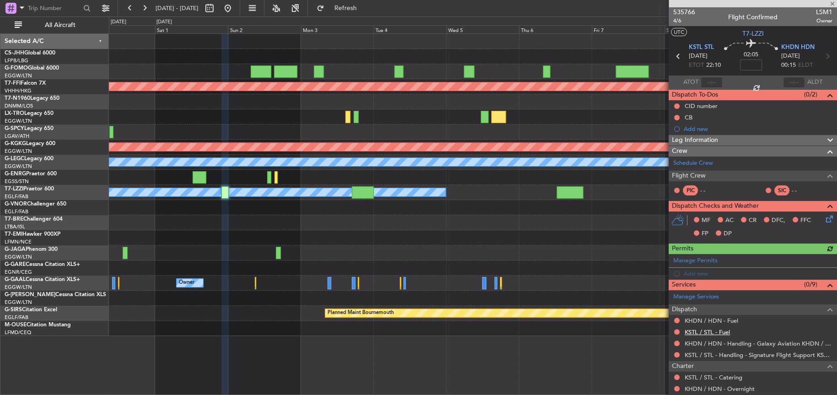
click at [703, 330] on link "KSTL / STL - Fuel" at bounding box center [707, 332] width 45 height 8
click at [700, 321] on link "KHDN / HDN - Fuel" at bounding box center [712, 321] width 54 height 8
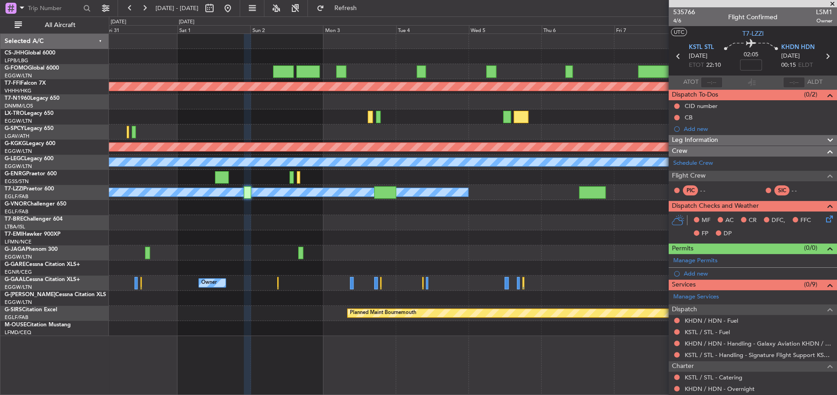
click at [367, 243] on div "Planned Maint Geneva (Cointrin) Planned Maint Athens (Eleftherios Venizelos Int…" at bounding box center [473, 185] width 728 height 302
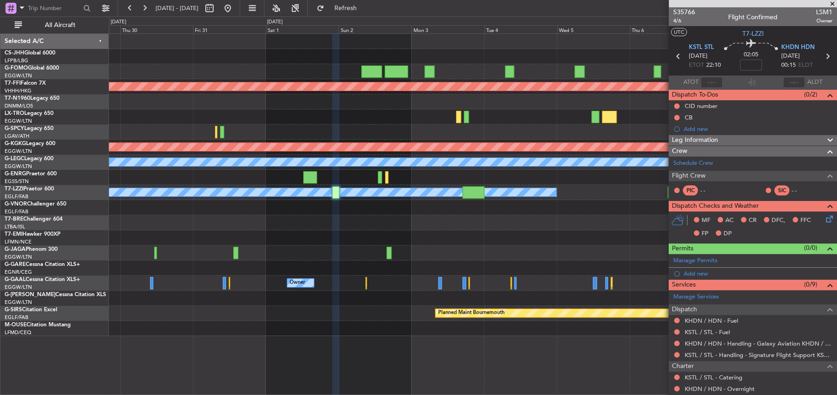
click at [249, 219] on div at bounding box center [473, 222] width 728 height 15
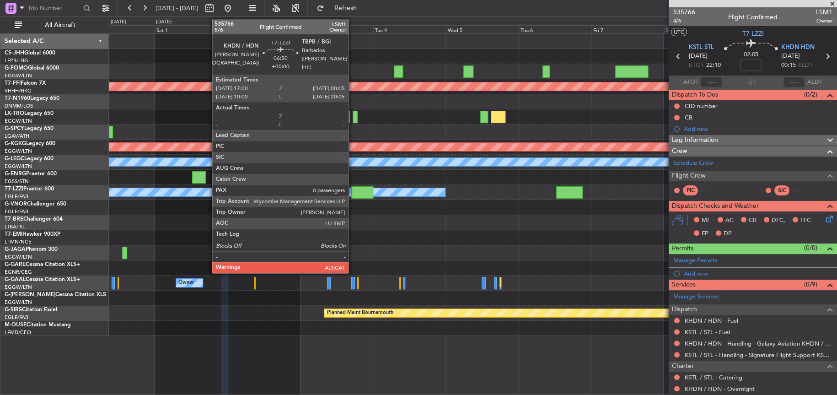
click at [353, 191] on div at bounding box center [362, 192] width 22 height 12
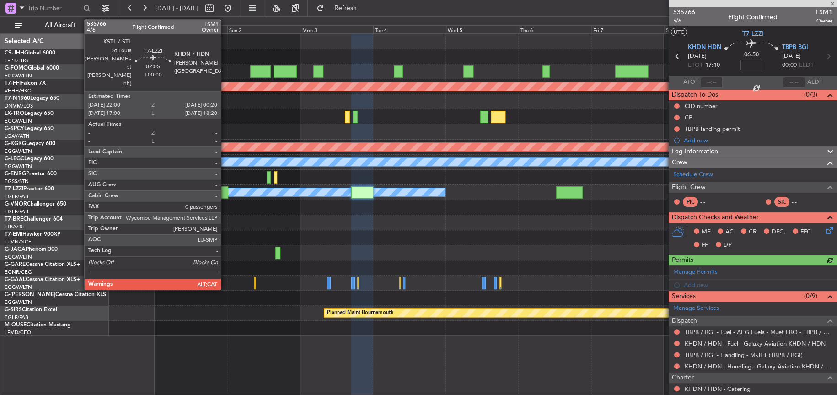
click at [225, 191] on div at bounding box center [224, 192] width 7 height 12
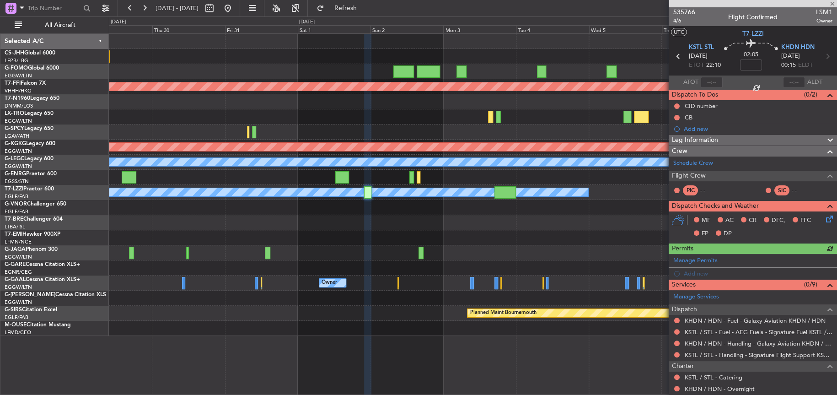
click at [465, 261] on div at bounding box center [473, 267] width 728 height 15
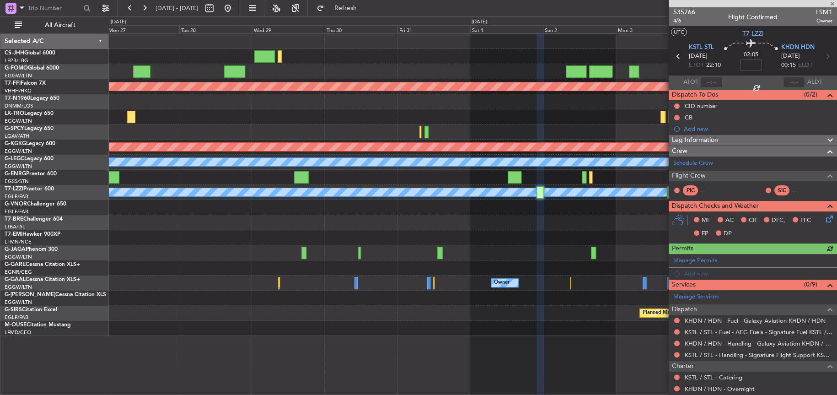
click at [467, 223] on div at bounding box center [473, 222] width 728 height 15
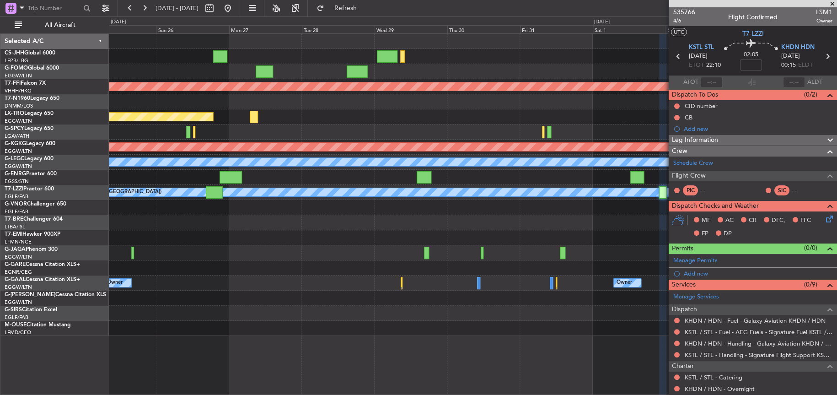
click at [425, 208] on div at bounding box center [473, 207] width 728 height 15
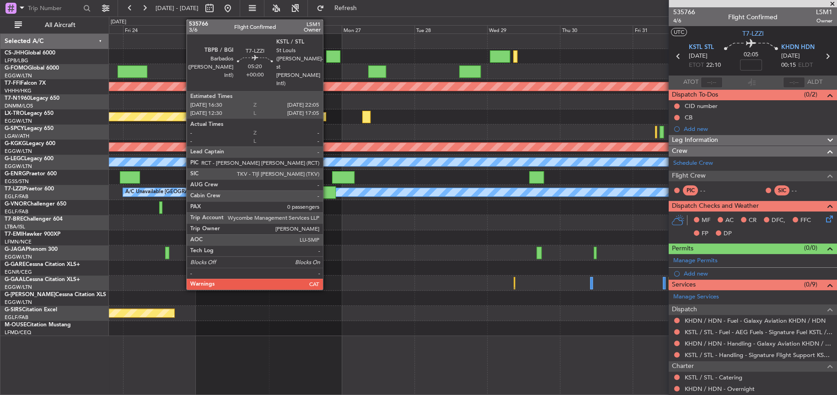
click at [327, 192] on div at bounding box center [326, 192] width 17 height 12
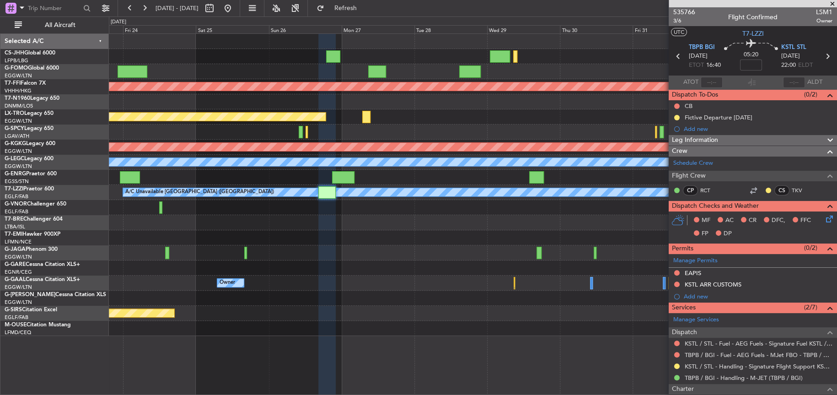
click at [464, 323] on div at bounding box center [473, 328] width 728 height 15
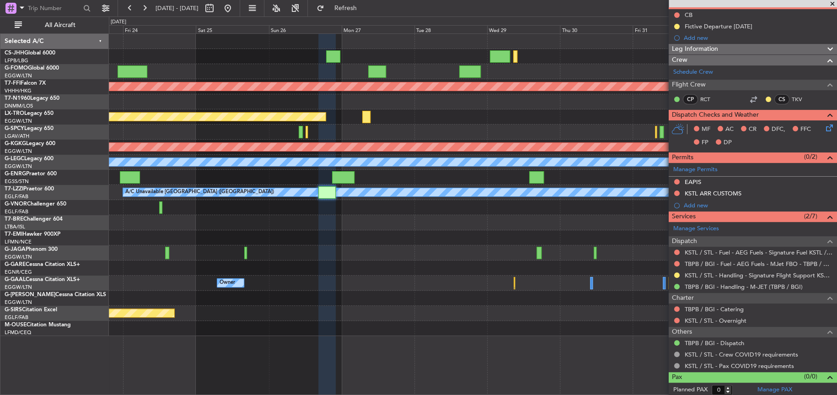
scroll to position [92, 0]
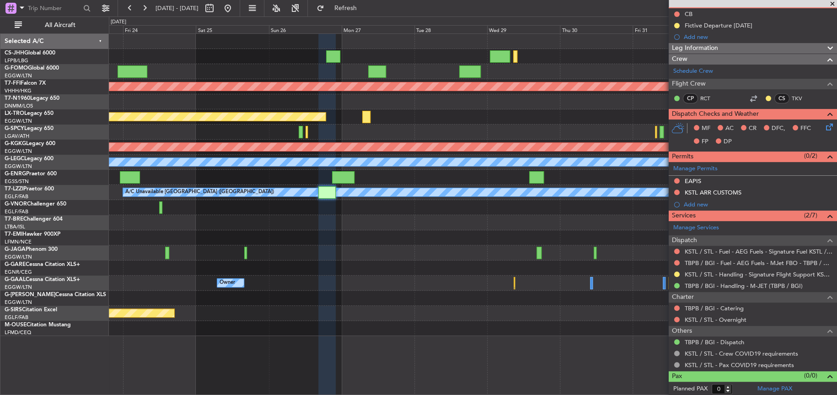
click at [457, 264] on div at bounding box center [473, 267] width 728 height 15
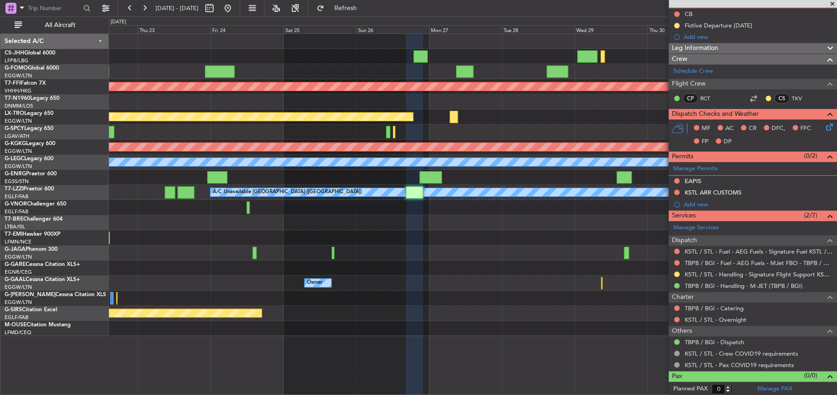
click at [388, 217] on div at bounding box center [473, 222] width 728 height 15
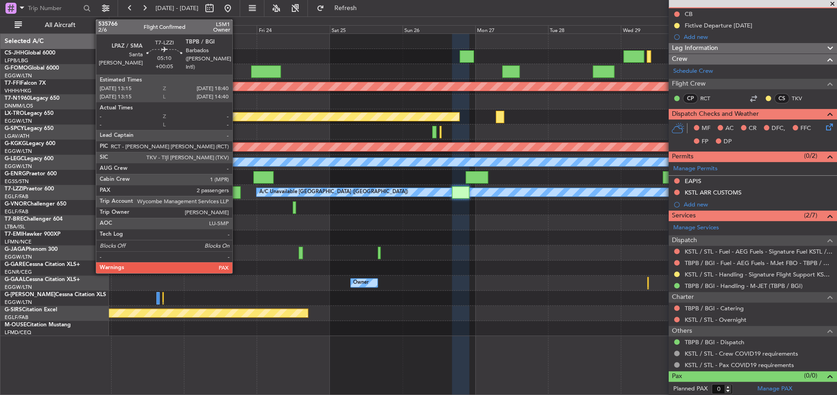
click at [237, 191] on div at bounding box center [232, 192] width 16 height 12
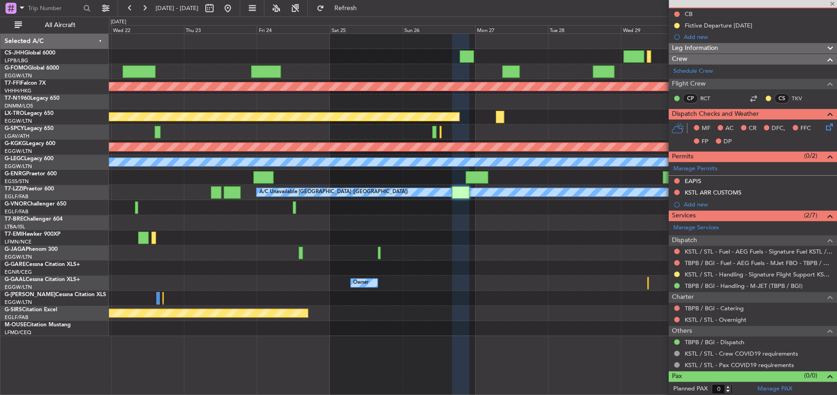
type input "+00:05"
type input "2"
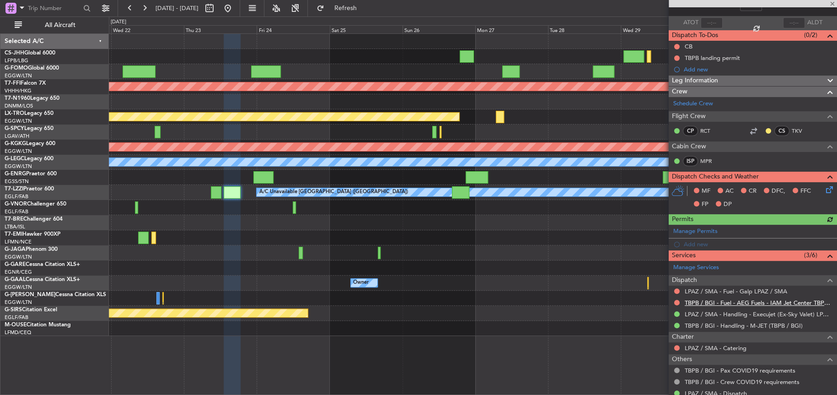
scroll to position [129, 0]
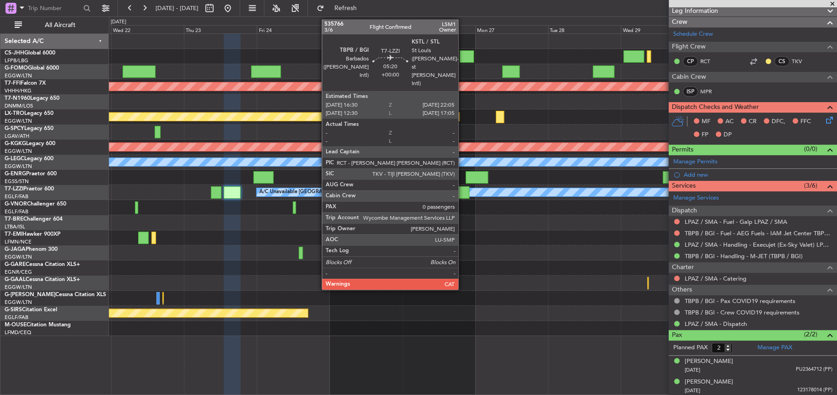
click at [463, 192] on div at bounding box center [460, 192] width 17 height 12
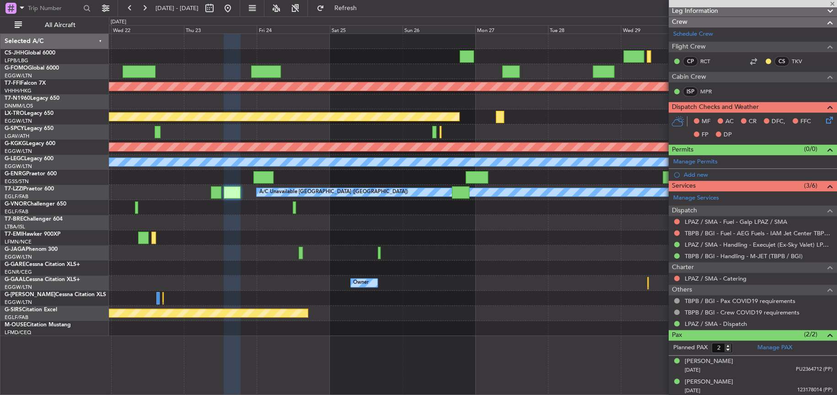
type input "0"
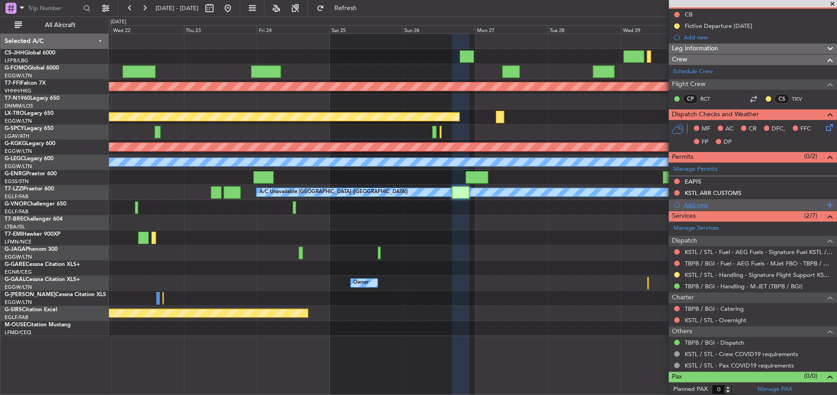
scroll to position [92, 0]
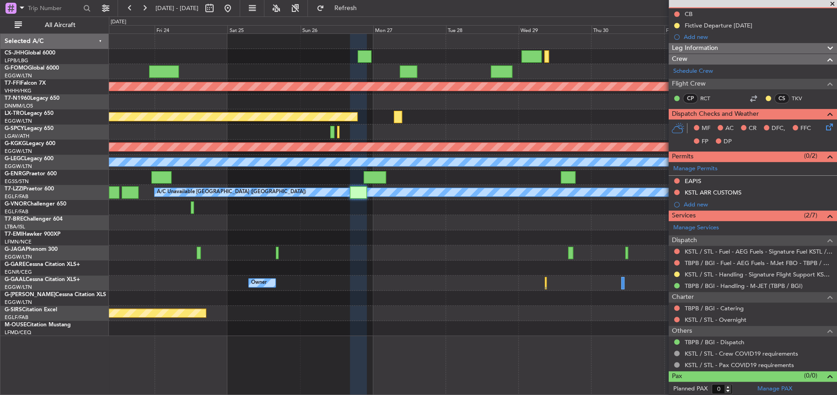
click at [364, 292] on div "Planned Maint Geneva (Cointrin) Planned Maint Riga (Riga Intl) Planned Maint At…" at bounding box center [473, 185] width 728 height 302
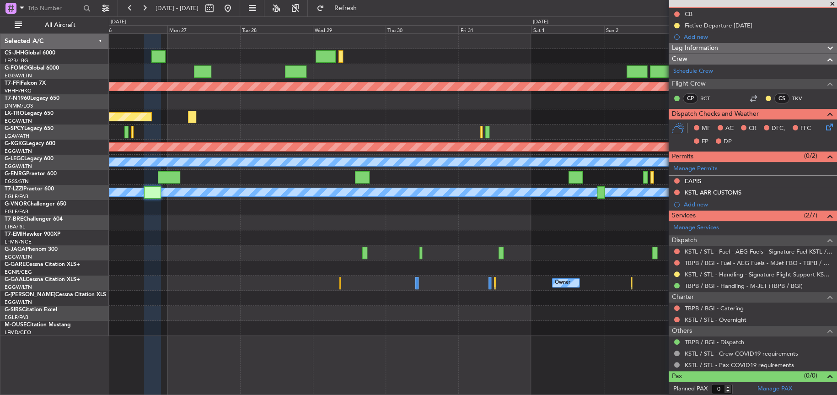
click at [309, 240] on div "Planned Maint Geneva (Cointrin) Planned Maint Riga (Riga Intl) Planned Maint At…" at bounding box center [473, 185] width 728 height 302
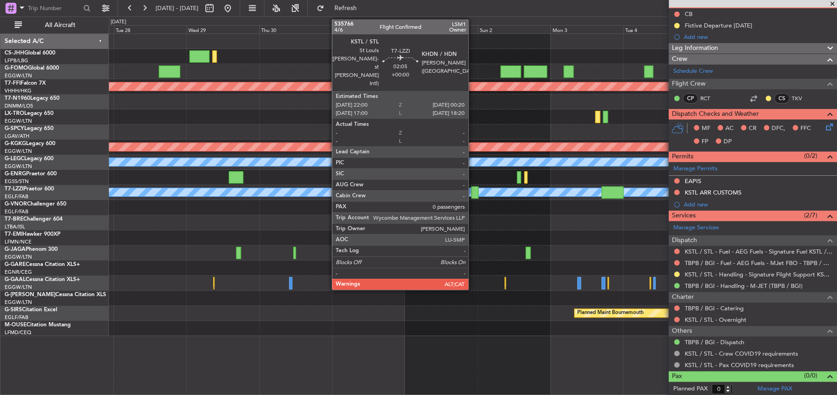
click at [473, 194] on div at bounding box center [474, 192] width 7 height 12
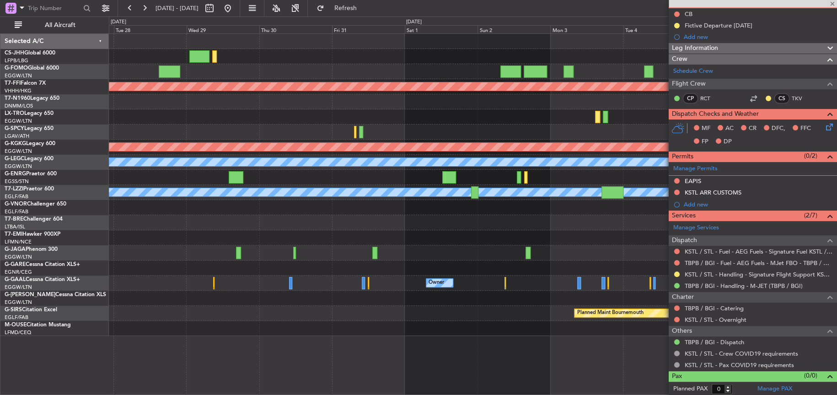
scroll to position [0, 0]
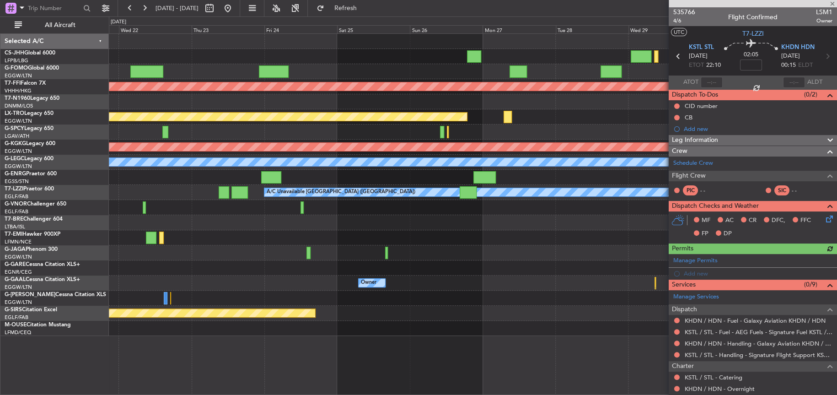
click at [683, 221] on fb-app "27 Oct 2025 - 06 Nov 2025 Refresh Quick Links All Aircraft Planned Maint Geneva…" at bounding box center [418, 201] width 837 height 388
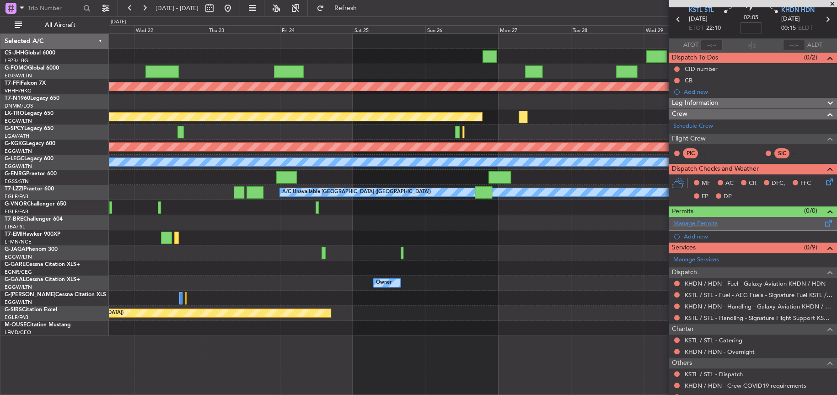
scroll to position [70, 0]
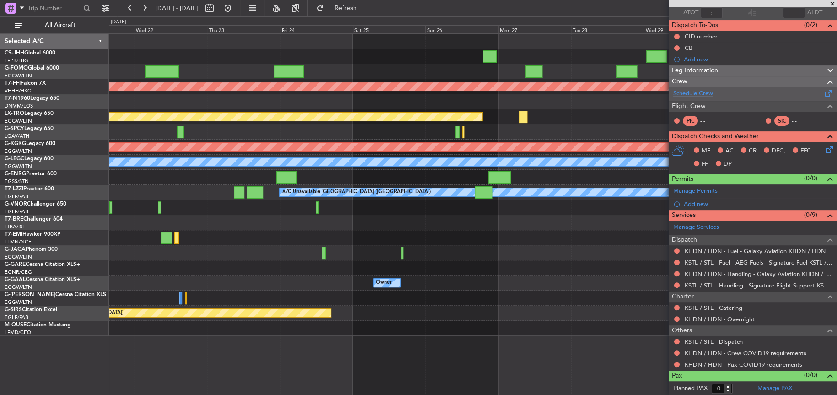
click at [701, 94] on link "Schedule Crew" at bounding box center [694, 93] width 40 height 9
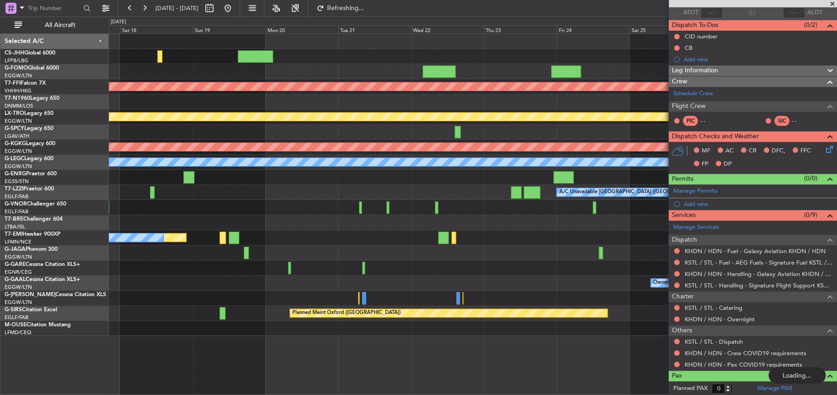
click at [474, 254] on div at bounding box center [473, 252] width 728 height 15
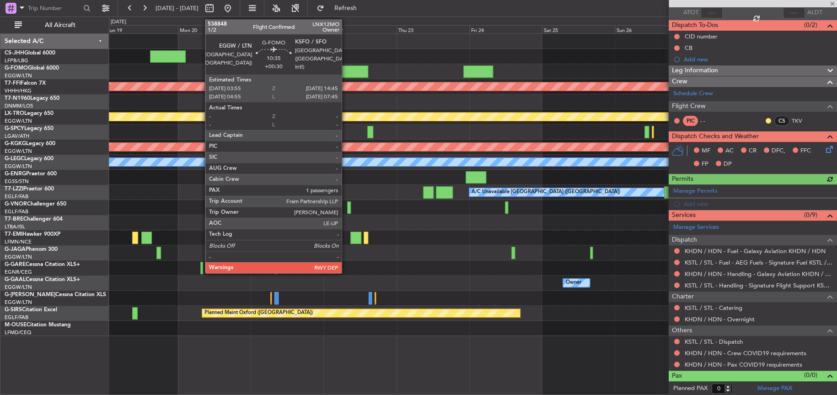
click at [345, 70] on div at bounding box center [351, 71] width 33 height 12
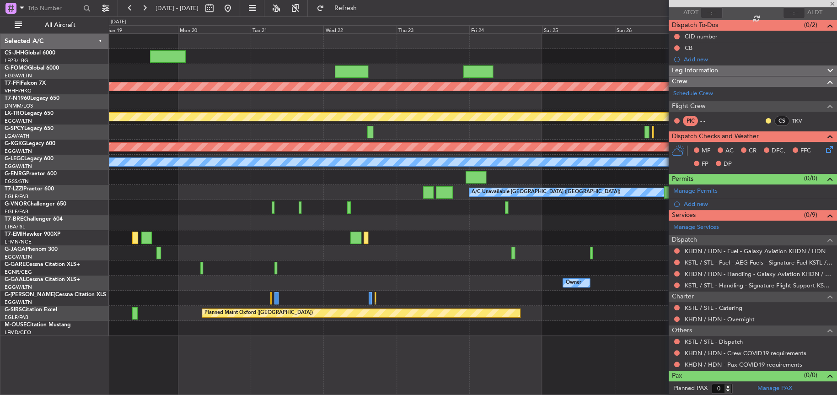
type input "+00:30"
type input "1"
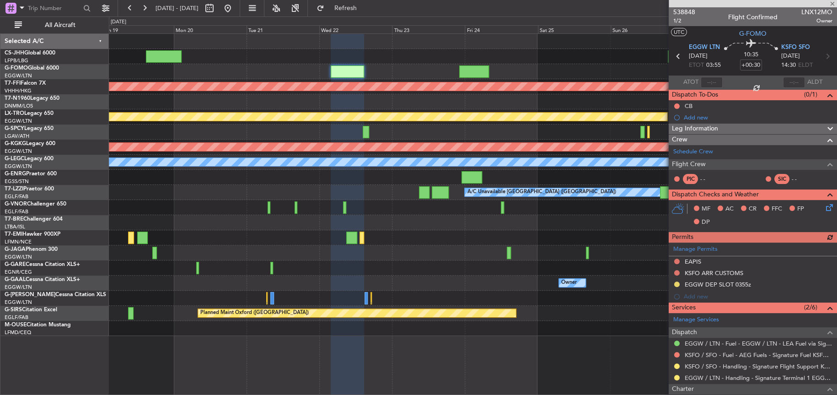
click at [237, 244] on div "Planned Maint No Crew" at bounding box center [473, 237] width 728 height 15
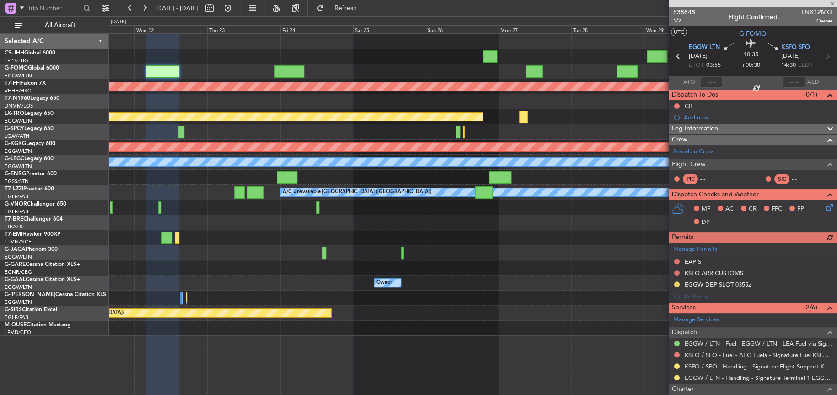
click at [28, 269] on div "Planned Maint Geneva (Cointrin) Planned Maint Riga (Riga Intl) Planned Maint At…" at bounding box center [418, 205] width 837 height 378
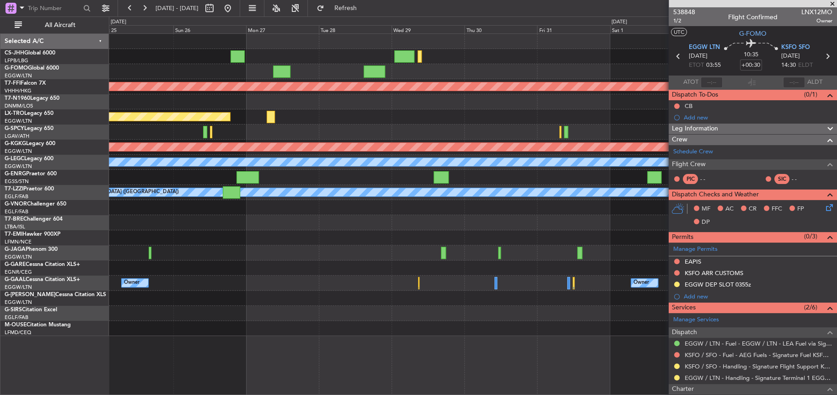
click at [151, 257] on div "Planned Maint Geneva (Cointrin) Planned Maint Riga (Riga Intl) Planned Maint At…" at bounding box center [473, 185] width 728 height 302
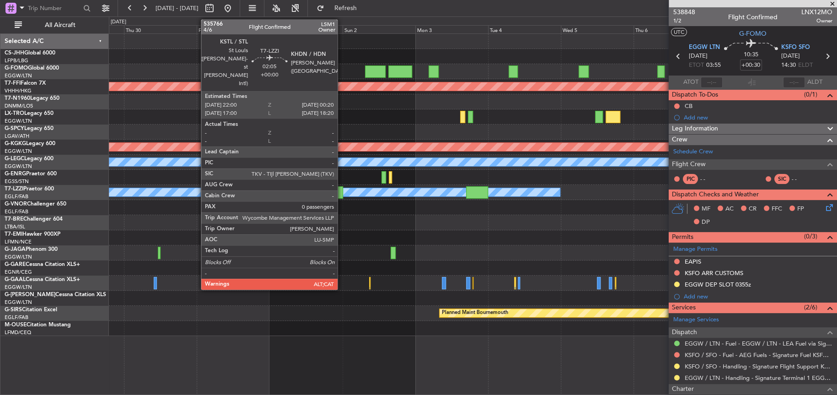
click at [342, 193] on div at bounding box center [339, 192] width 7 height 12
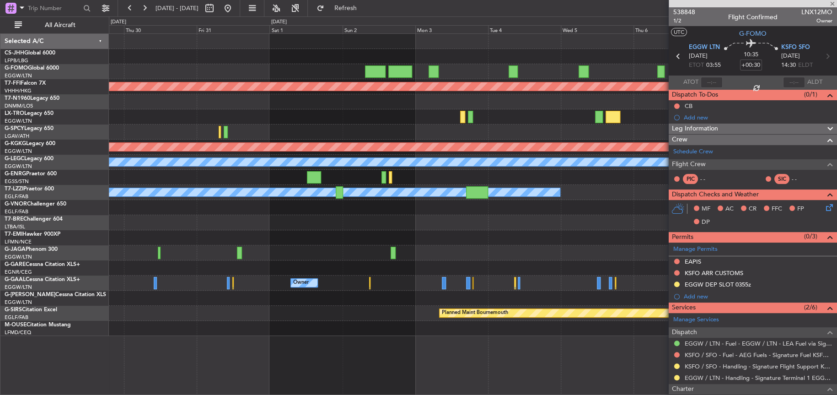
type input "0"
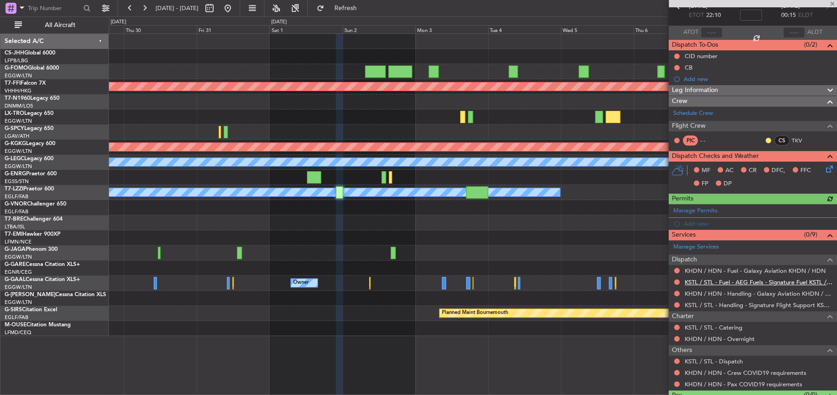
scroll to position [70, 0]
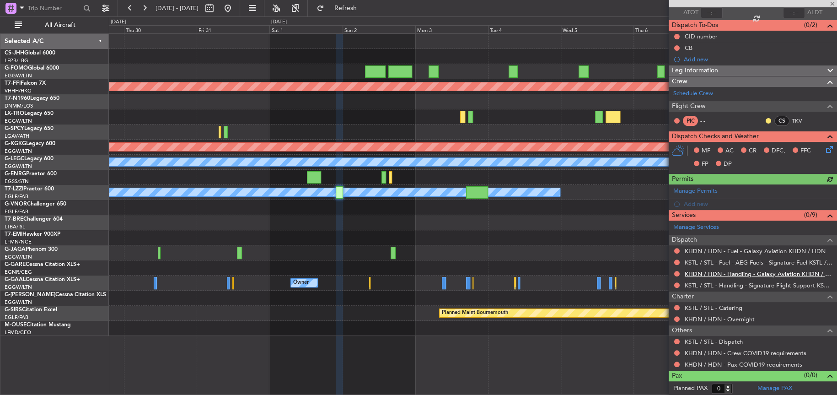
click at [733, 275] on link "KHDN / HDN - Handling - Galaxy Aviation KHDN / HDN" at bounding box center [759, 274] width 148 height 8
click at [105, 2] on button at bounding box center [105, 8] width 15 height 15
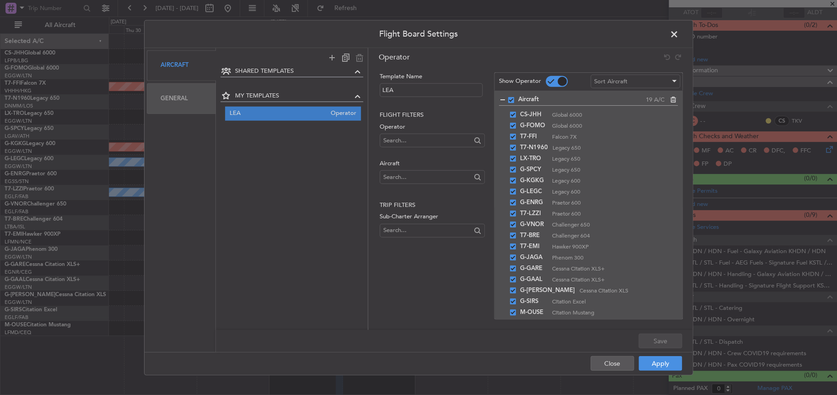
click at [679, 34] on span at bounding box center [679, 36] width 0 height 18
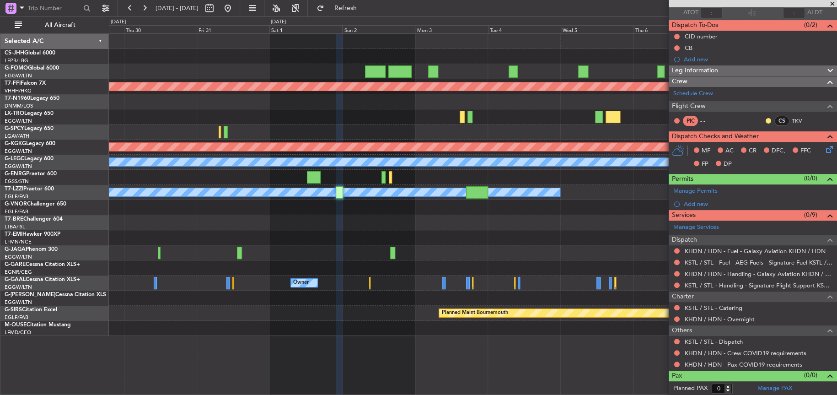
click at [361, 235] on div "Planned Maint Geneva (Cointrin) Planned Maint Athens (Eleftherios Venizelos Int…" at bounding box center [473, 185] width 728 height 302
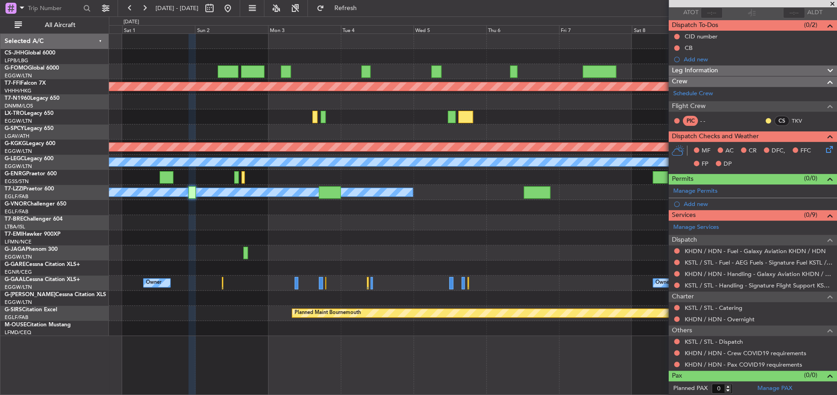
click at [366, 228] on div "Planned Maint Geneva (Cointrin) Planned Maint Athens (Eleftherios Venizelos Int…" at bounding box center [473, 185] width 728 height 302
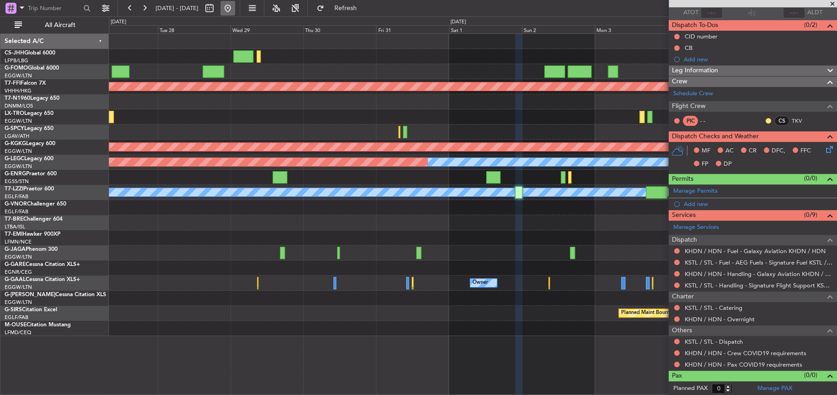
click at [235, 5] on button at bounding box center [228, 8] width 15 height 15
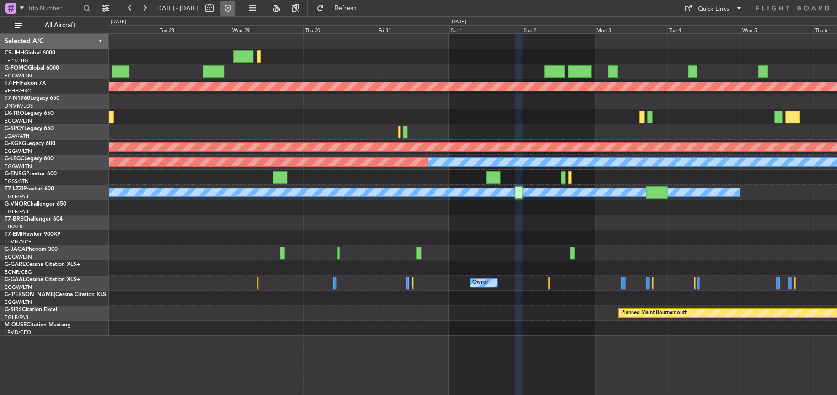
scroll to position [0, 0]
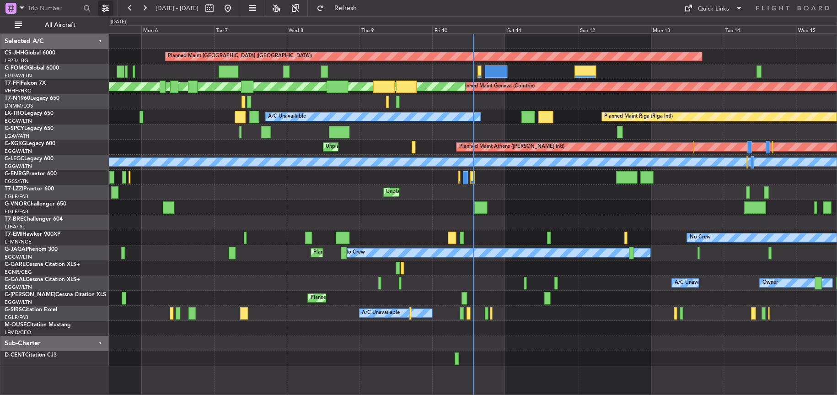
click at [102, 9] on button at bounding box center [105, 8] width 15 height 15
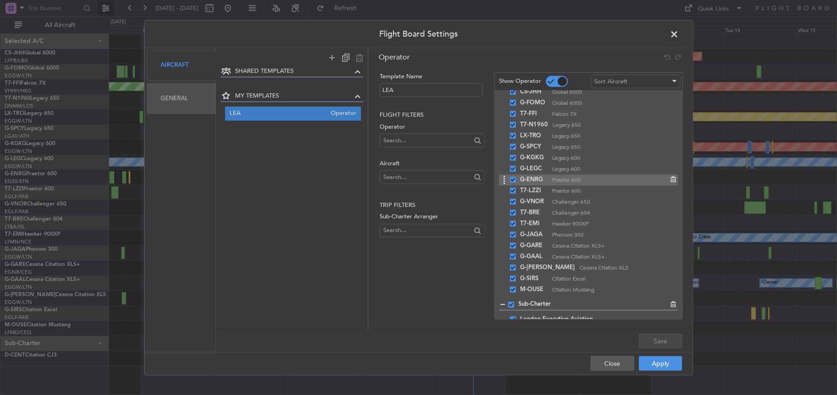
scroll to position [33, 0]
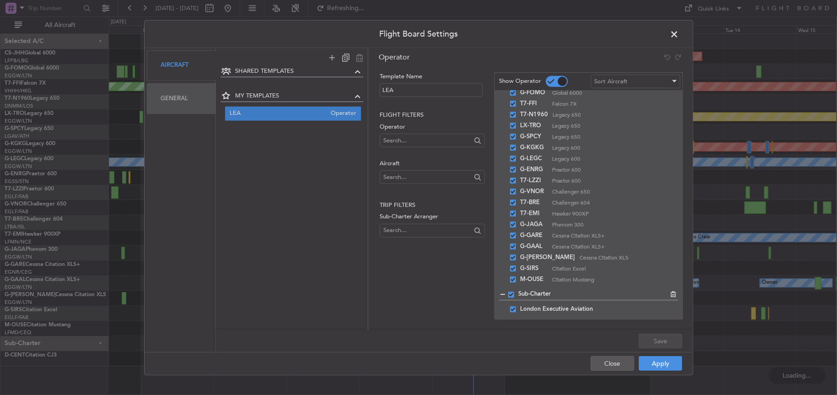
click at [679, 32] on span at bounding box center [679, 36] width 0 height 18
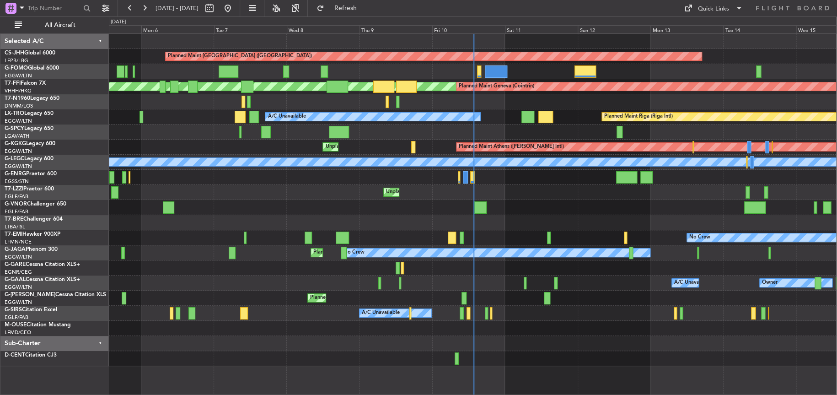
click at [318, 231] on div "Planned Maint No Crew" at bounding box center [473, 237] width 728 height 15
click at [302, 210] on div at bounding box center [473, 207] width 728 height 15
click at [271, 187] on div "Unplanned Maint [GEOGRAPHIC_DATA] ([GEOGRAPHIC_DATA])" at bounding box center [473, 192] width 728 height 15
click at [270, 187] on div "Unplanned Maint [GEOGRAPHIC_DATA] ([GEOGRAPHIC_DATA])" at bounding box center [473, 192] width 728 height 15
click at [356, 213] on div at bounding box center [473, 207] width 728 height 15
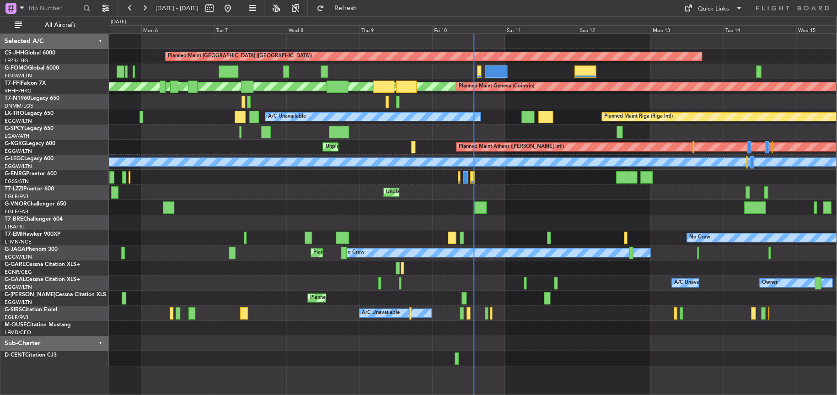
click at [315, 211] on div at bounding box center [473, 207] width 728 height 15
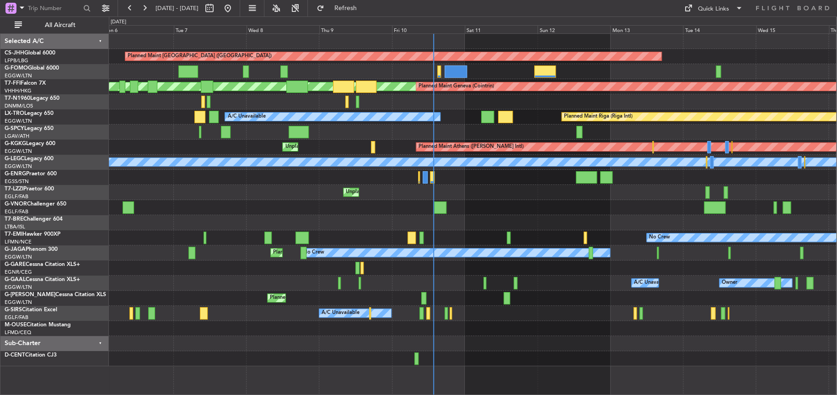
click at [304, 209] on div at bounding box center [473, 207] width 728 height 15
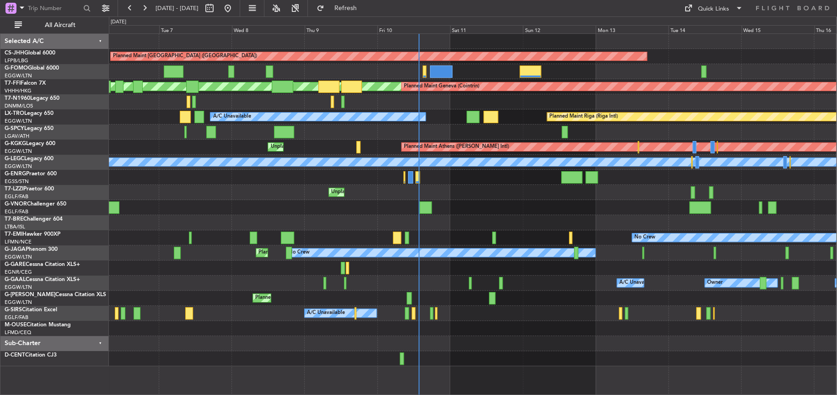
click at [297, 208] on div at bounding box center [473, 207] width 728 height 15
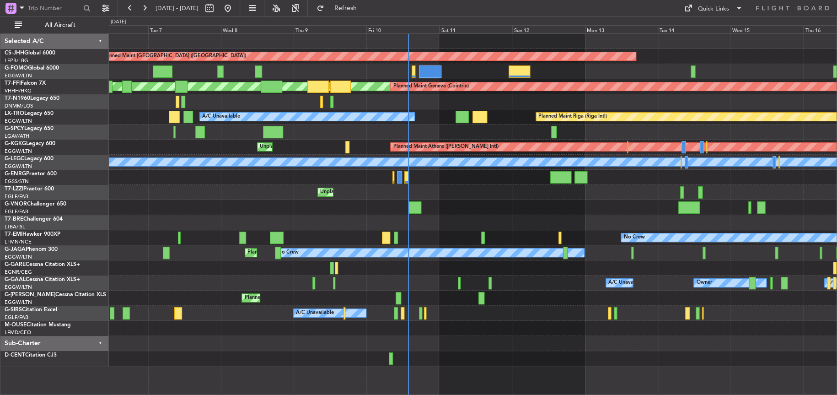
click at [288, 208] on div at bounding box center [473, 207] width 728 height 15
click at [293, 208] on div at bounding box center [473, 207] width 728 height 15
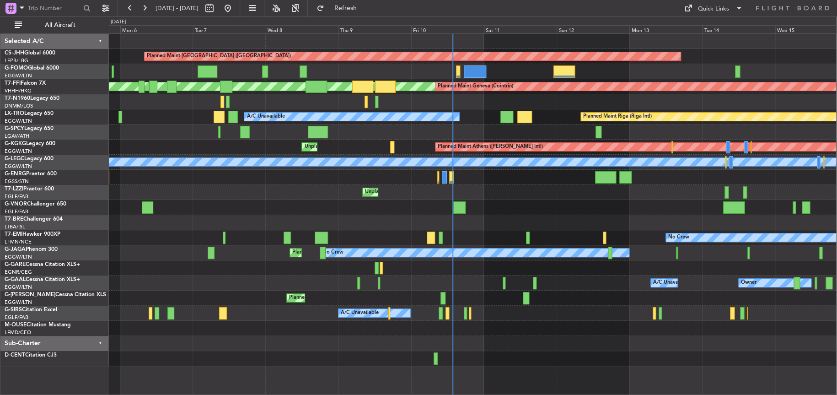
click at [335, 205] on div at bounding box center [473, 207] width 728 height 15
click at [367, 201] on div at bounding box center [473, 207] width 728 height 15
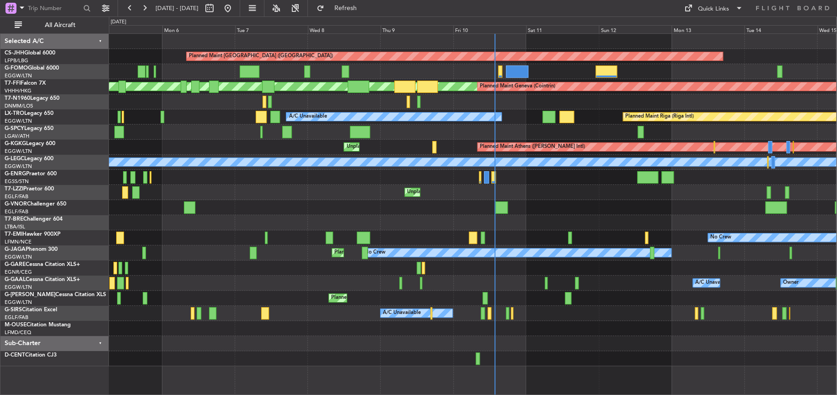
click at [377, 192] on div "Unplanned Maint [GEOGRAPHIC_DATA] ([GEOGRAPHIC_DATA])" at bounding box center [473, 192] width 728 height 15
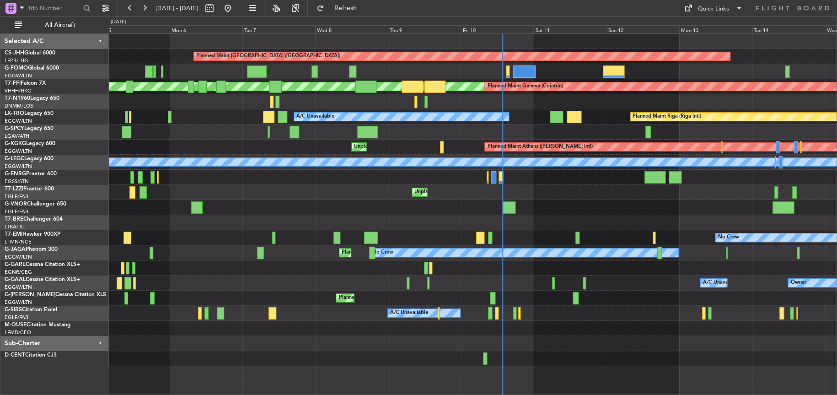
click at [377, 201] on div at bounding box center [473, 207] width 728 height 15
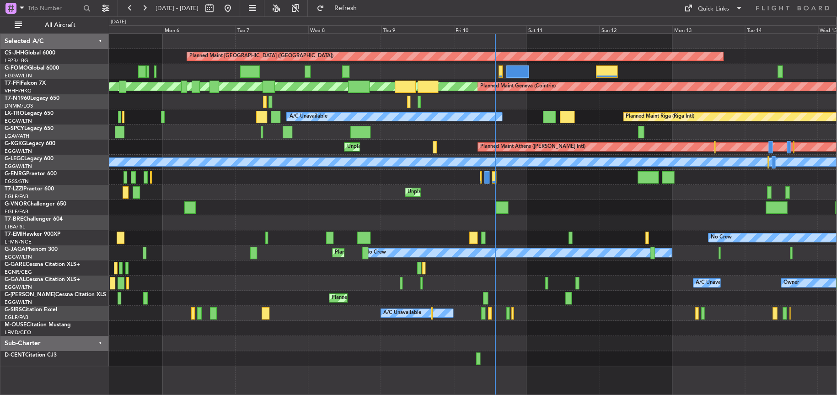
click at [379, 202] on div at bounding box center [473, 207] width 728 height 15
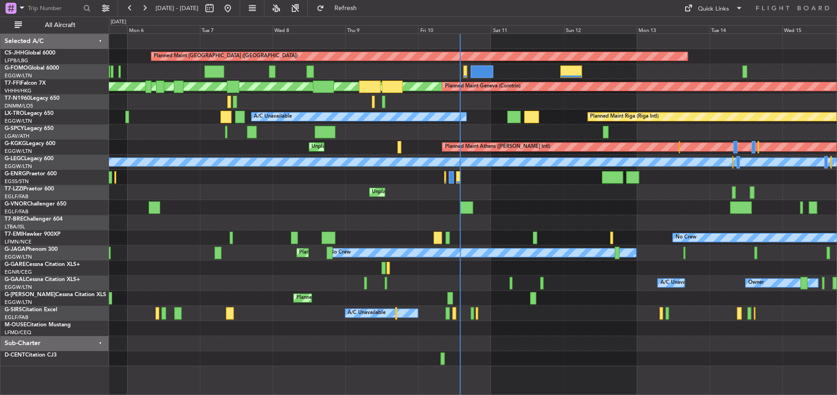
click at [375, 203] on div at bounding box center [473, 207] width 728 height 15
click at [395, 194] on div "Unplanned Maint [GEOGRAPHIC_DATA] ([GEOGRAPHIC_DATA])" at bounding box center [473, 192] width 728 height 15
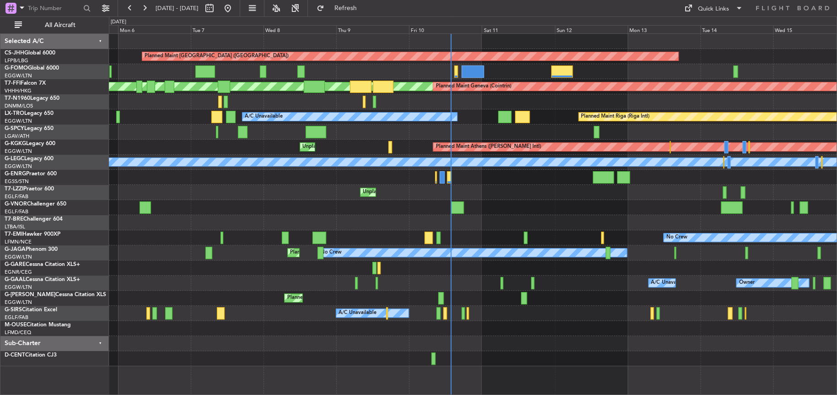
click at [386, 194] on div "Unplanned Maint [GEOGRAPHIC_DATA] ([GEOGRAPHIC_DATA])" at bounding box center [473, 192] width 728 height 15
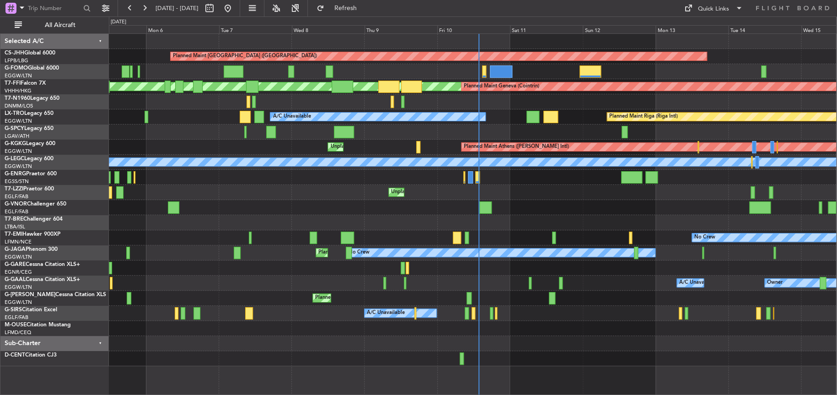
click at [413, 194] on div "Unplanned Maint [GEOGRAPHIC_DATA] ([GEOGRAPHIC_DATA])" at bounding box center [473, 192] width 728 height 15
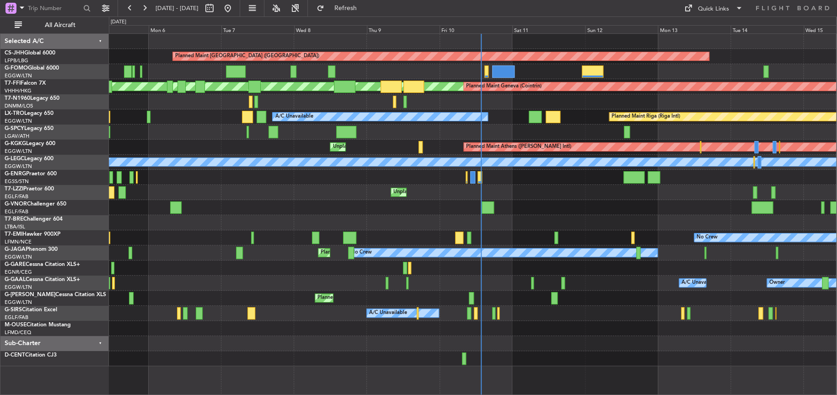
click at [414, 190] on div "Unplanned Maint [GEOGRAPHIC_DATA] ([GEOGRAPHIC_DATA])" at bounding box center [473, 192] width 728 height 15
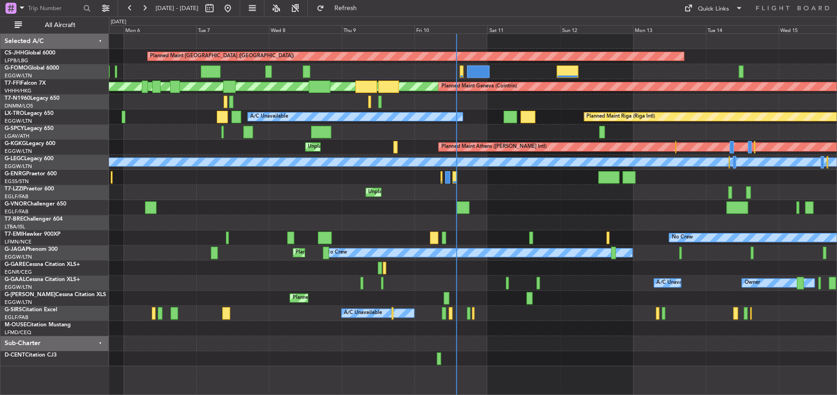
click at [418, 190] on div "Unplanned Maint [GEOGRAPHIC_DATA] ([GEOGRAPHIC_DATA])" at bounding box center [473, 192] width 728 height 15
click at [394, 192] on div "Unplanned Maint [GEOGRAPHIC_DATA] ([GEOGRAPHIC_DATA])" at bounding box center [473, 192] width 728 height 15
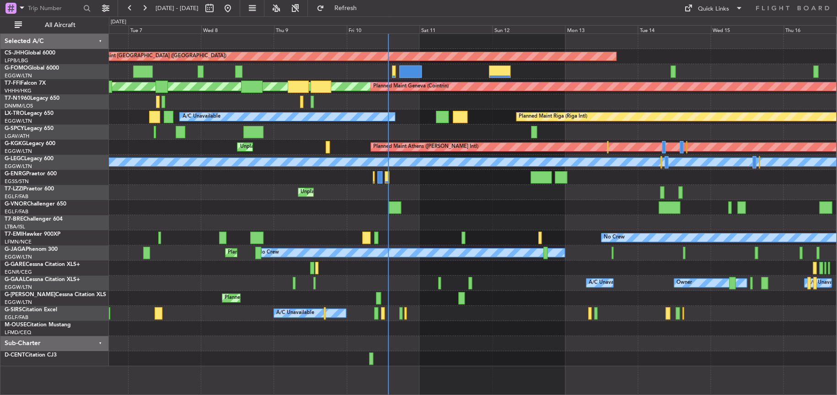
click at [366, 192] on div "Unplanned Maint [GEOGRAPHIC_DATA] ([GEOGRAPHIC_DATA])" at bounding box center [473, 192] width 728 height 15
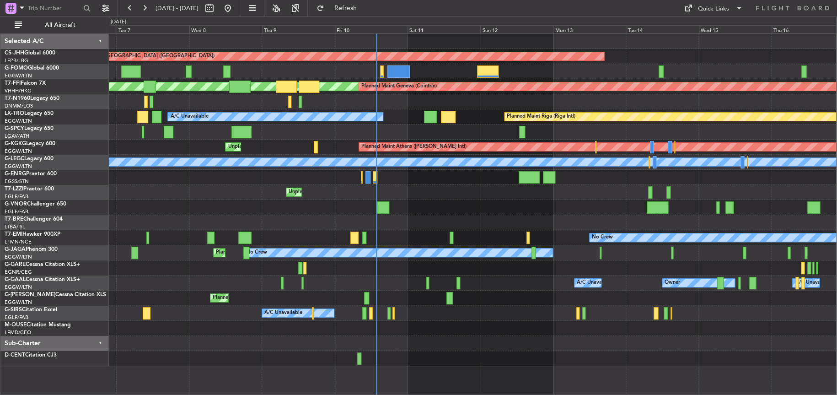
click at [347, 192] on div "Unplanned Maint [GEOGRAPHIC_DATA] ([GEOGRAPHIC_DATA])" at bounding box center [473, 192] width 728 height 15
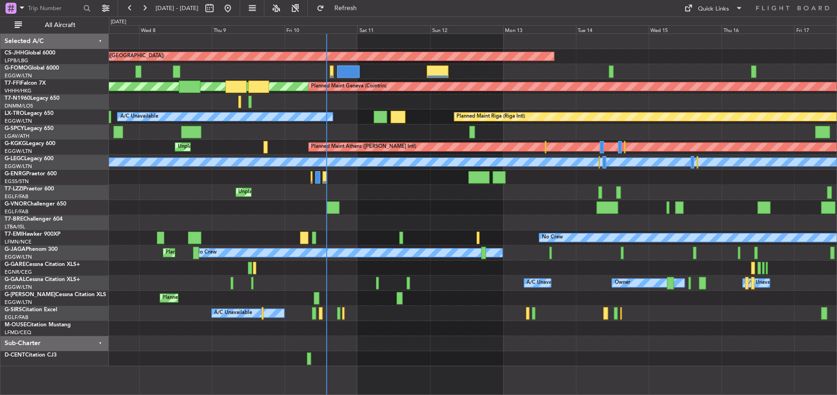
click at [312, 194] on div "Unplanned Maint [GEOGRAPHIC_DATA] ([GEOGRAPHIC_DATA])" at bounding box center [473, 192] width 728 height 15
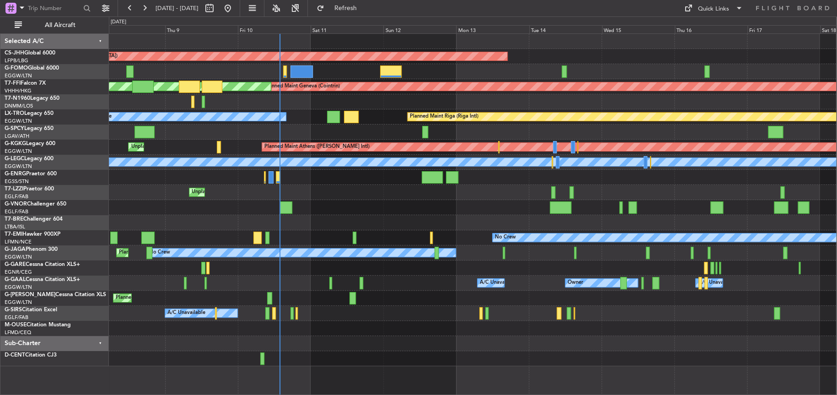
click at [362, 190] on div "Unplanned Maint [GEOGRAPHIC_DATA] ([GEOGRAPHIC_DATA])" at bounding box center [473, 192] width 728 height 15
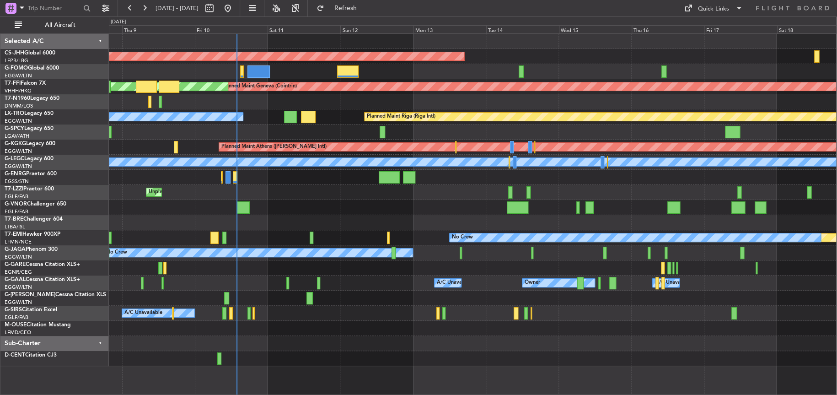
click at [371, 206] on div at bounding box center [473, 207] width 728 height 15
click at [348, 192] on div "Unplanned Maint [GEOGRAPHIC_DATA] ([GEOGRAPHIC_DATA])" at bounding box center [473, 192] width 728 height 15
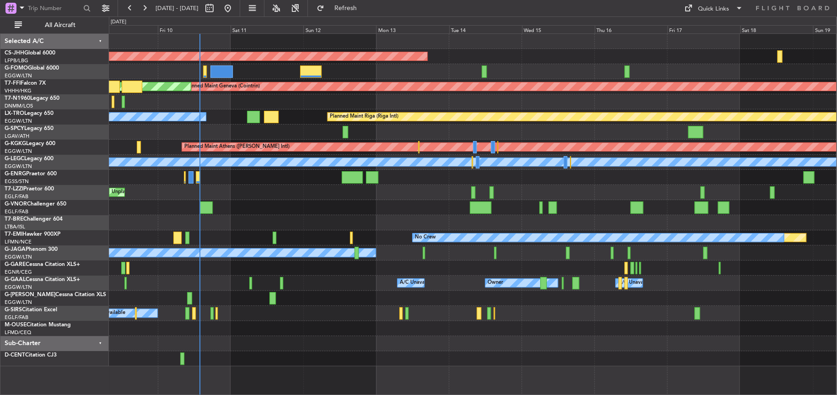
click at [310, 190] on div "Unplanned Maint [GEOGRAPHIC_DATA] ([GEOGRAPHIC_DATA])" at bounding box center [473, 192] width 728 height 15
click at [326, 204] on div at bounding box center [473, 207] width 728 height 15
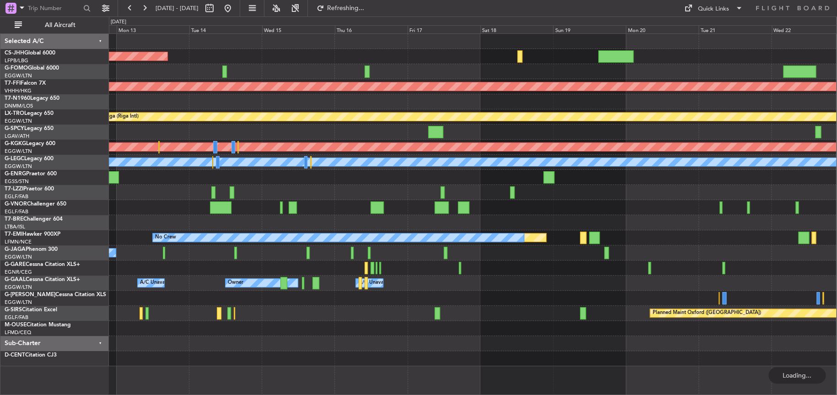
click at [76, 221] on div "Planned Maint Paris (Le Bourget) Planned Maint Geneva (Cointrin) MEL Geneva (Co…" at bounding box center [418, 205] width 837 height 378
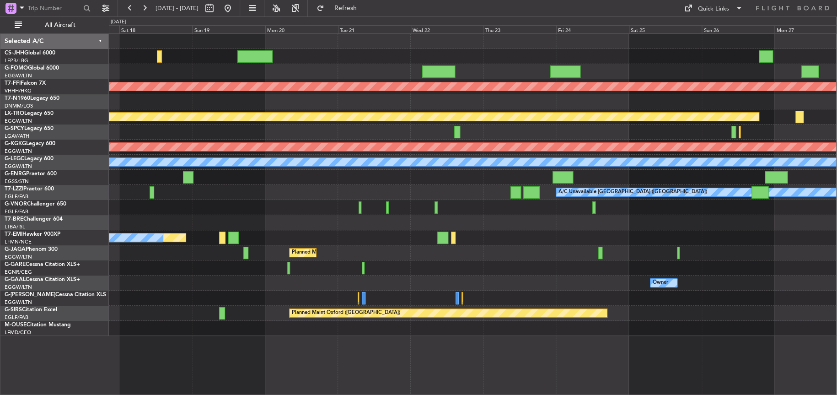
click at [170, 107] on div "Planned Maint Geneva (Cointrin) Planned Maint Riga (Riga Intl) Planned Maint At…" at bounding box center [473, 185] width 728 height 302
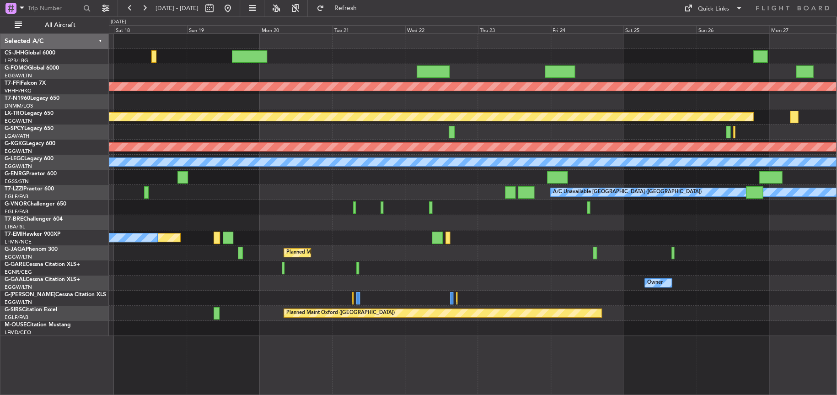
click at [306, 174] on div at bounding box center [473, 177] width 728 height 15
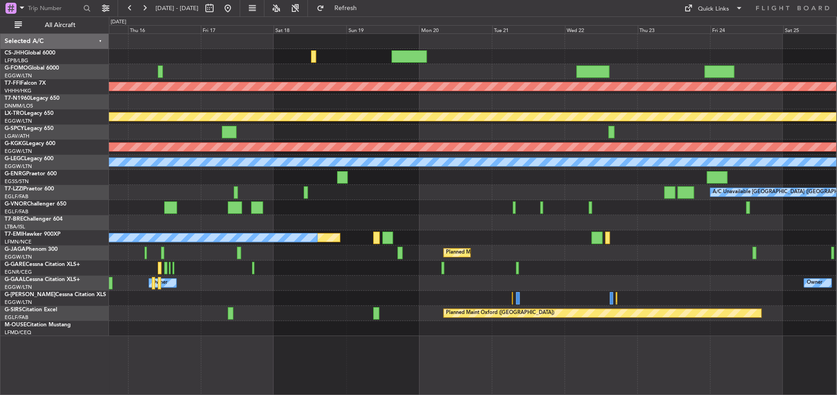
click at [412, 197] on div "A/C Unavailable [GEOGRAPHIC_DATA] ([GEOGRAPHIC_DATA])" at bounding box center [473, 192] width 728 height 15
click at [22, 191] on span "[GEOGRAPHIC_DATA] ([GEOGRAPHIC_DATA])" at bounding box center [49, 187] width 88 height 11
click at [42, 190] on link "T7-LZZI Praetor 600" at bounding box center [29, 188] width 49 height 5
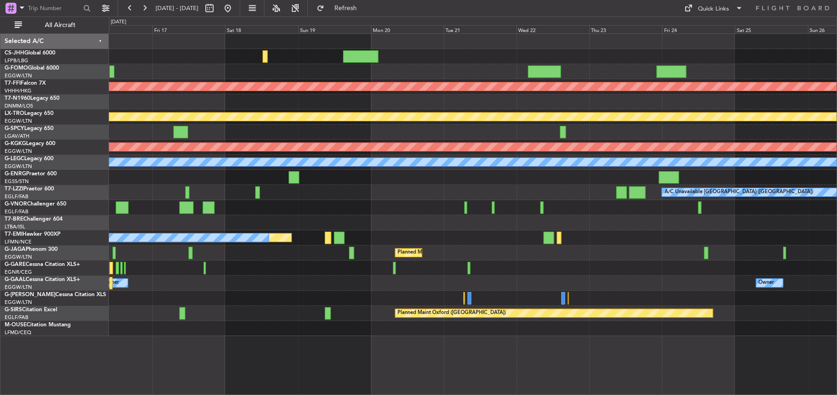
click at [280, 224] on div "Planned Maint Geneva (Cointrin) Planned Maint Riga (Riga Intl) Planned Maint At…" at bounding box center [473, 185] width 728 height 302
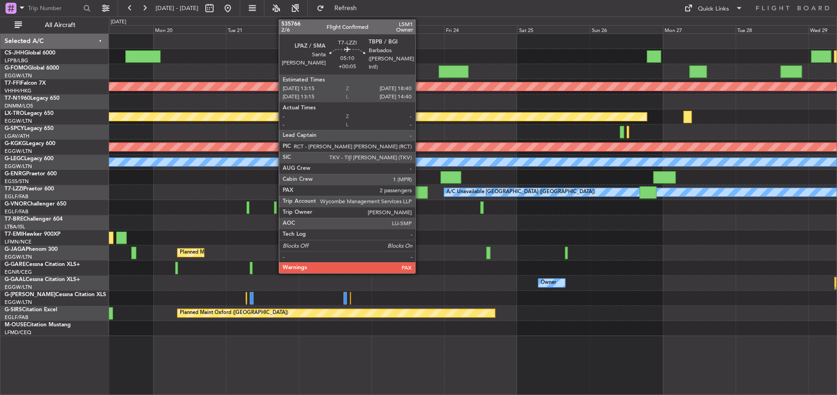
click at [420, 193] on div at bounding box center [419, 192] width 16 height 12
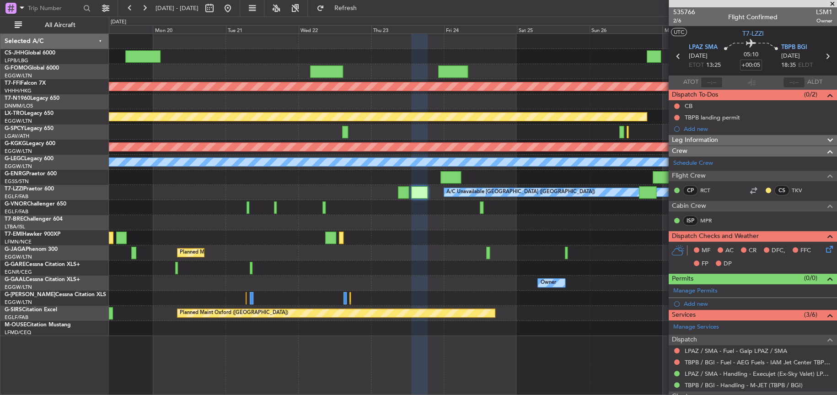
click at [413, 228] on div at bounding box center [473, 222] width 728 height 15
click at [462, 227] on div at bounding box center [473, 222] width 728 height 15
click at [385, 226] on div at bounding box center [473, 222] width 728 height 15
click at [392, 226] on div at bounding box center [473, 222] width 728 height 15
click at [403, 227] on div at bounding box center [473, 222] width 728 height 15
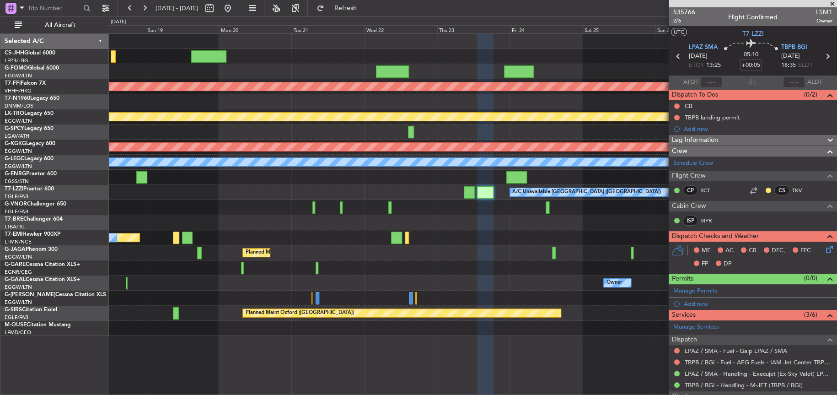
click at [663, 185] on div "A/C Unavailable [GEOGRAPHIC_DATA] ([GEOGRAPHIC_DATA])" at bounding box center [473, 192] width 728 height 15
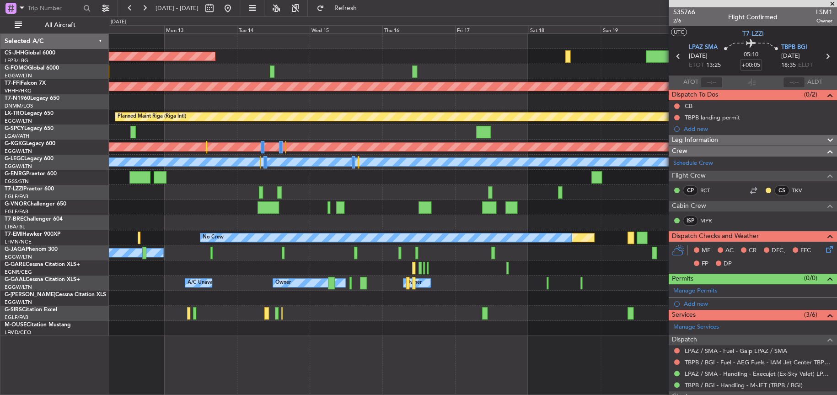
click at [795, 196] on fb-app "13 Oct 2025 - 23 Oct 2025 Refresh Quick Links All Aircraft Planned Maint Paris …" at bounding box center [418, 201] width 837 height 388
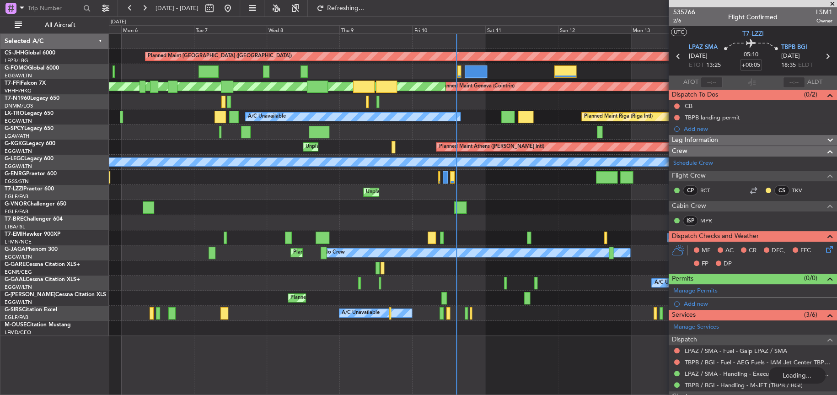
click at [339, 241] on div "Planned Maint Paris (Le Bourget) Planned Maint Geneva (Cointrin) MEL Geneva (Co…" at bounding box center [473, 185] width 728 height 302
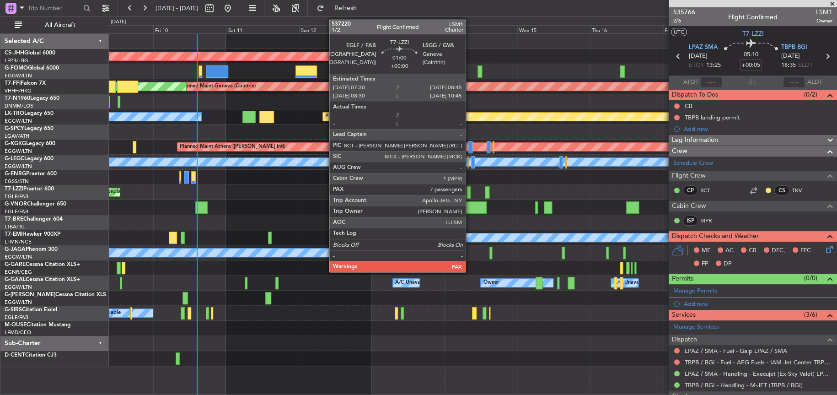
click at [470, 194] on div at bounding box center [469, 192] width 4 height 12
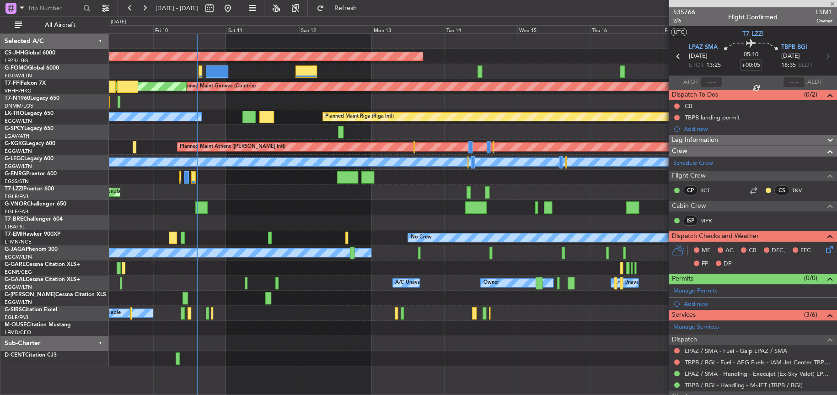
type input "7"
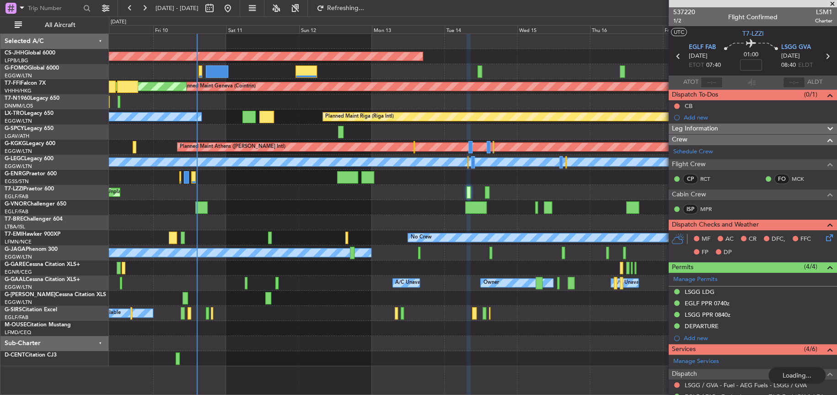
click at [541, 323] on div at bounding box center [473, 328] width 728 height 15
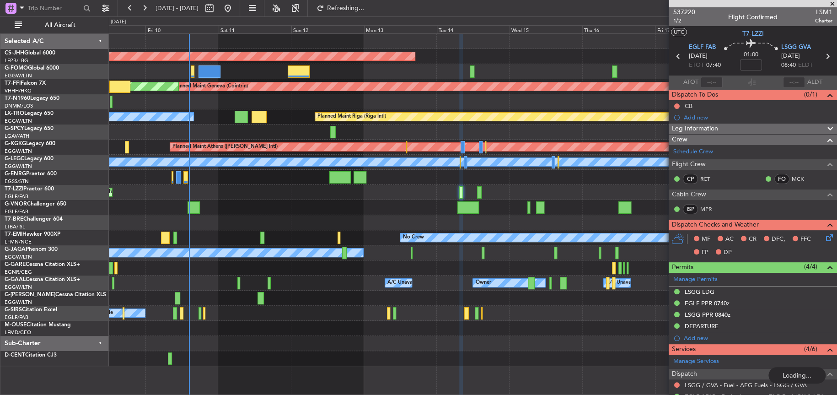
click at [317, 311] on div "A/C Unavailable Planned Maint Oxford (Kidlington)" at bounding box center [473, 313] width 728 height 15
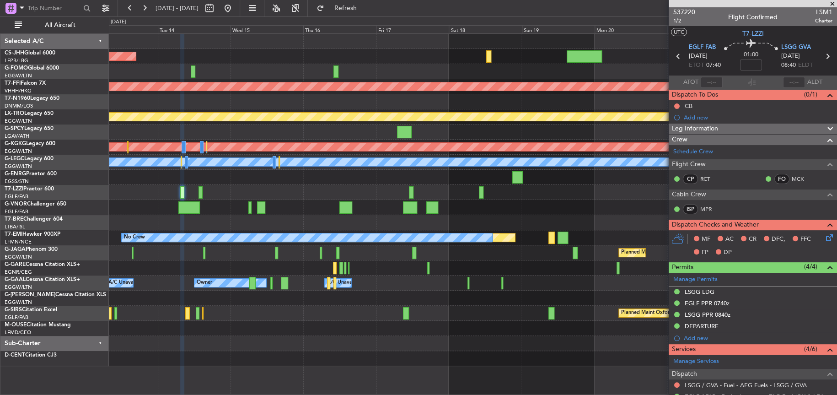
click at [153, 345] on div at bounding box center [473, 343] width 728 height 15
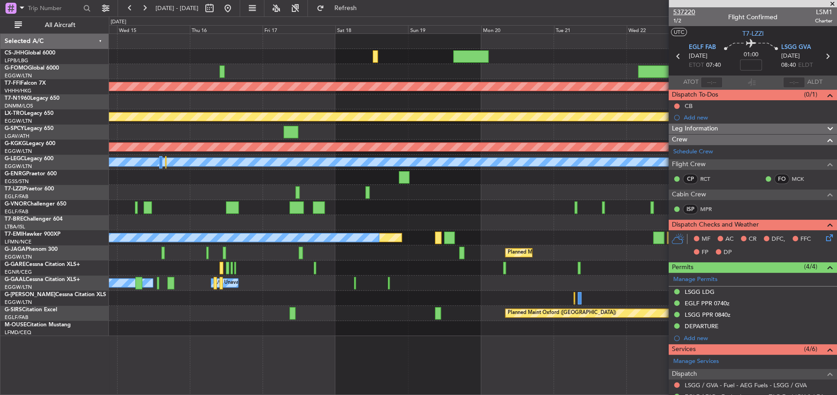
click at [682, 10] on span "537220" at bounding box center [685, 12] width 22 height 10
click at [240, 0] on fb-range-datepicker "[DATE] - [DATE]" at bounding box center [179, 8] width 123 height 16
click at [235, 11] on button at bounding box center [228, 8] width 15 height 15
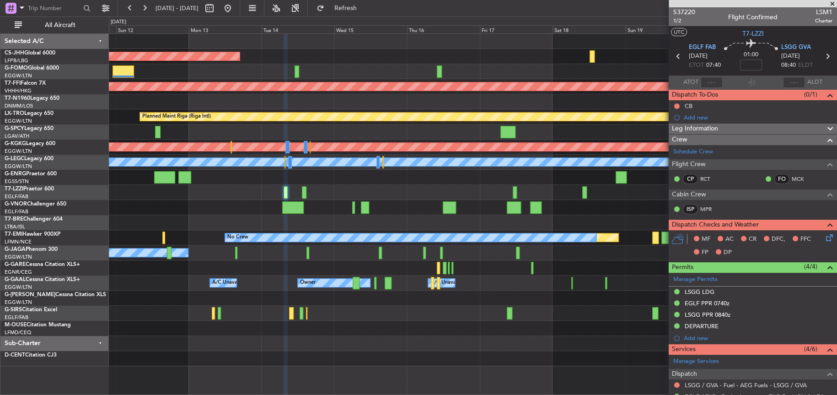
click at [237, 273] on div at bounding box center [473, 267] width 728 height 15
